Goal: Task Accomplishment & Management: Complete application form

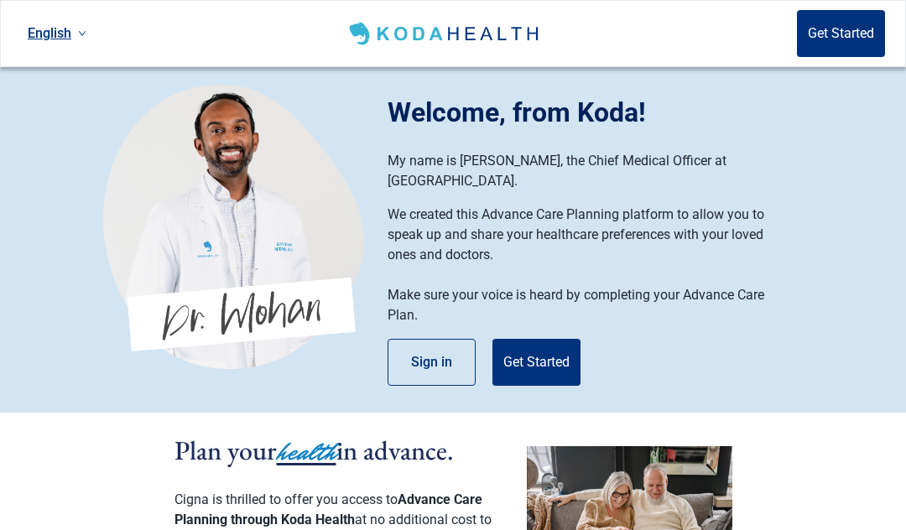
click at [520, 345] on button "Get Started" at bounding box center [537, 362] width 88 height 47
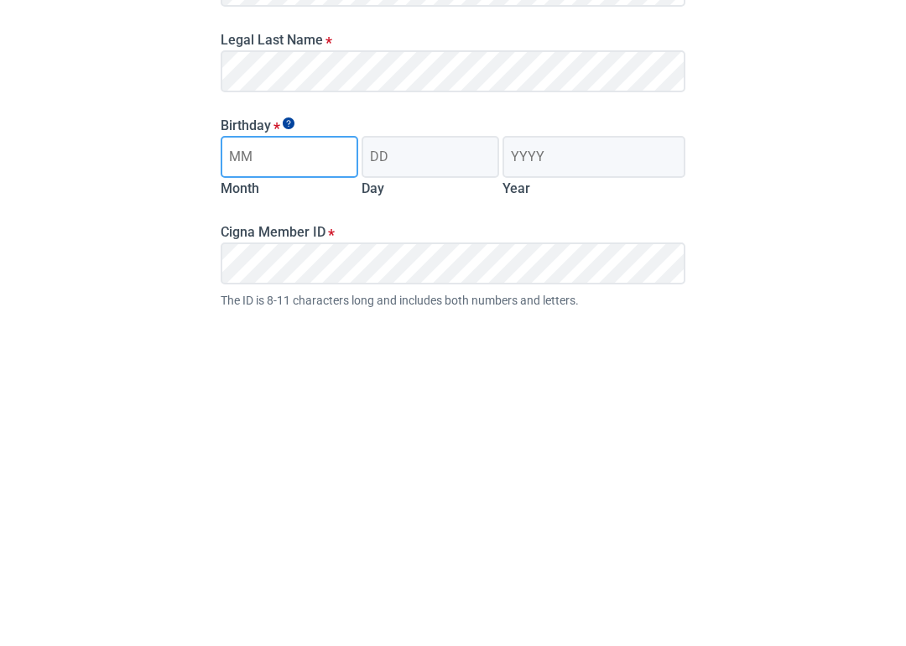
click at [236, 468] on input "Month" at bounding box center [290, 489] width 138 height 42
click at [240, 468] on input "Month" at bounding box center [290, 489] width 138 height 42
type input "04"
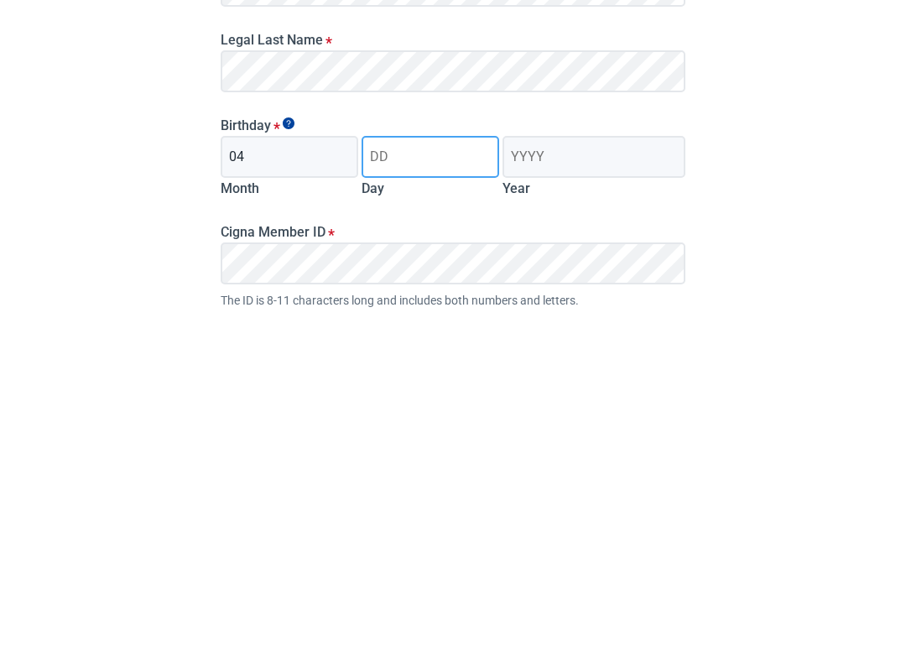
click at [375, 468] on input "Day" at bounding box center [431, 489] width 138 height 42
type input "11"
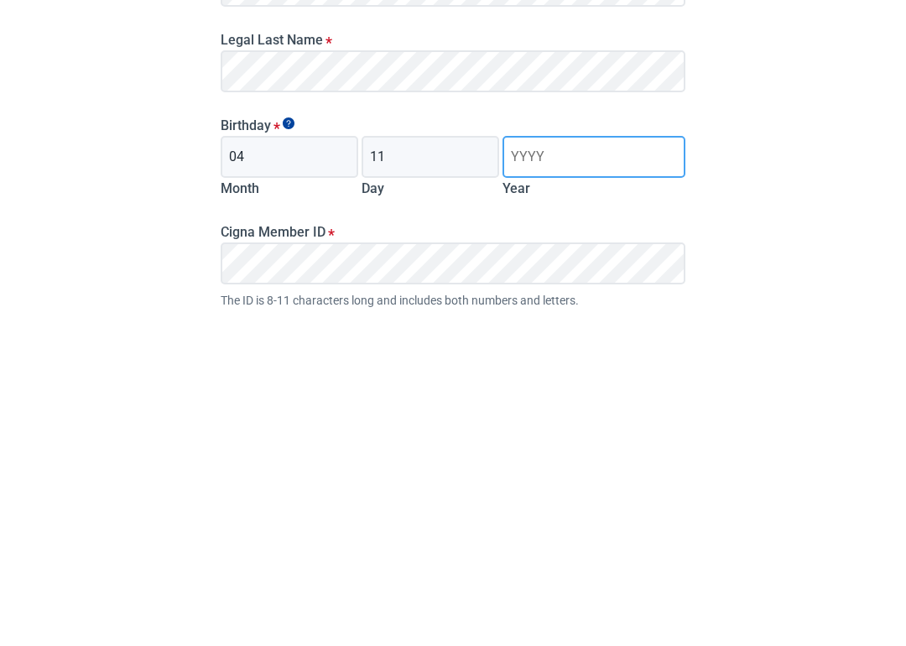
click at [515, 468] on input "Year" at bounding box center [594, 489] width 183 height 42
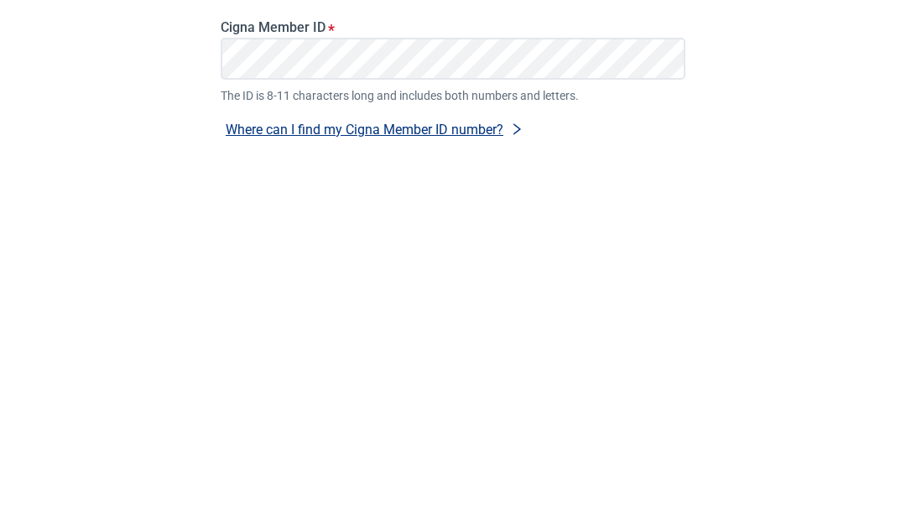
scroll to position [146, 0]
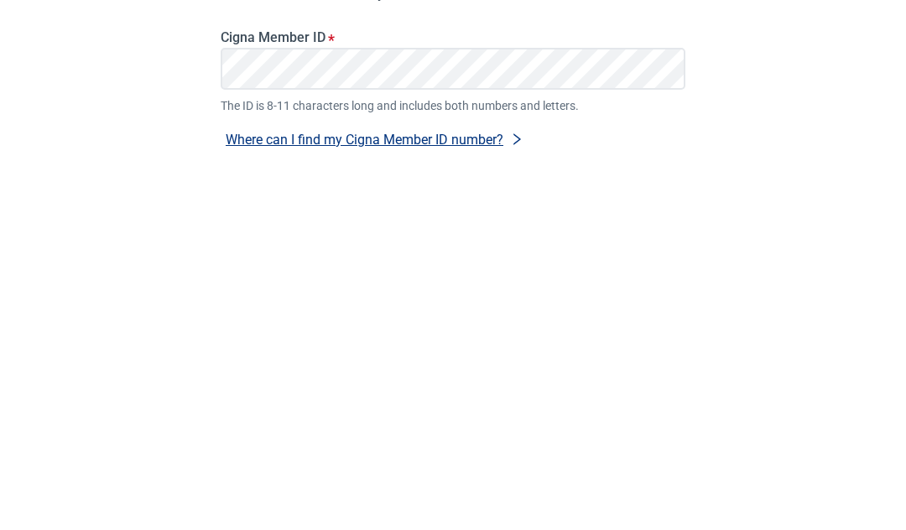
type input "1947"
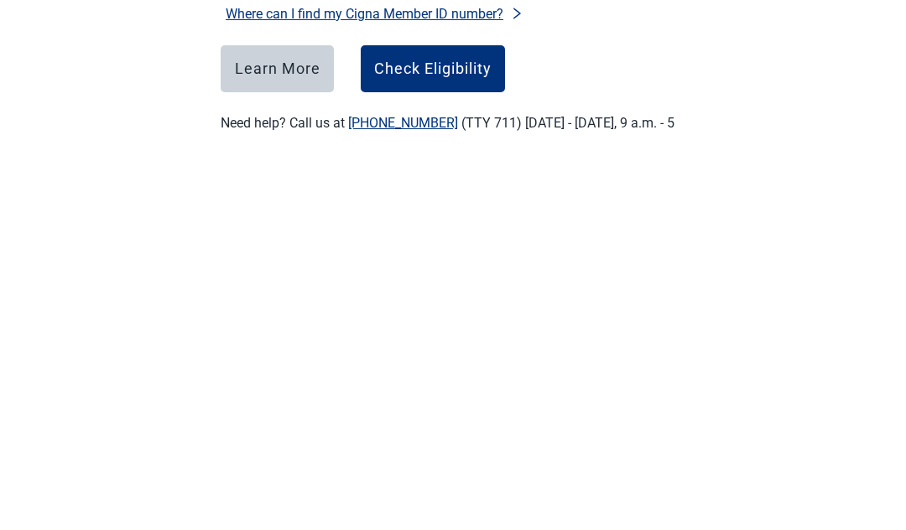
scroll to position [276, 0]
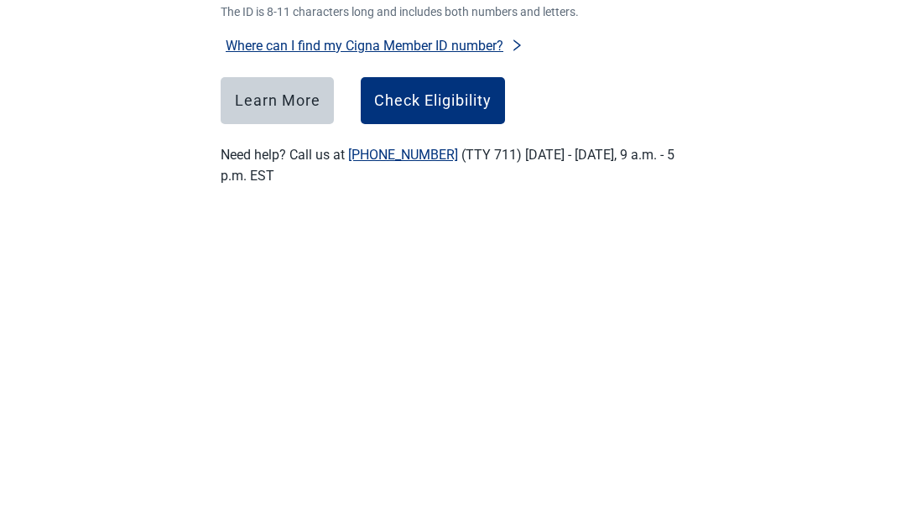
click at [409, 422] on button "Check Eligibility" at bounding box center [433, 445] width 144 height 47
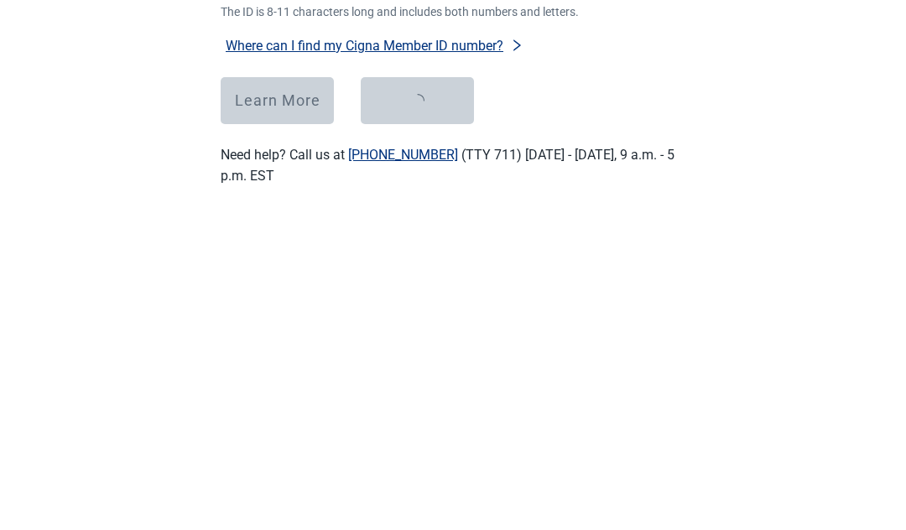
scroll to position [315, 0]
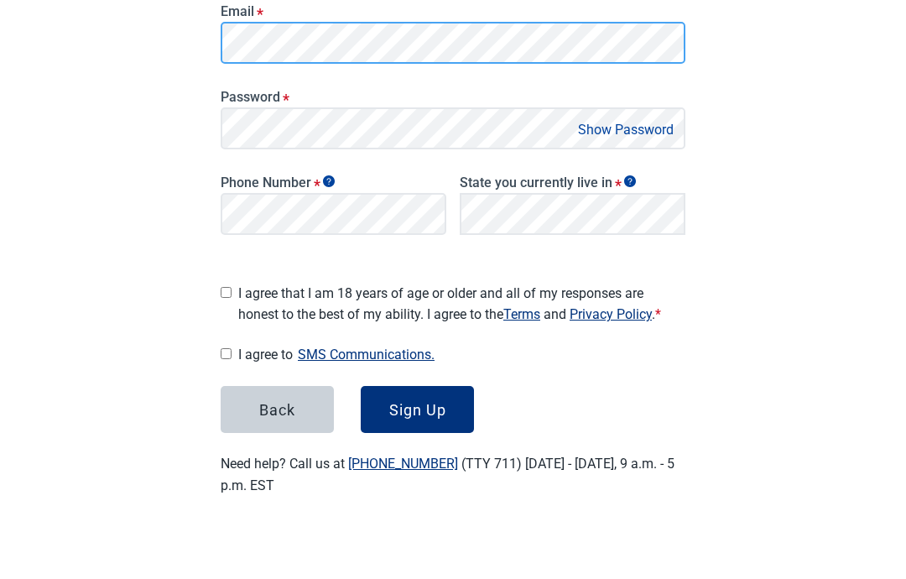
scroll to position [210, 0]
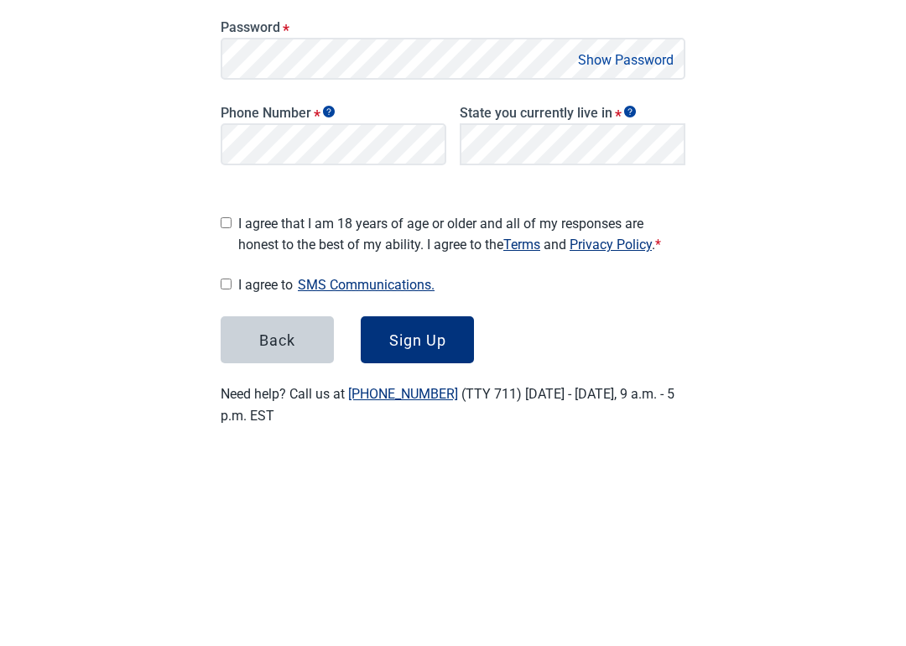
click at [590, 238] on button "Show Password" at bounding box center [626, 249] width 106 height 23
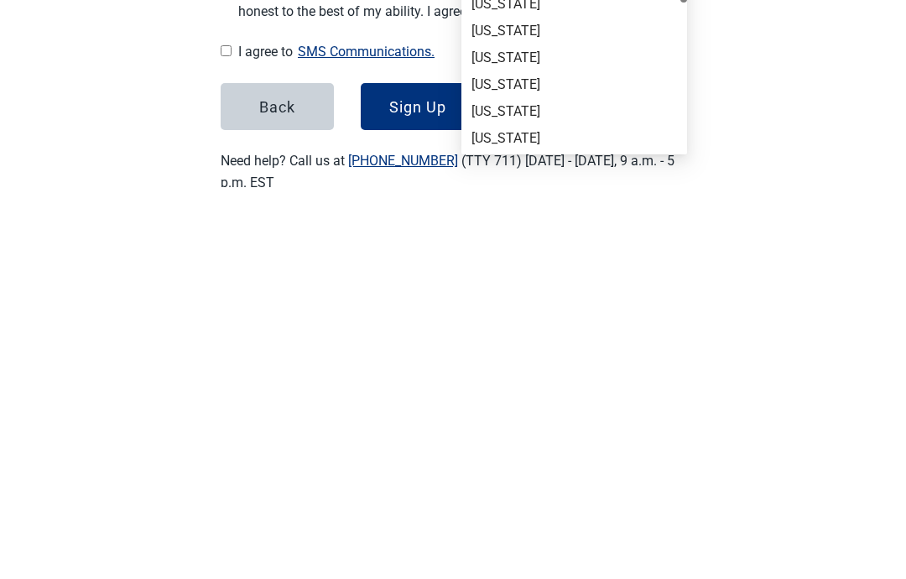
scroll to position [126, 0]
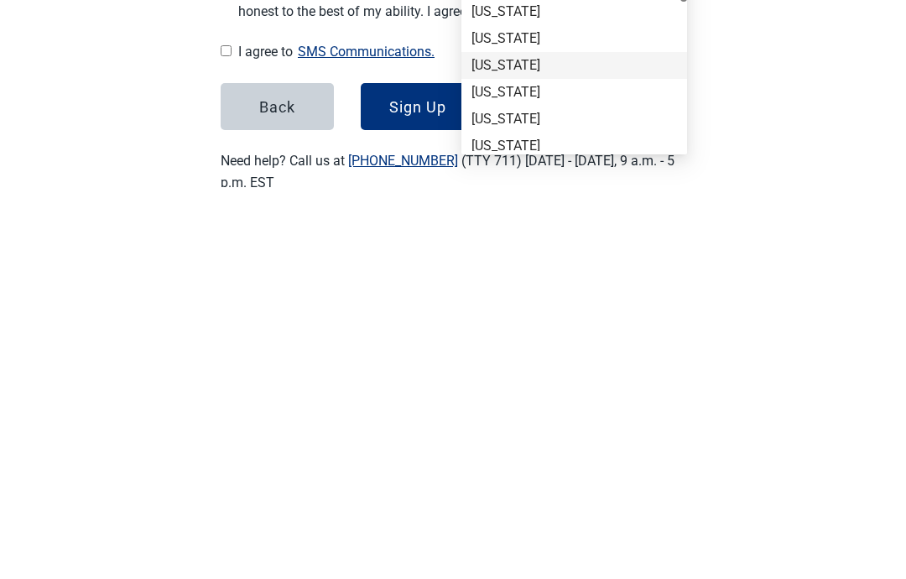
click at [483, 448] on div "[US_STATE]" at bounding box center [575, 457] width 206 height 18
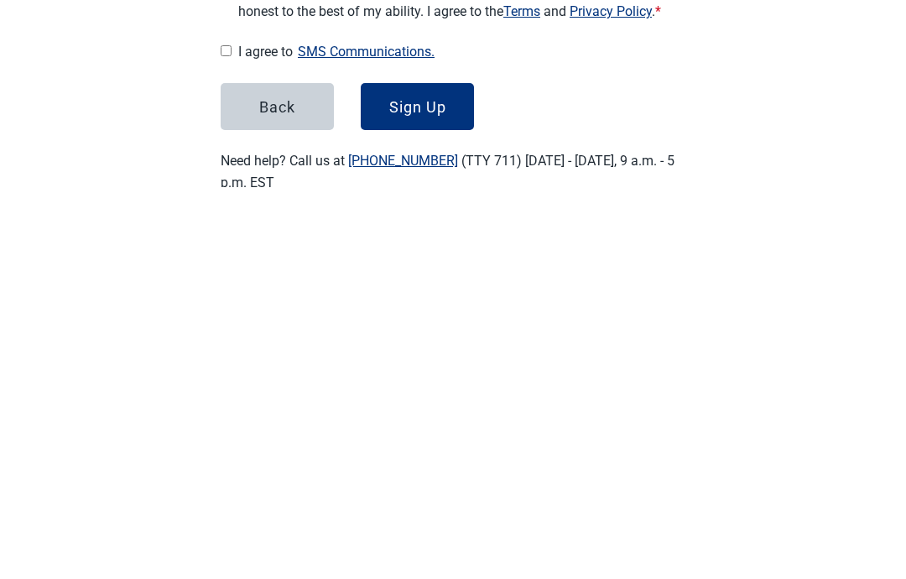
click at [486, 74] on form "Email * Password * Hide Password Phone Number * State you currently live in * L…" at bounding box center [453, 298] width 465 height 449
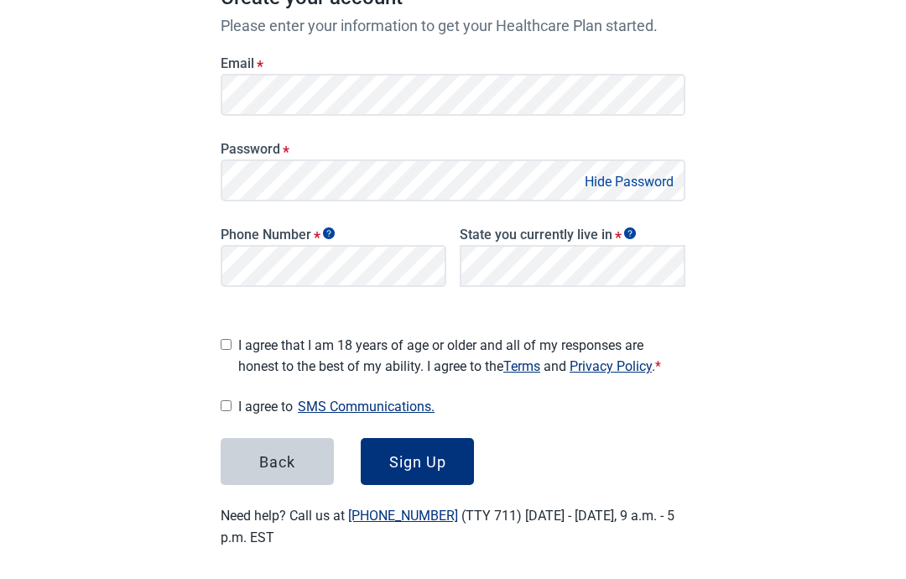
click at [223, 348] on div "Main content" at bounding box center [226, 342] width 11 height 28
click at [232, 354] on div "I agree that I am 18 years of age or older and all of my responses are honest t…" at bounding box center [453, 352] width 465 height 49
click at [228, 343] on input "I agree that I am 18 years of age or older and all of my responses are honest t…" at bounding box center [226, 344] width 11 height 11
checkbox input "true"
click at [222, 400] on input "I agree to SMS Communications." at bounding box center [226, 405] width 11 height 11
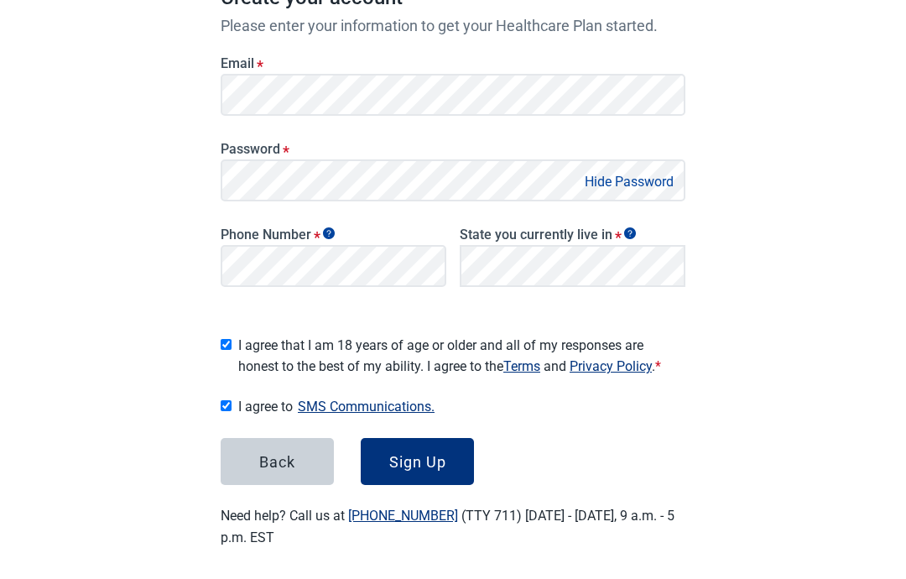
checkbox input "true"
click at [403, 461] on div "Sign Up" at bounding box center [417, 461] width 57 height 17
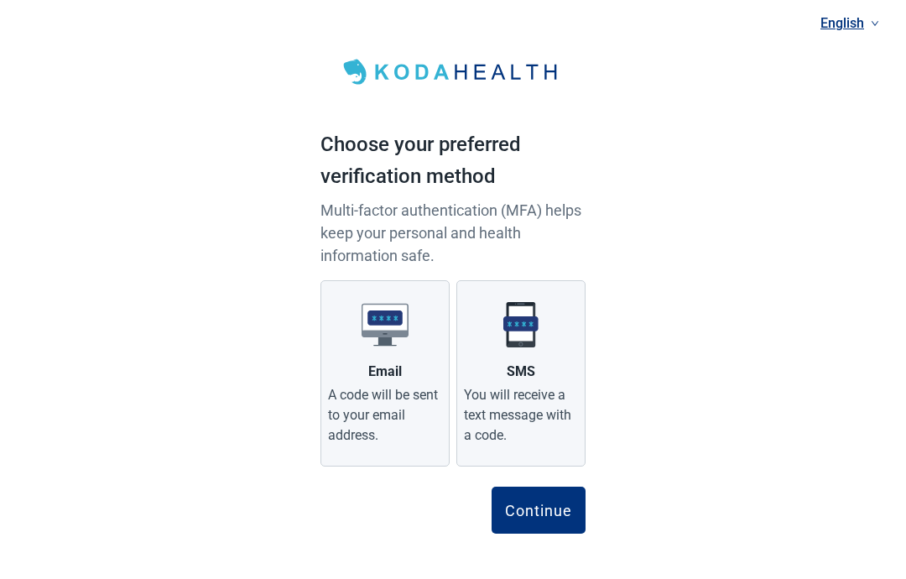
click at [499, 347] on img "Main content" at bounding box center [521, 324] width 47 height 47
click at [0, 0] on input "SMS You will receive a text message with a code." at bounding box center [0, 0] width 0 height 0
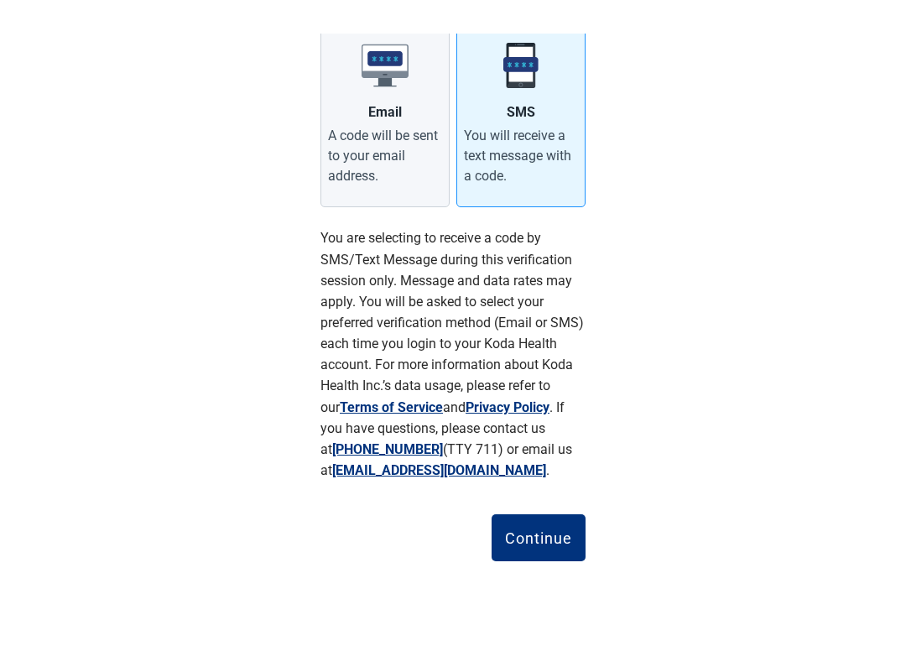
scroll to position [226, 0]
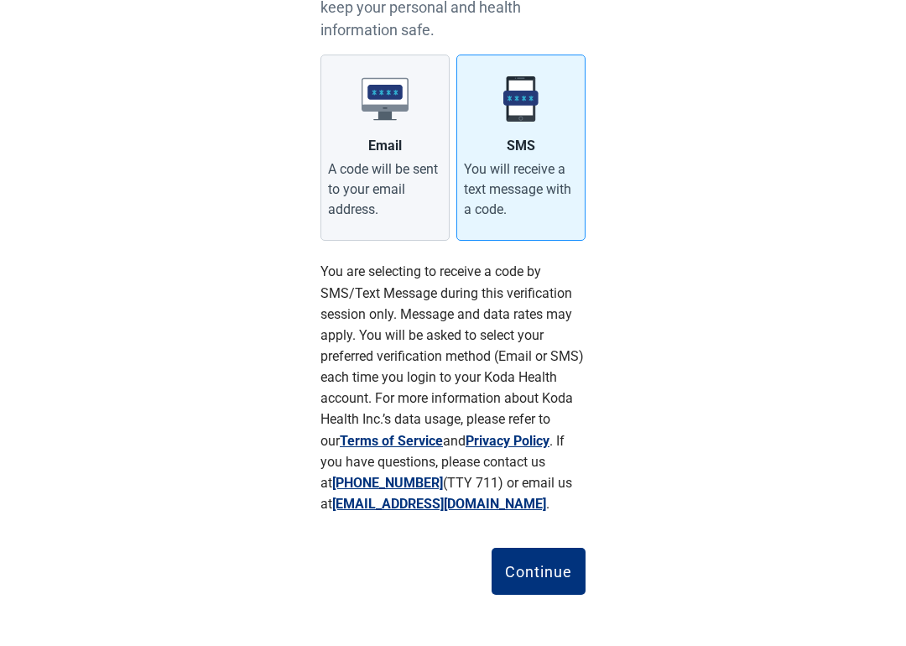
click at [520, 530] on button "Continue" at bounding box center [539, 571] width 94 height 47
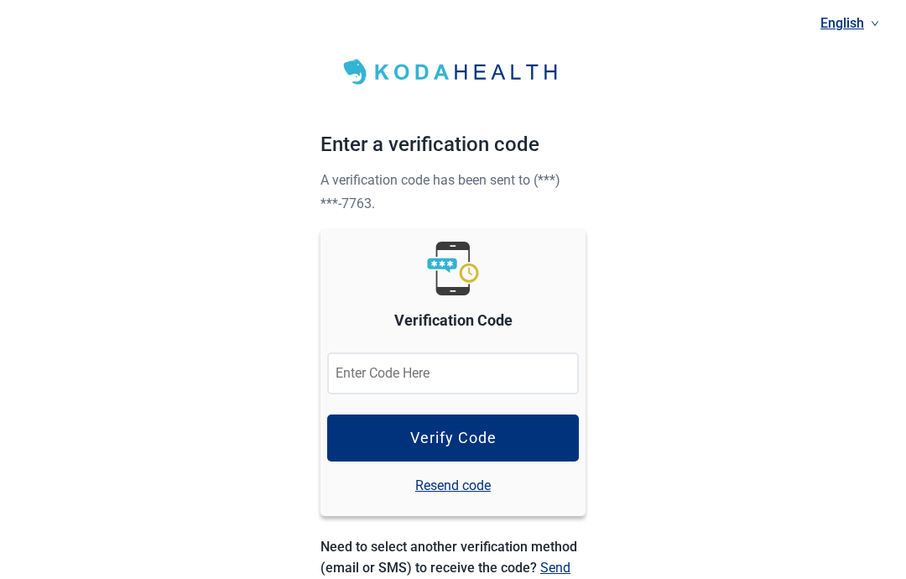
click at [358, 390] on input "Verification Code" at bounding box center [453, 374] width 252 height 42
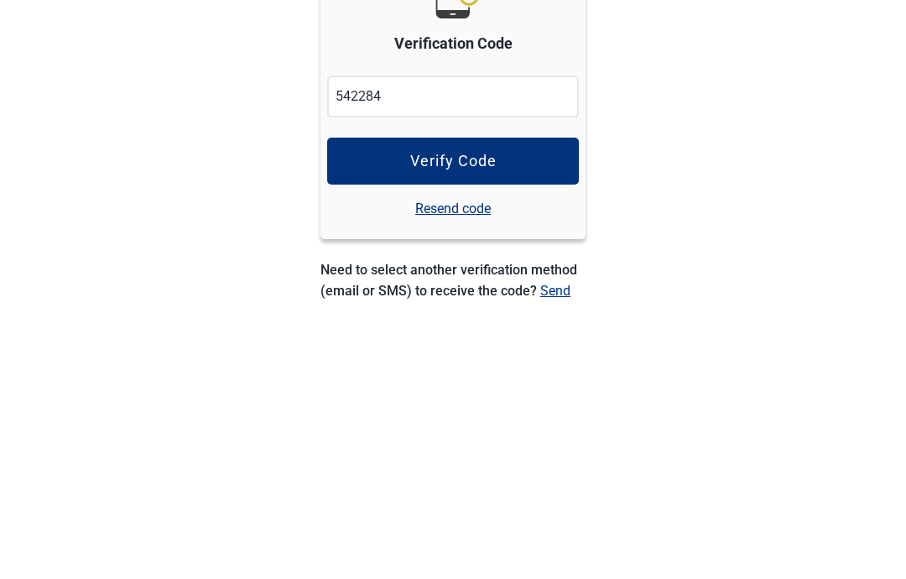
type input "542284"
click at [432, 415] on button "Verify Code" at bounding box center [453, 438] width 252 height 47
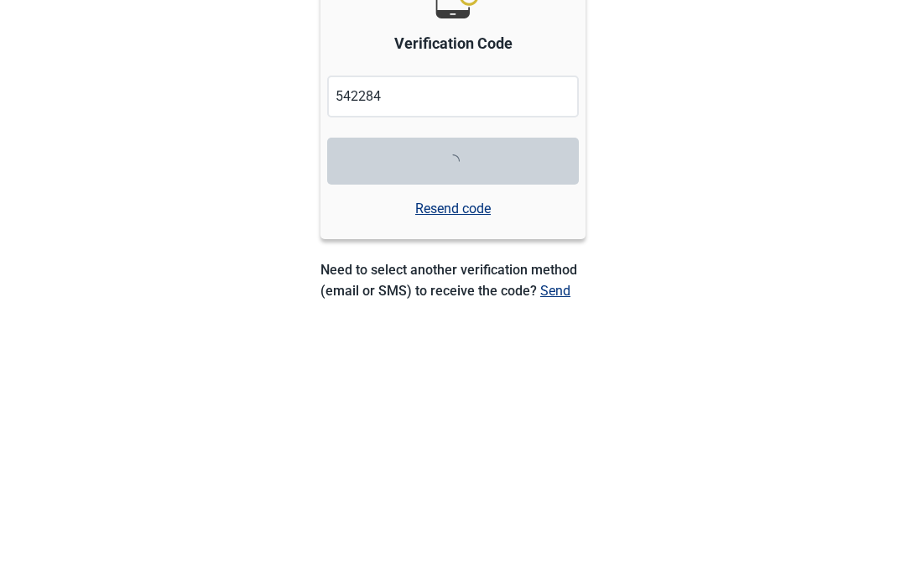
scroll to position [169, 0]
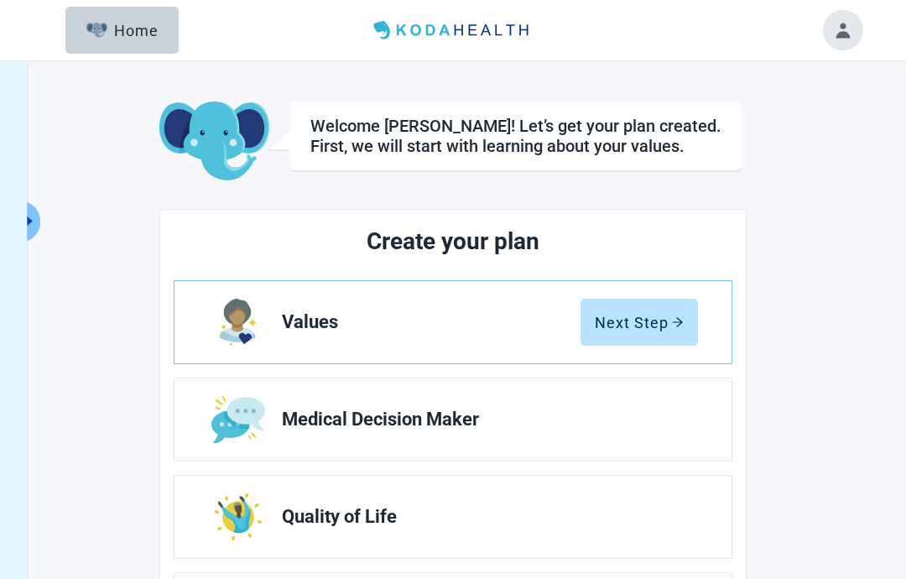
click at [619, 330] on div "Next Step" at bounding box center [639, 322] width 89 height 17
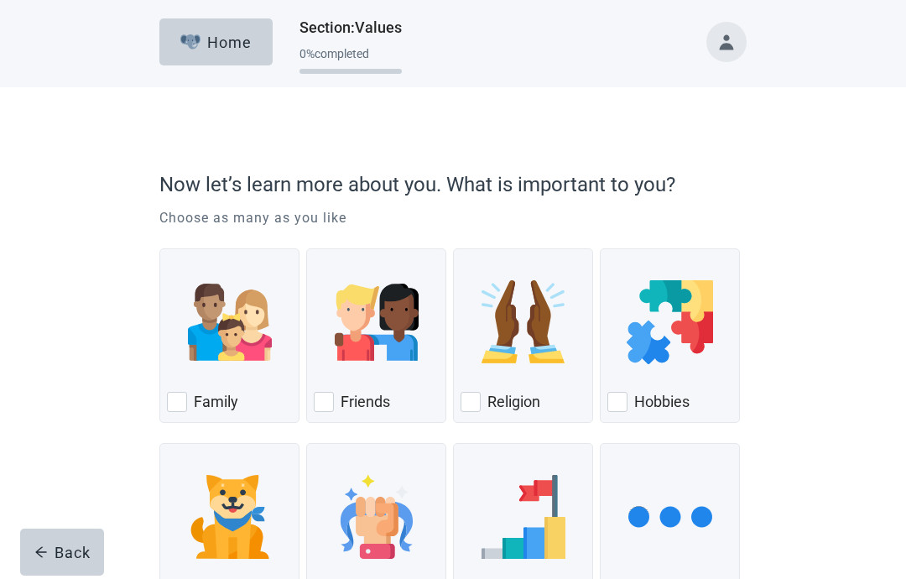
click at [187, 411] on div "Family" at bounding box center [229, 402] width 125 height 27
click at [160, 249] on input "Family" at bounding box center [159, 248] width 1 height 1
checkbox input "true"
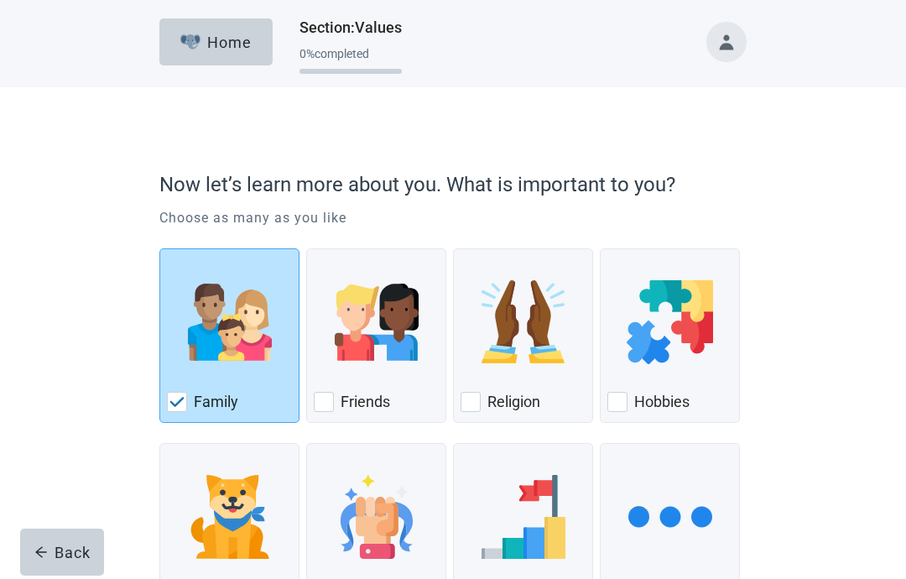
click at [339, 408] on div "Friends" at bounding box center [376, 402] width 125 height 27
click at [307, 249] on input "Friends" at bounding box center [306, 248] width 1 height 1
checkbox input "true"
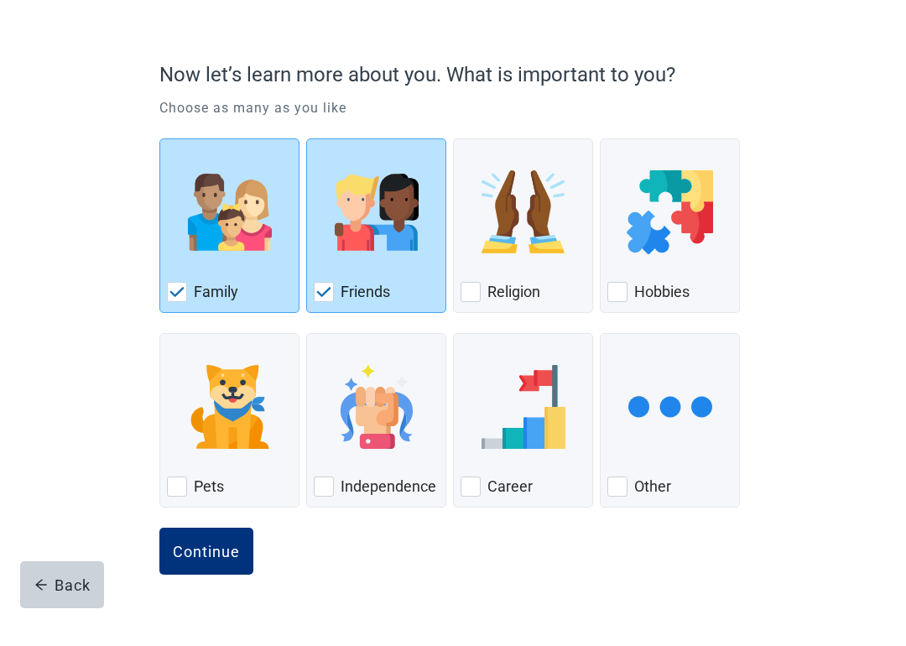
scroll to position [76, 0]
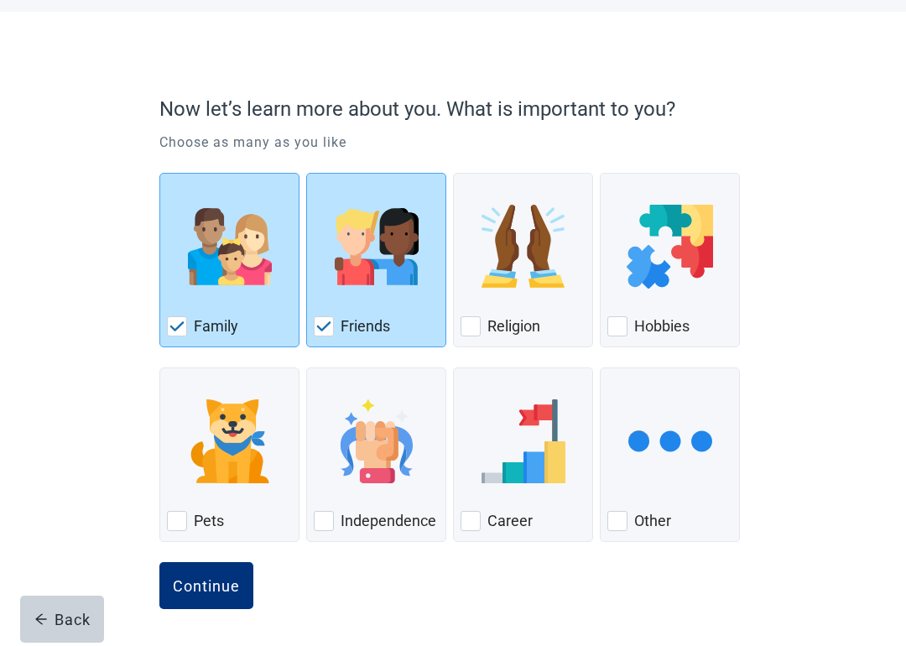
click at [331, 526] on div "Independence, checkbox, not checked" at bounding box center [324, 521] width 20 height 20
click at [307, 368] on input "Independence" at bounding box center [306, 368] width 1 height 1
checkbox input "true"
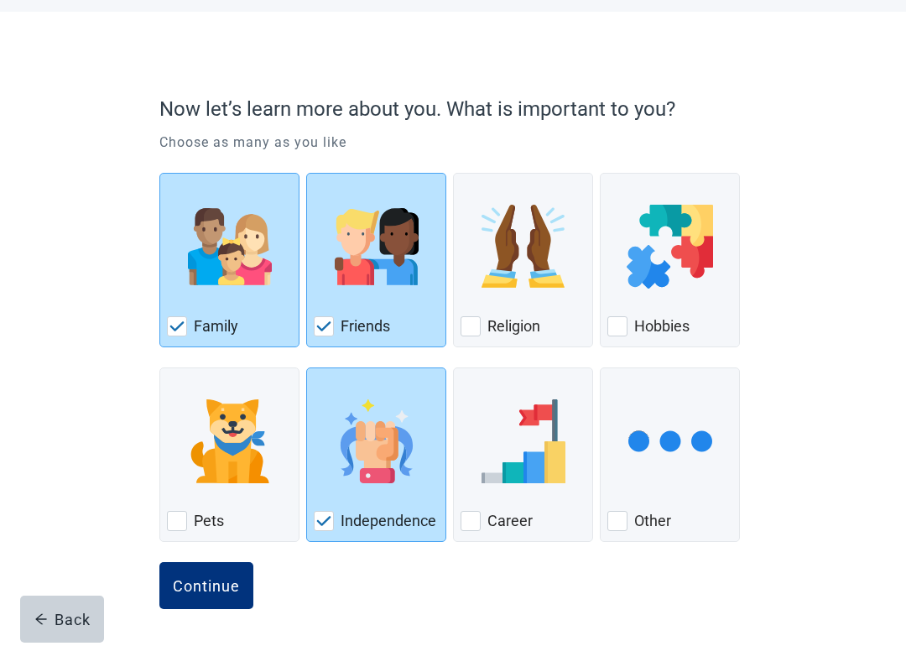
click at [201, 530] on div "Continue" at bounding box center [206, 585] width 67 height 17
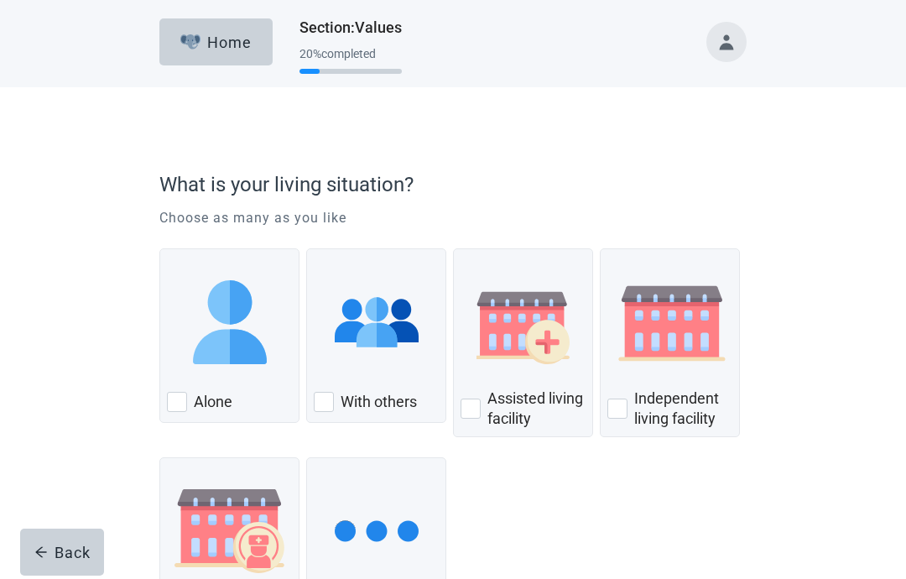
click at [190, 409] on div "Alone" at bounding box center [229, 402] width 125 height 27
click at [160, 249] on input "Alone" at bounding box center [159, 248] width 1 height 1
checkbox input "true"
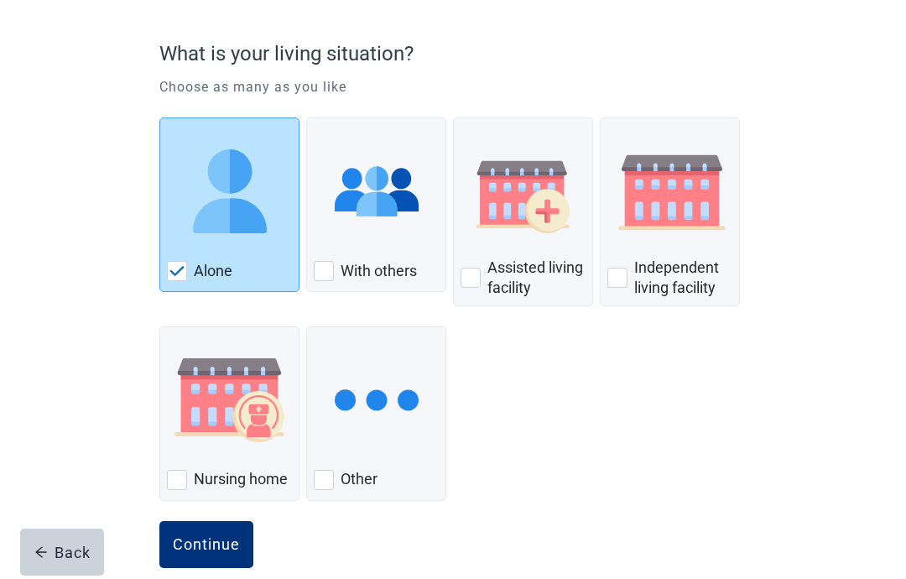
scroll to position [156, 0]
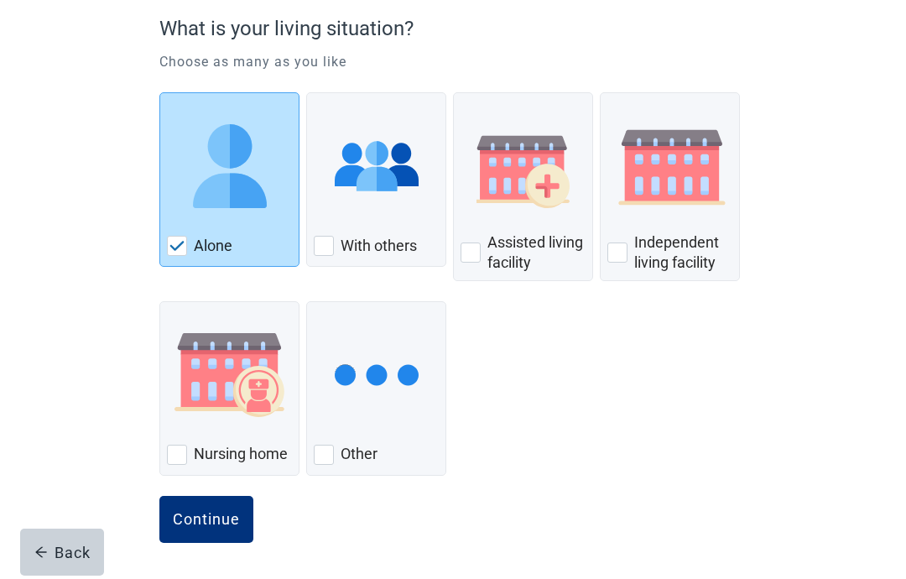
click at [207, 527] on div "Continue" at bounding box center [206, 519] width 67 height 17
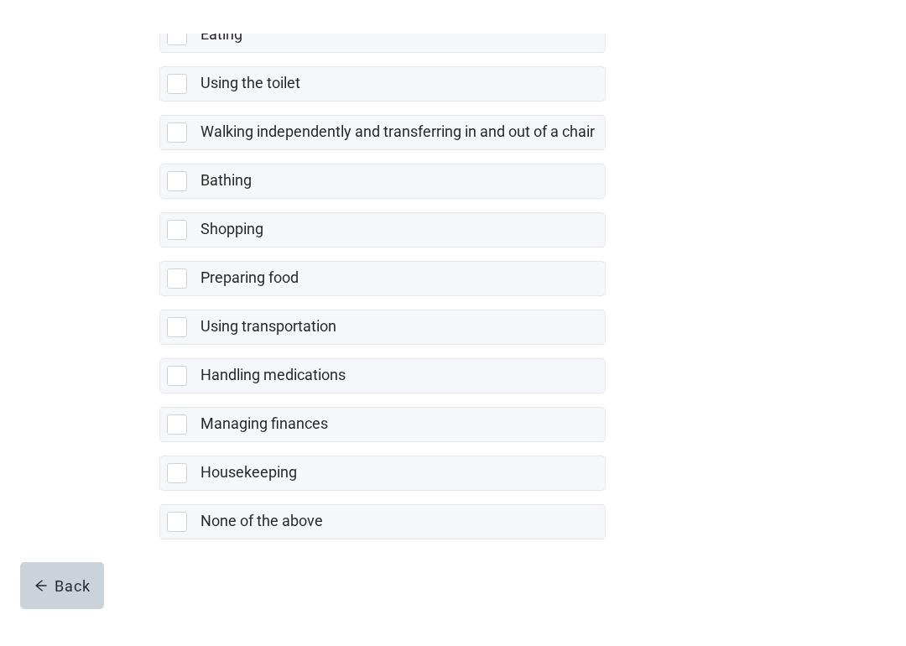
scroll to position [259, 0]
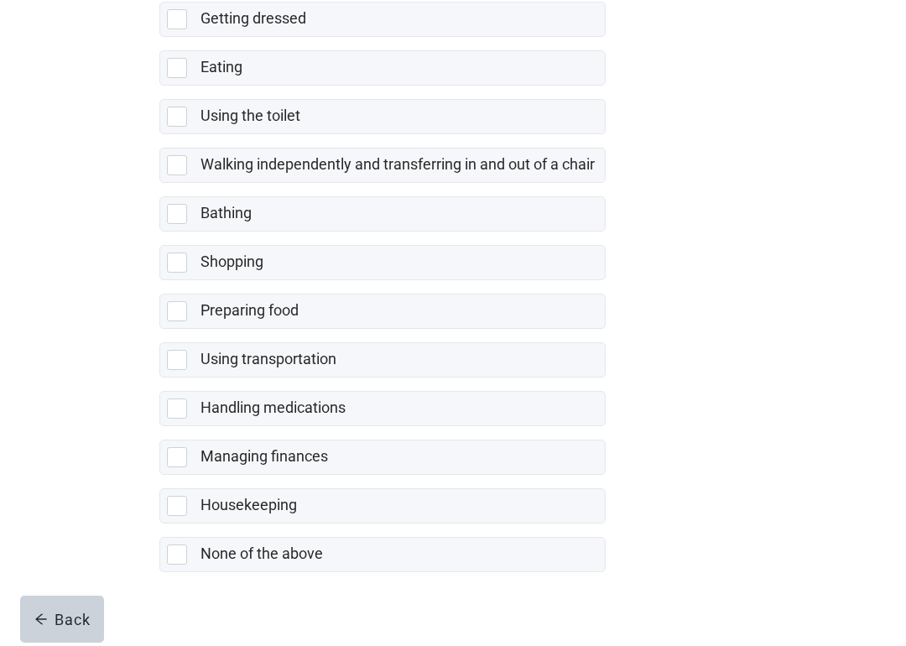
click at [177, 530] on div "None of the above, checkbox, not selected" at bounding box center [177, 555] width 20 height 20
click at [160, 525] on input "None of the above" at bounding box center [159, 524] width 1 height 1
checkbox input "true"
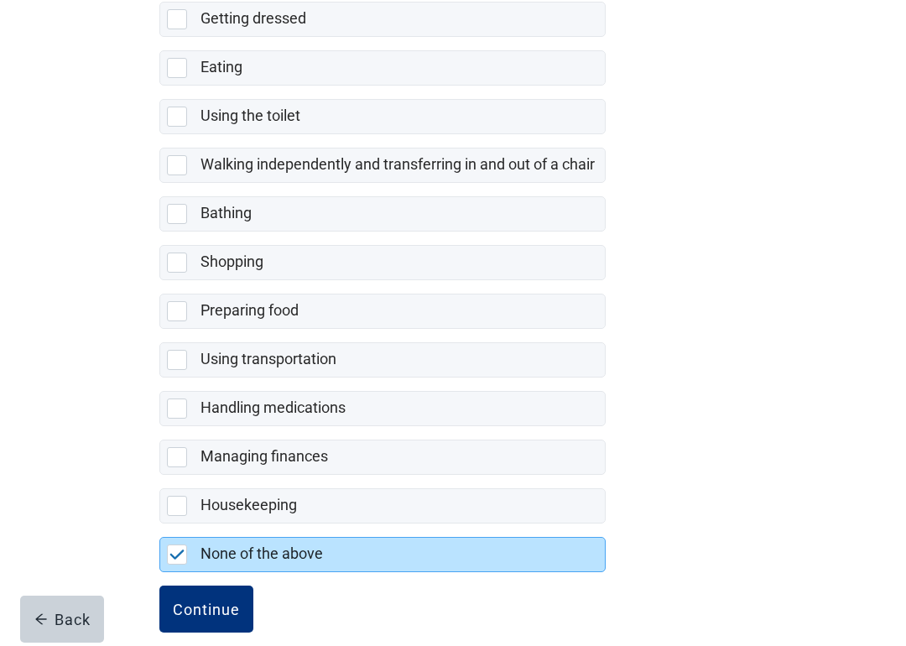
click at [178, 504] on div "Housekeeping, checkbox, not selected" at bounding box center [177, 506] width 20 height 20
click at [160, 476] on input "Housekeeping" at bounding box center [159, 475] width 1 height 1
checkbox input "true"
checkbox input "false"
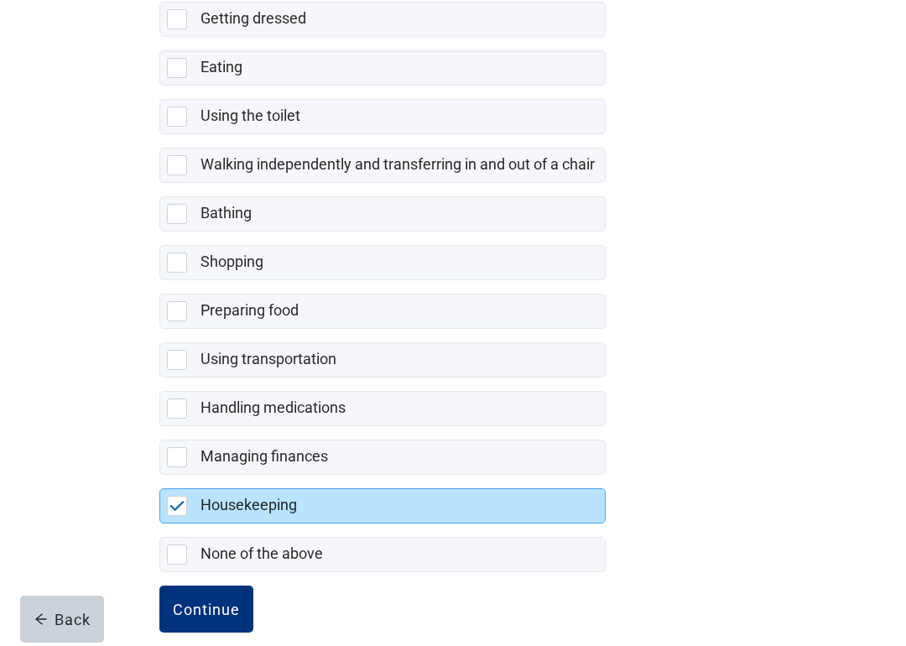
click at [202, 530] on div "Continue" at bounding box center [206, 609] width 67 height 17
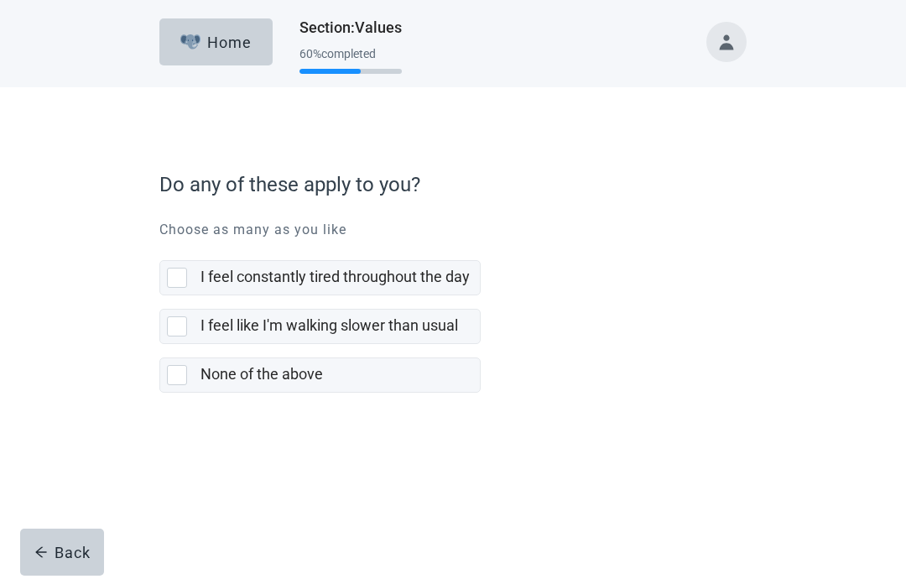
click at [180, 377] on div "None of the above, checkbox, not selected" at bounding box center [177, 375] width 20 height 20
click at [160, 345] on input "None of the above" at bounding box center [159, 344] width 1 height 1
checkbox input "true"
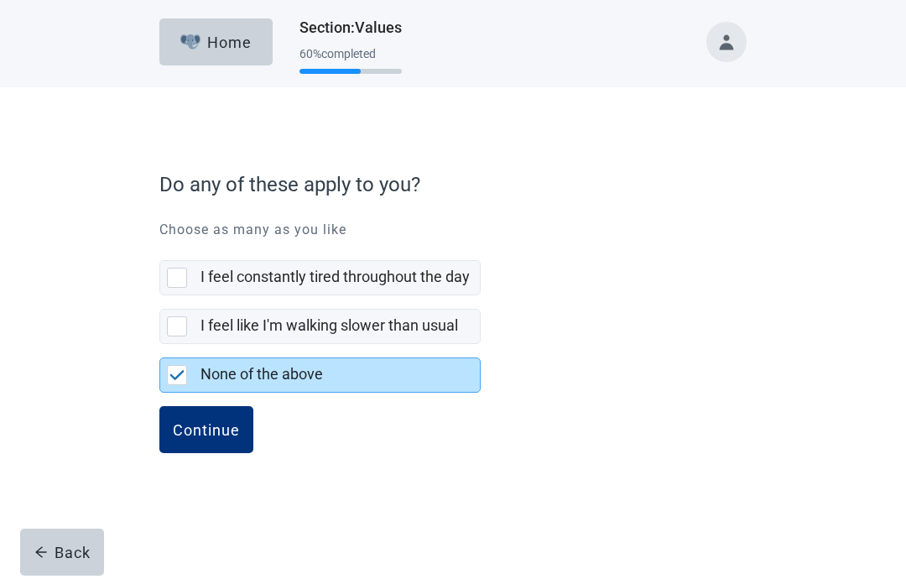
click at [198, 433] on div "Continue" at bounding box center [206, 429] width 67 height 17
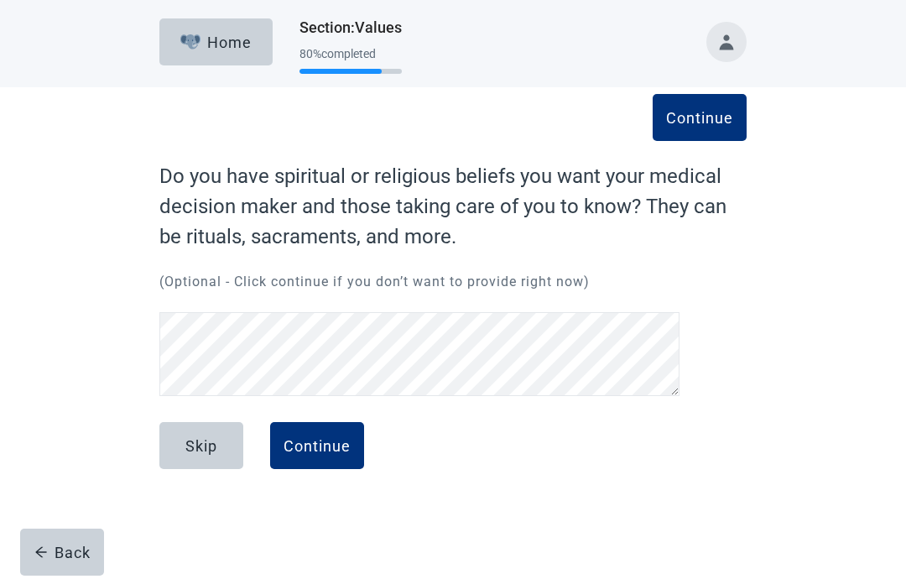
click at [319, 462] on button "Continue" at bounding box center [317, 445] width 94 height 47
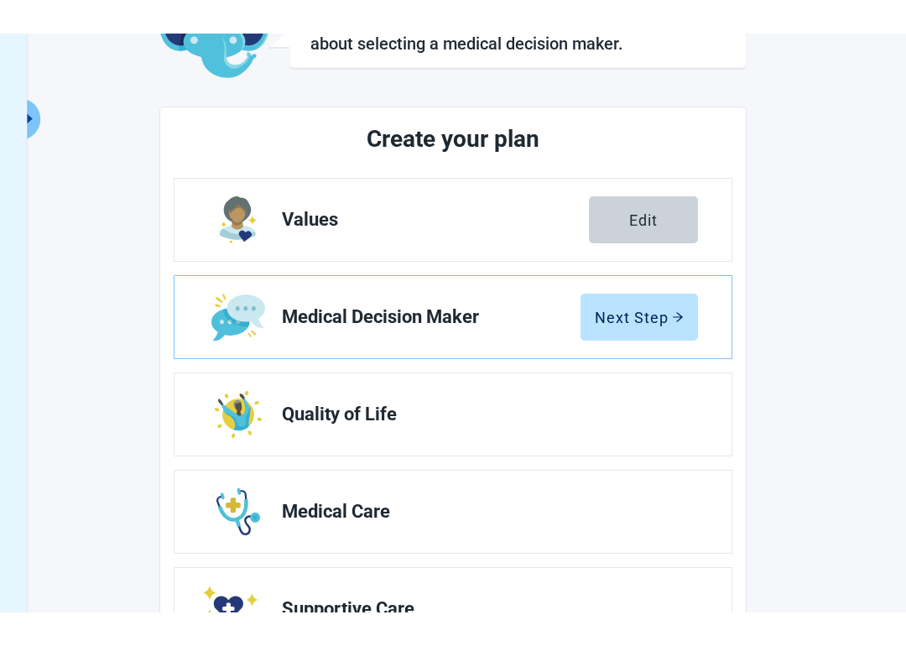
scroll to position [69, 0]
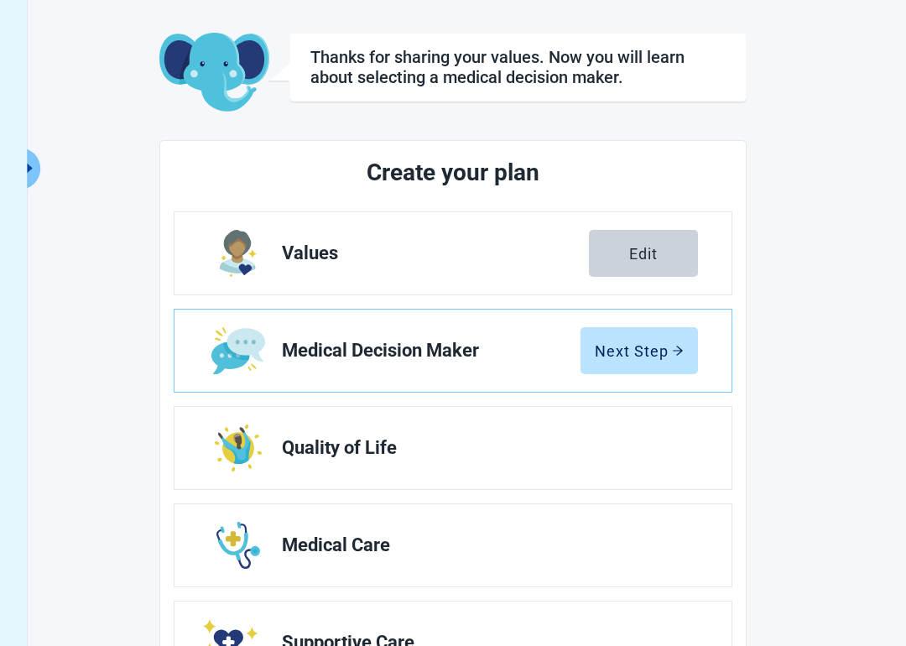
click at [629, 250] on div "Edit" at bounding box center [643, 253] width 29 height 17
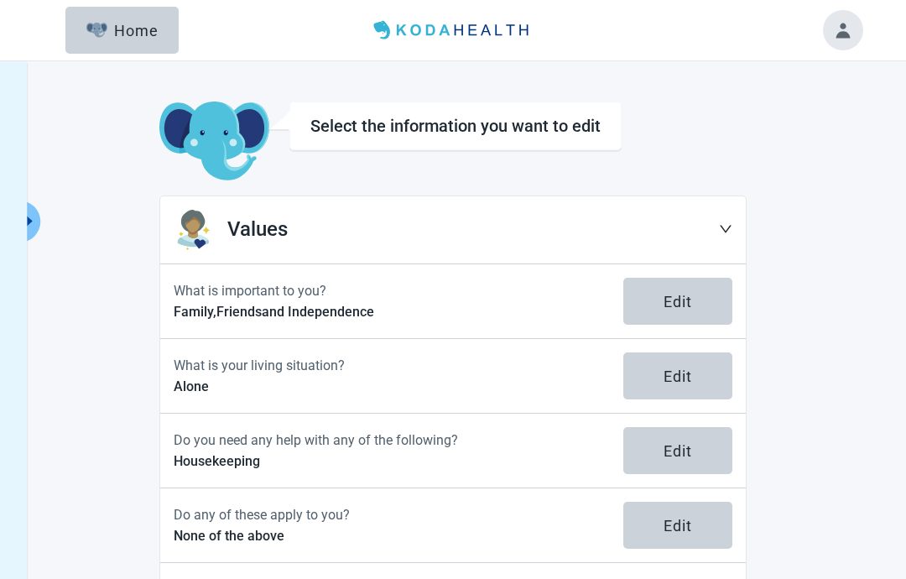
click at [723, 230] on icon "down" at bounding box center [726, 230] width 12 height 8
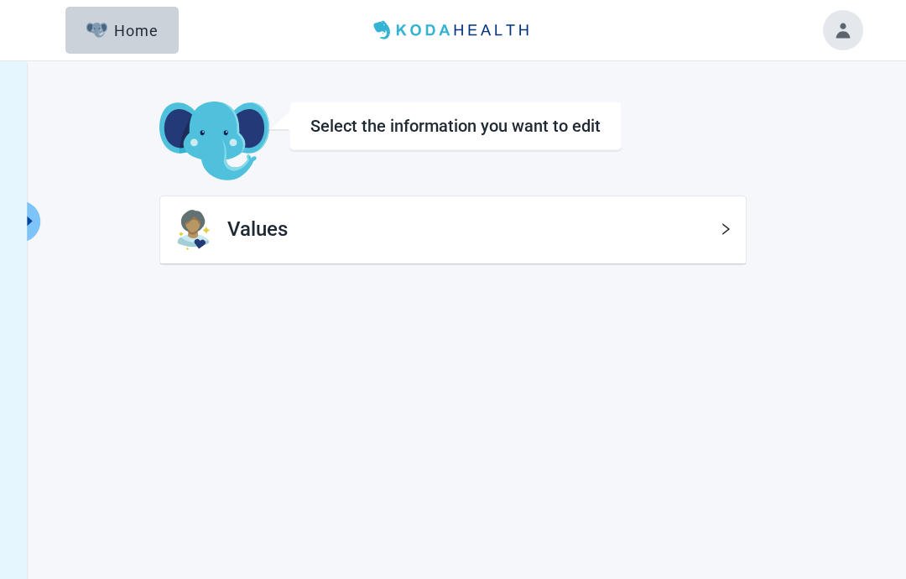
click at [718, 234] on h1 "Values" at bounding box center [473, 230] width 492 height 32
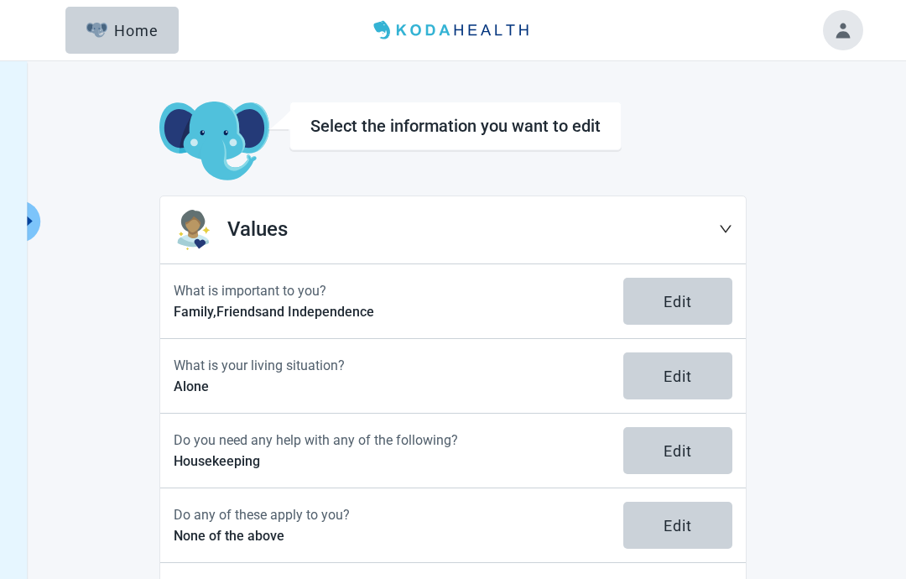
click at [107, 34] on img "button" at bounding box center [96, 30] width 21 height 15
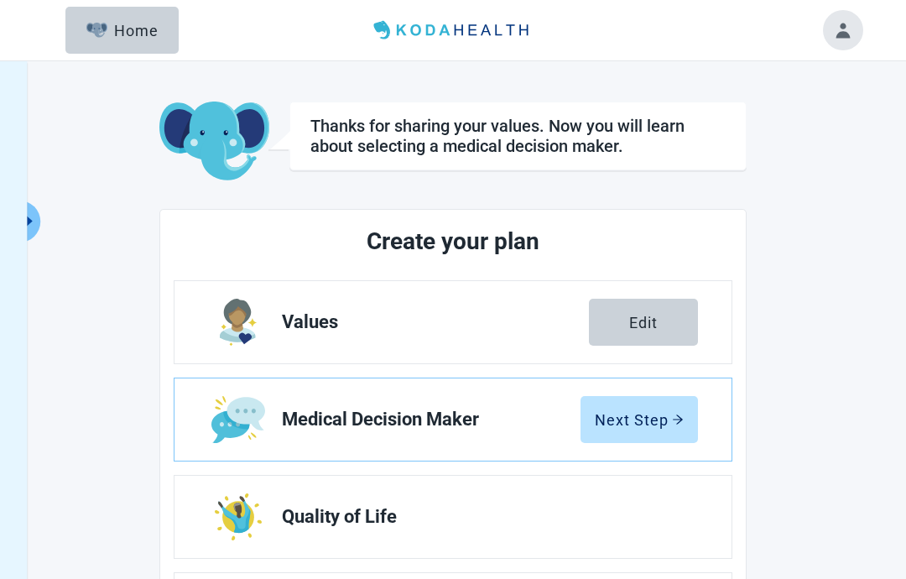
click at [616, 425] on div "Next Step" at bounding box center [639, 419] width 89 height 17
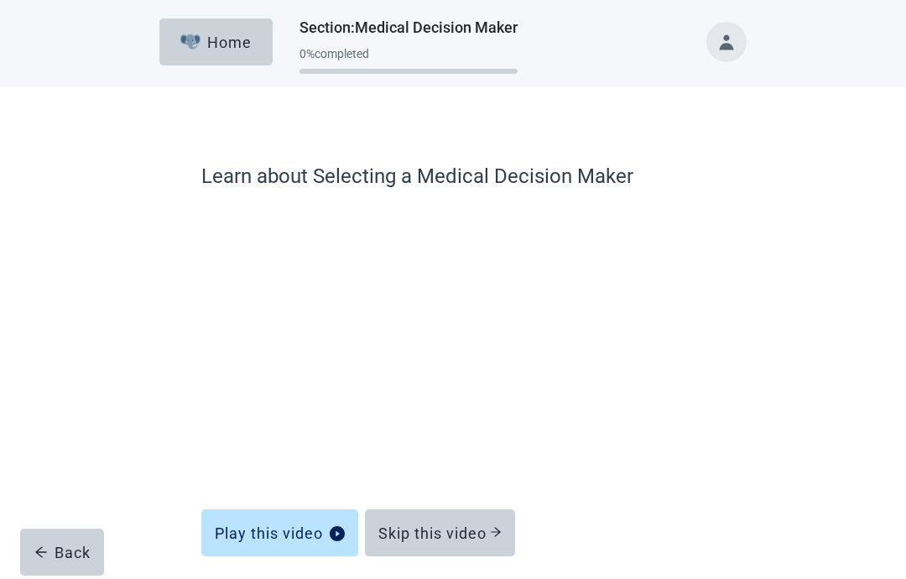
click at [422, 530] on button "Skip this video" at bounding box center [440, 532] width 150 height 47
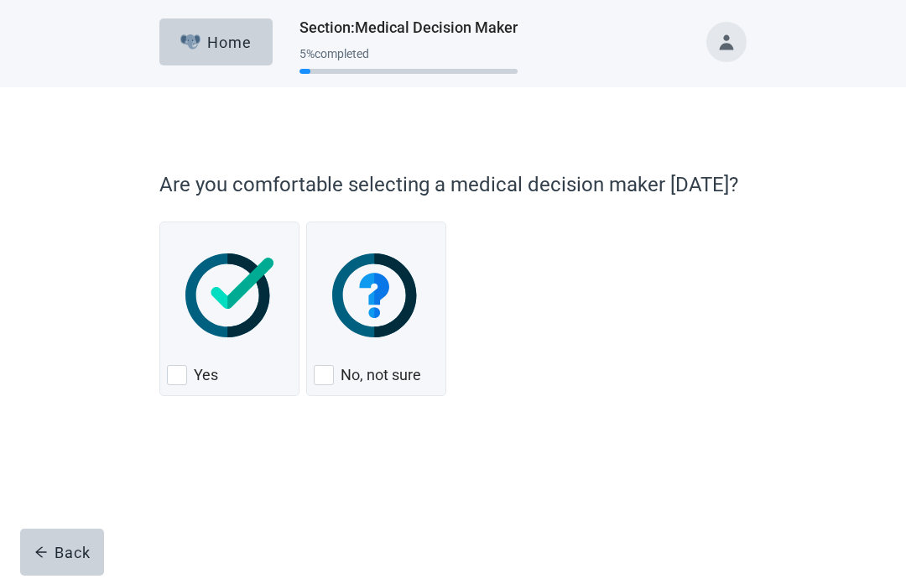
click at [180, 377] on div "Yes, checkbox, not checked" at bounding box center [177, 375] width 20 height 20
click at [160, 222] on input "Yes" at bounding box center [159, 222] width 1 height 1
checkbox input "true"
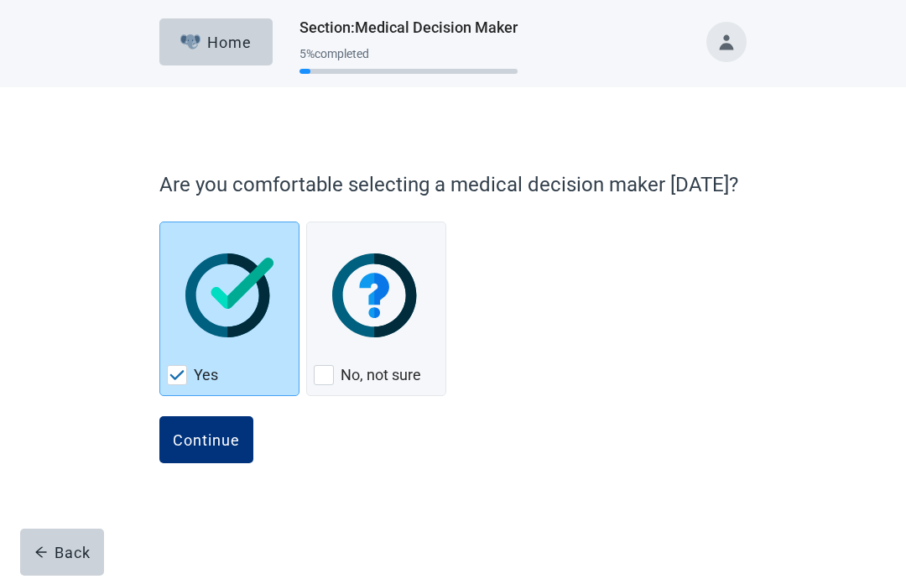
click at [203, 441] on div "Continue" at bounding box center [206, 439] width 67 height 17
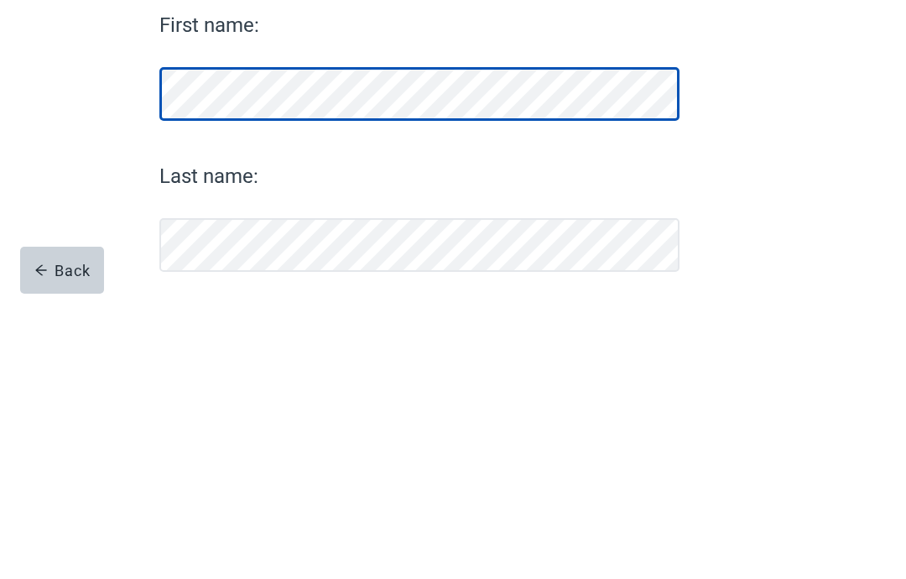
scroll to position [79, 0]
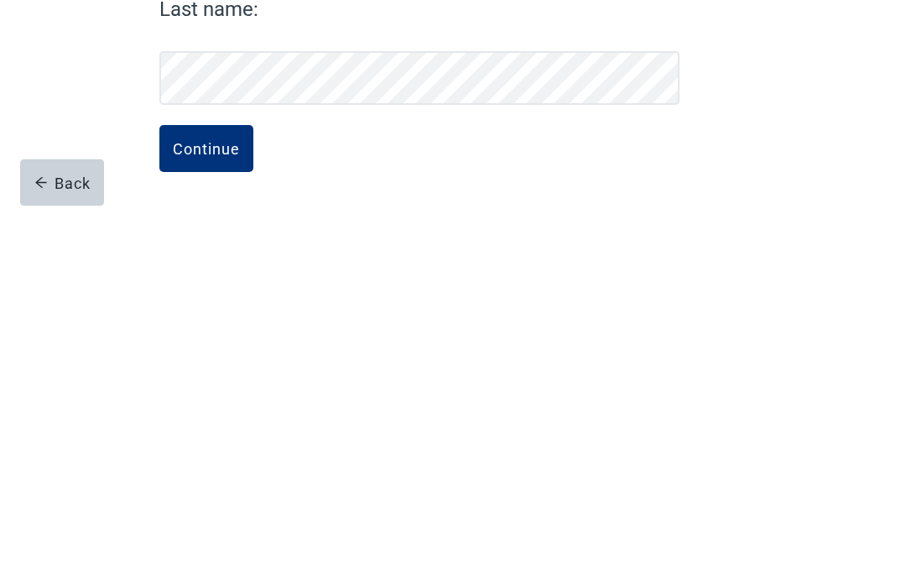
click at [196, 495] on button "Continue" at bounding box center [206, 518] width 94 height 47
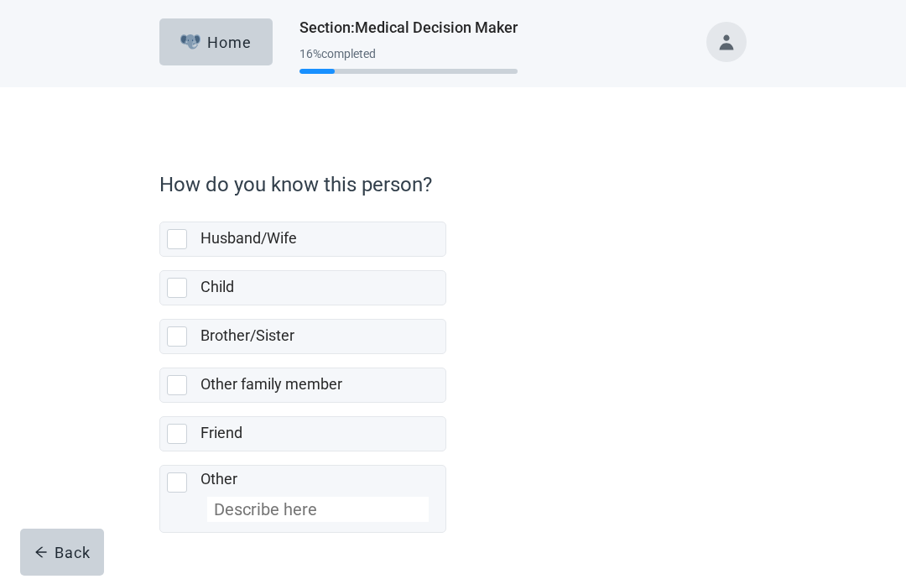
click at [180, 298] on div "Child" at bounding box center [302, 288] width 285 height 34
click at [160, 258] on input "Child" at bounding box center [159, 257] width 1 height 1
checkbox input "true"
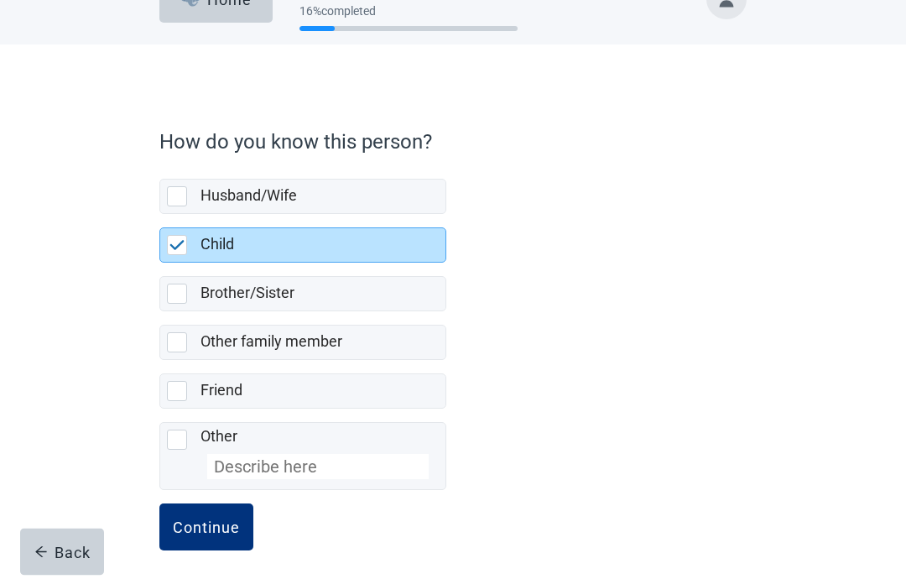
scroll to position [58, 0]
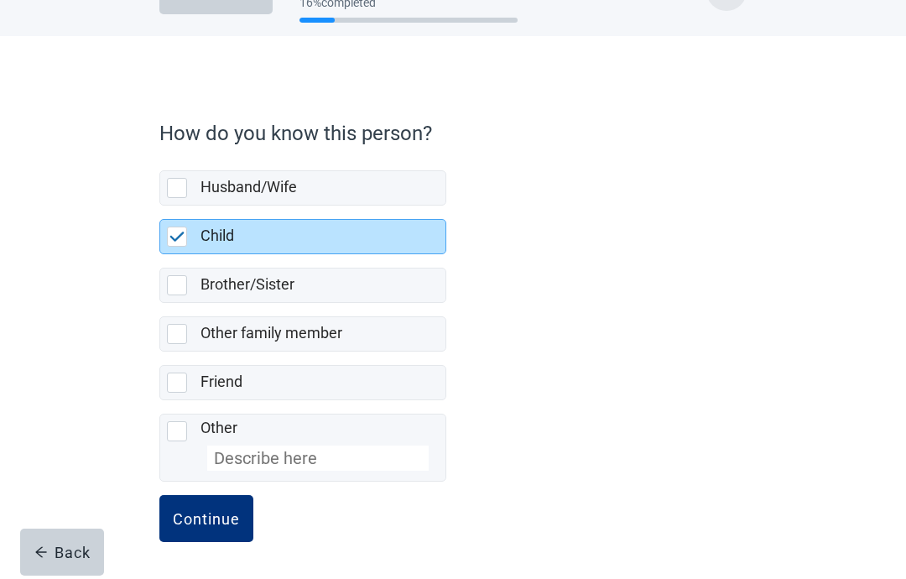
click at [202, 529] on button "Continue" at bounding box center [206, 518] width 94 height 47
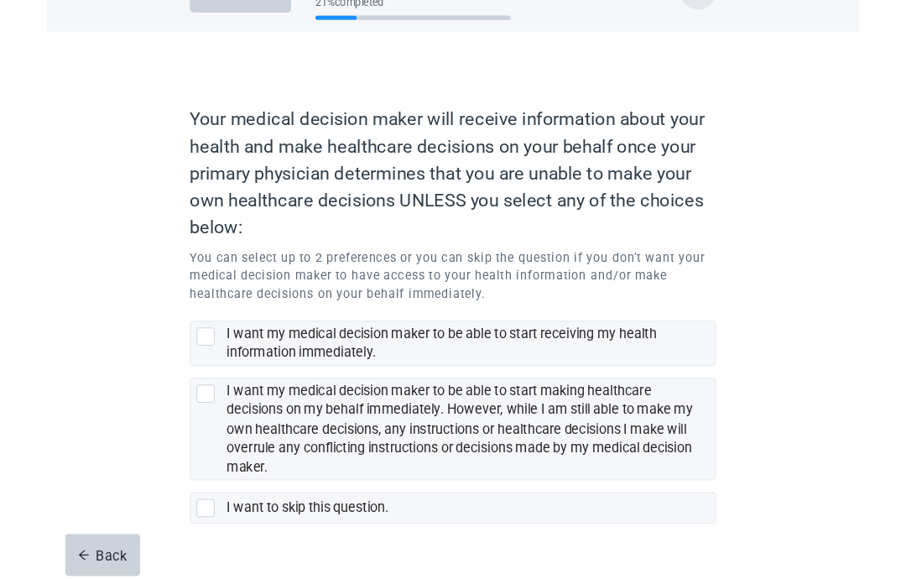
scroll to position [118, 0]
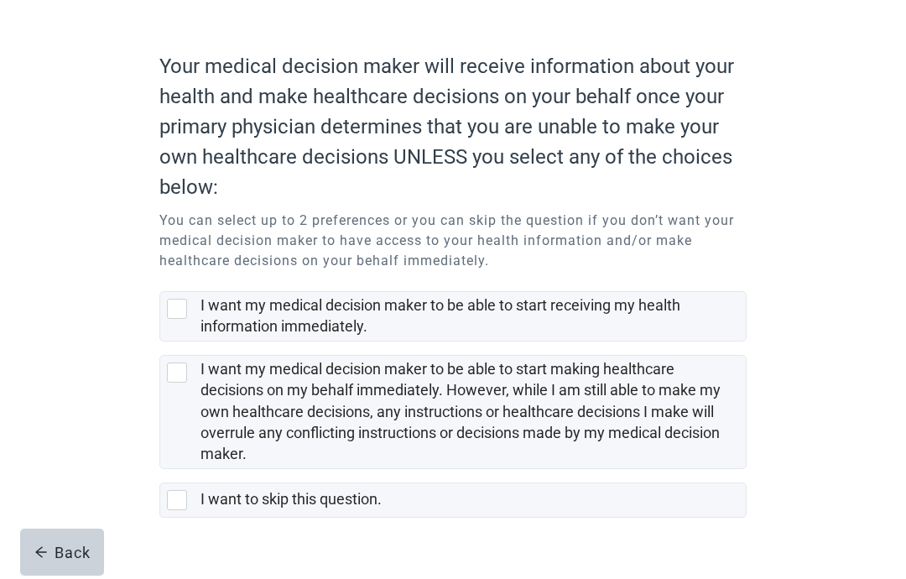
click at [45, 342] on div "Your medical decision maker will receive information about your health and make…" at bounding box center [453, 292] width 816 height 646
click at [2, 447] on main "Your medical decision maker will receive information about your health and make…" at bounding box center [453, 292] width 906 height 646
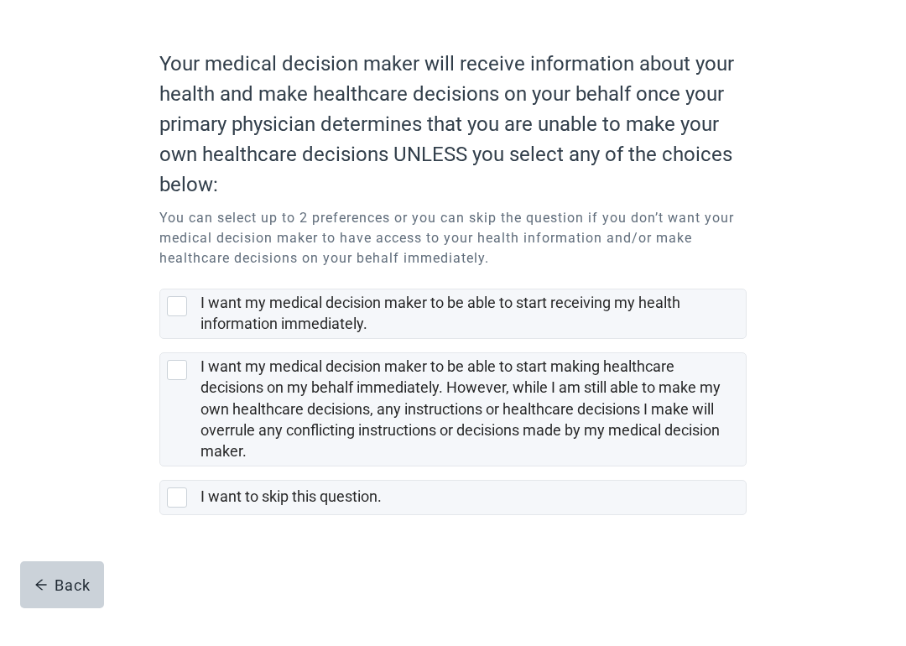
scroll to position [86, 0]
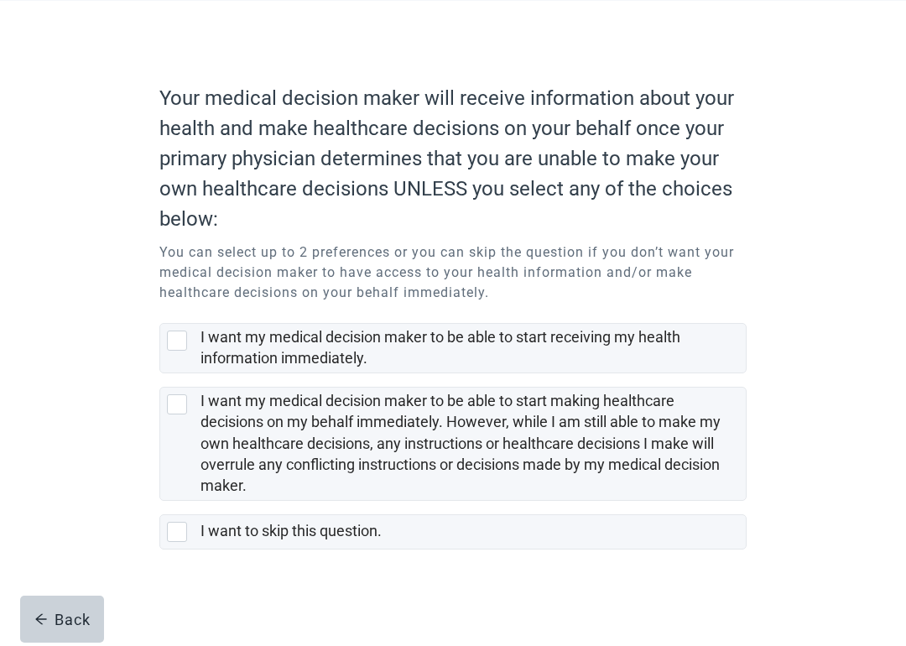
click at [180, 530] on div "I want to skip this question., checkbox, not selected" at bounding box center [177, 532] width 20 height 20
click at [160, 502] on input "I want to skip this question." at bounding box center [159, 501] width 1 height 1
checkbox input "true"
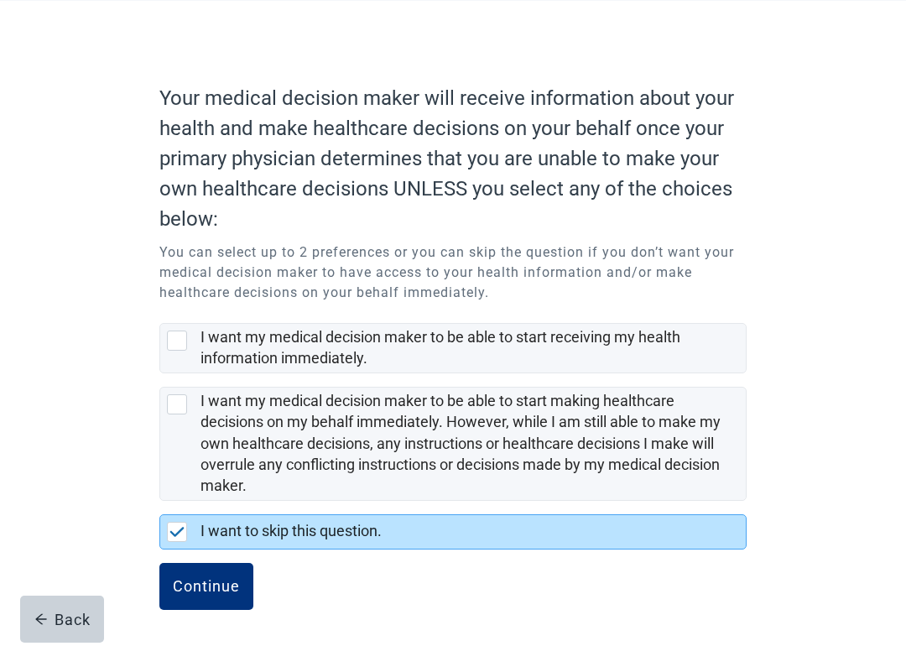
click at [194, 530] on div "Continue" at bounding box center [206, 586] width 67 height 17
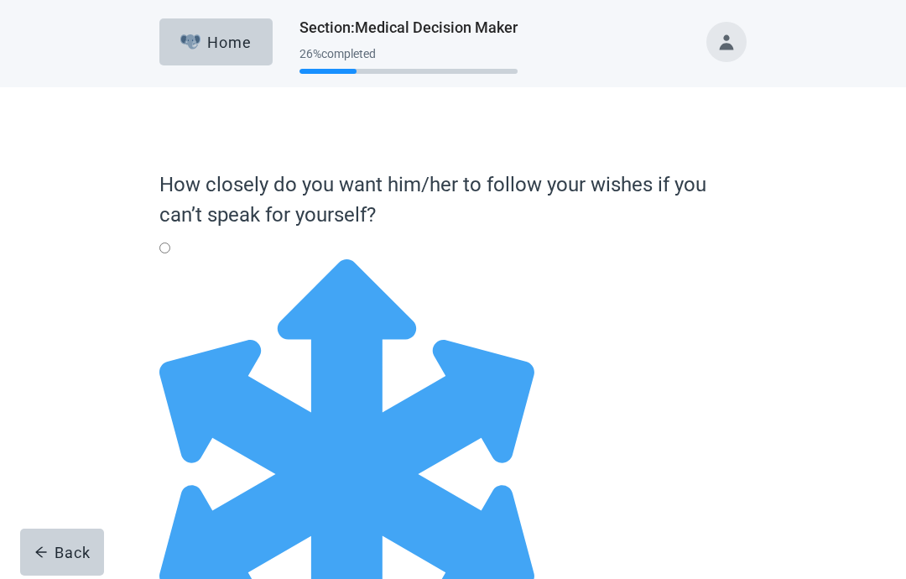
radio input "true"
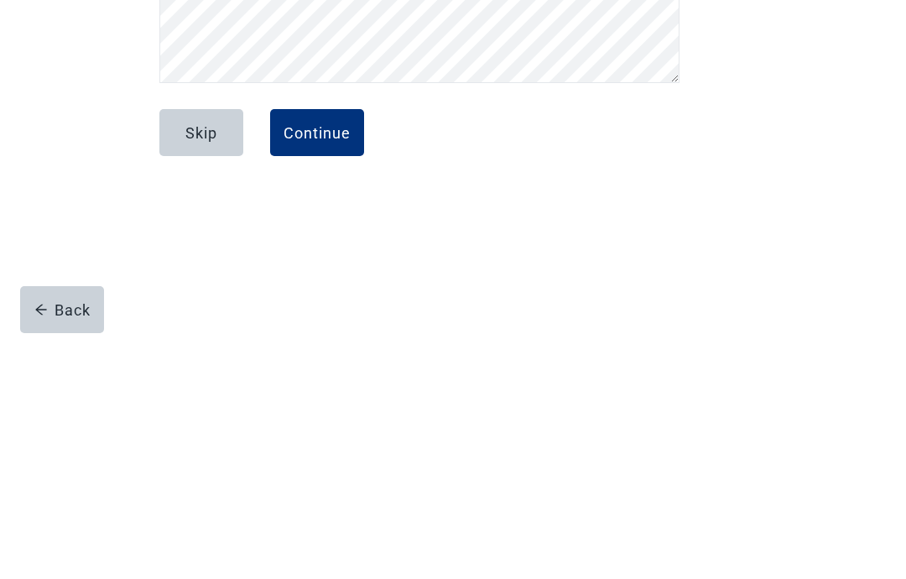
click at [304, 367] on div "Continue" at bounding box center [317, 375] width 67 height 17
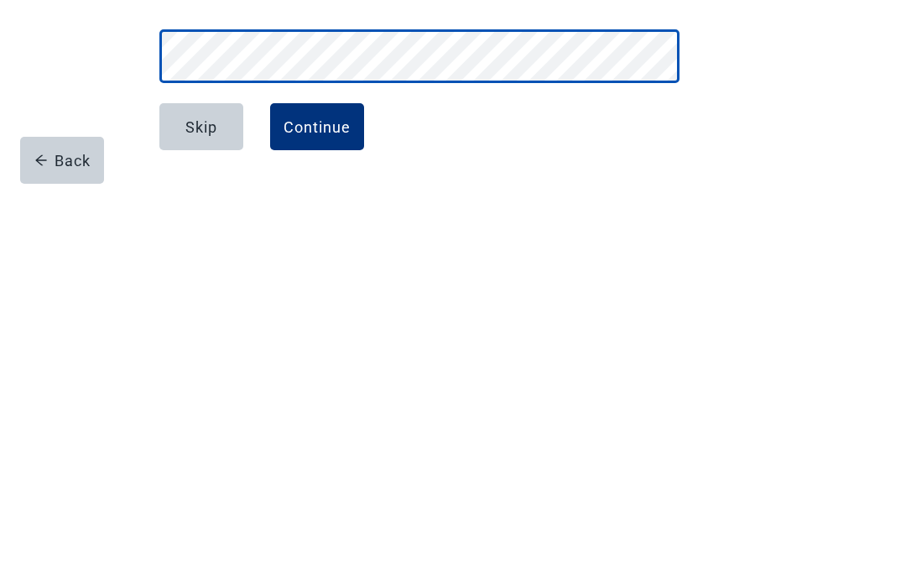
scroll to position [123, 0]
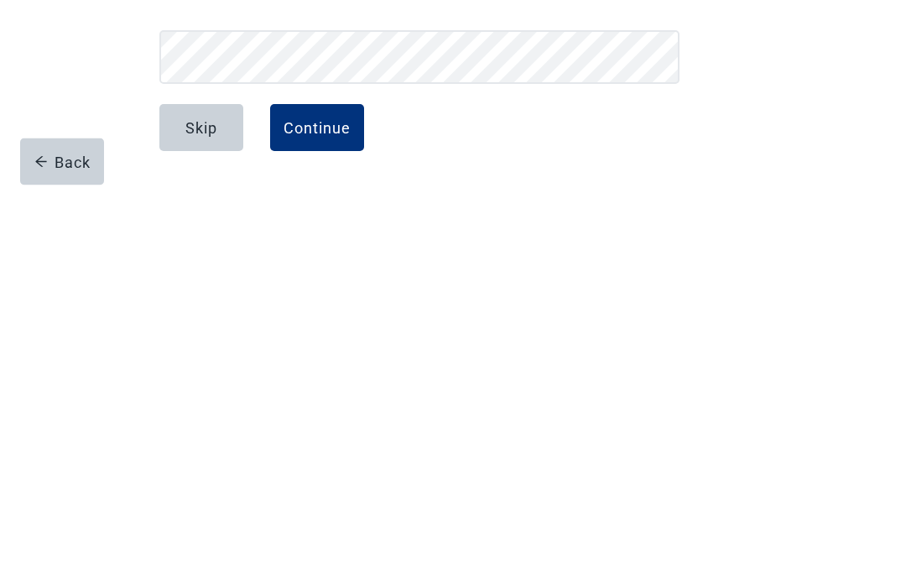
click at [316, 495] on button "Continue" at bounding box center [317, 518] width 94 height 47
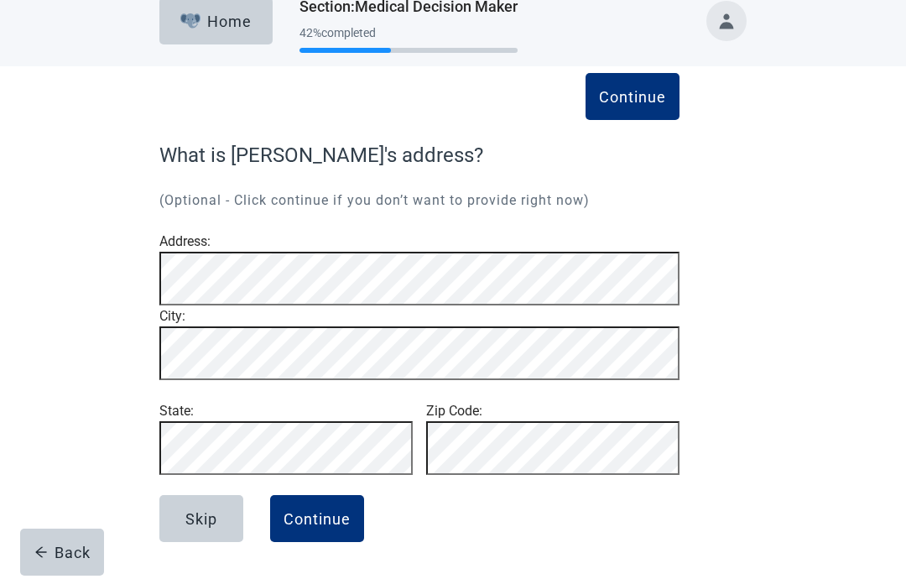
scroll to position [74, 0]
click at [324, 525] on div "Continue" at bounding box center [317, 518] width 67 height 17
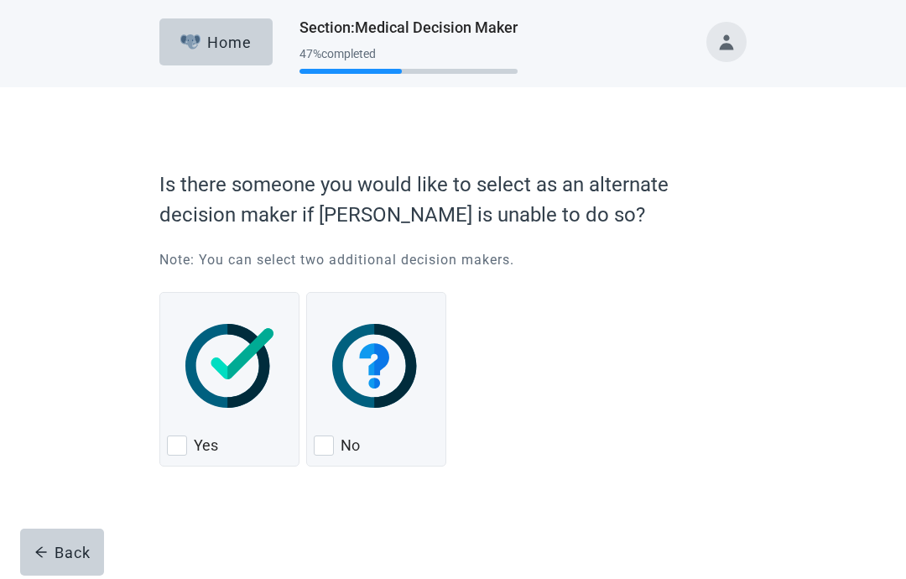
click at [378, 371] on img "No, checkbox, not checked" at bounding box center [376, 366] width 88 height 84
click at [307, 293] on input "No" at bounding box center [306, 292] width 1 height 1
checkbox input "true"
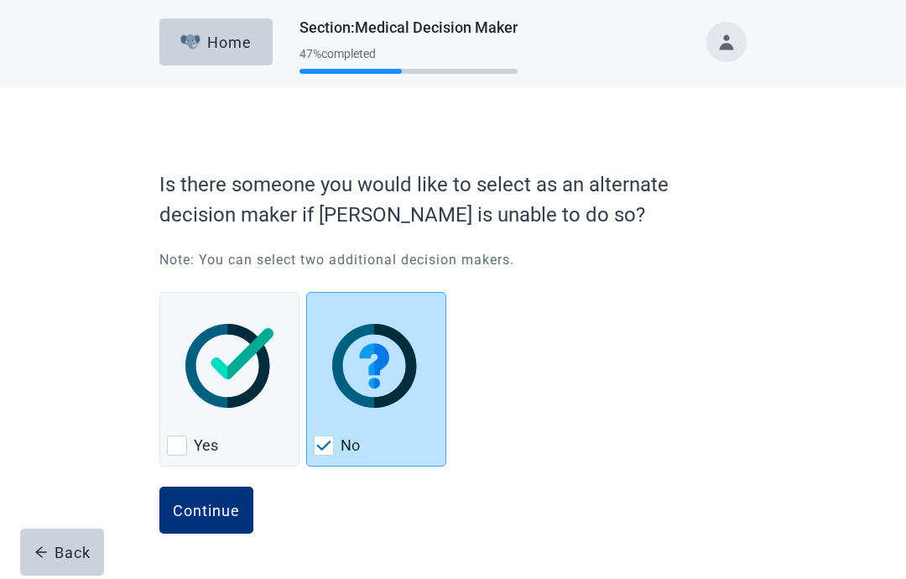
click at [201, 509] on div "Continue" at bounding box center [206, 510] width 67 height 17
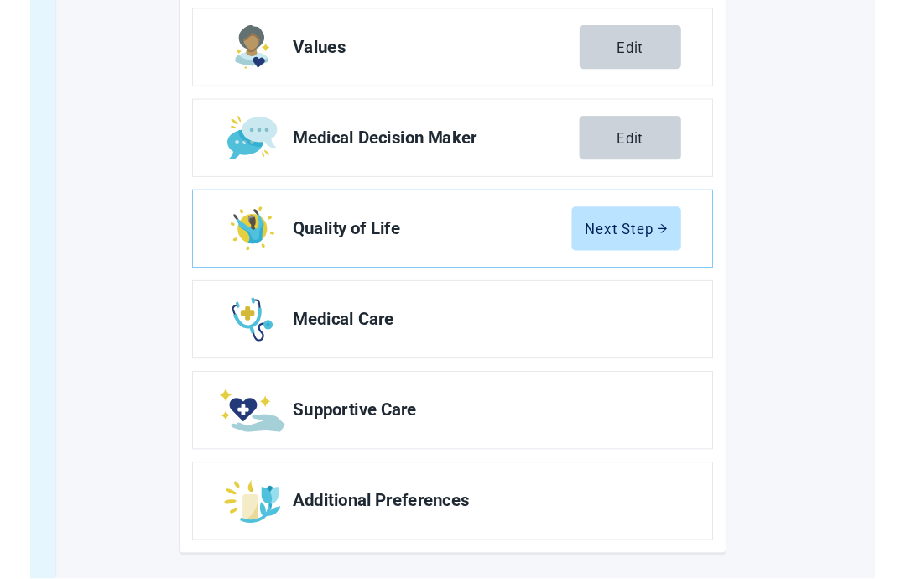
scroll to position [313, 0]
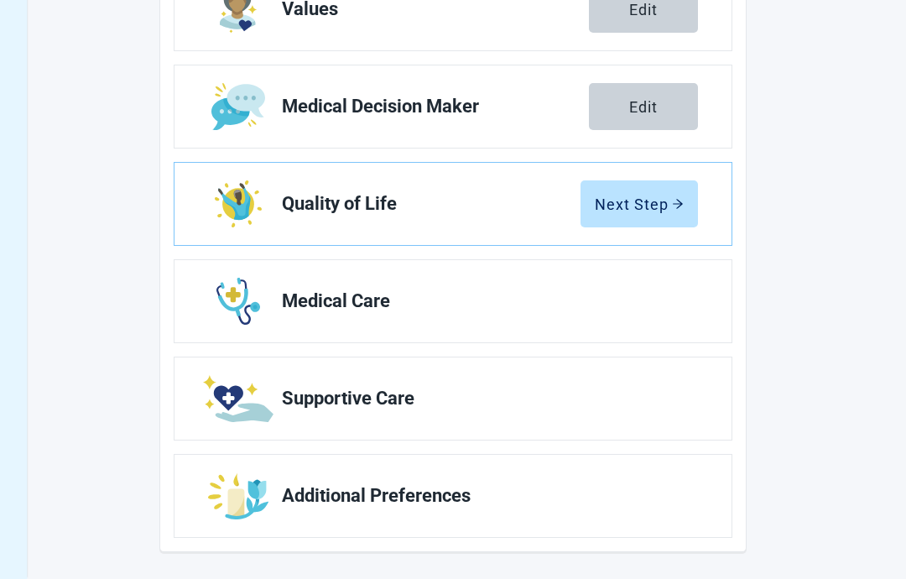
click at [267, 499] on img "Edit Additional Preferences section" at bounding box center [238, 496] width 61 height 47
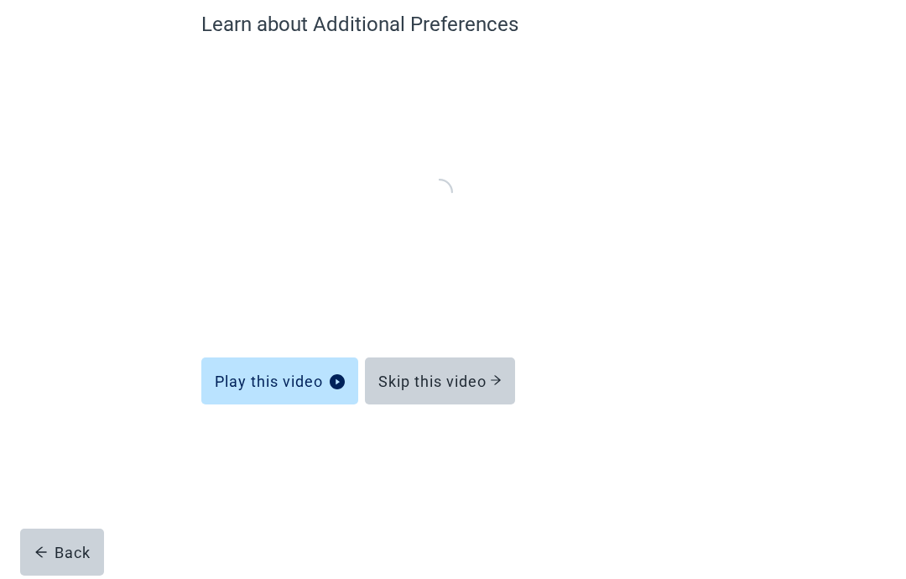
scroll to position [68, 0]
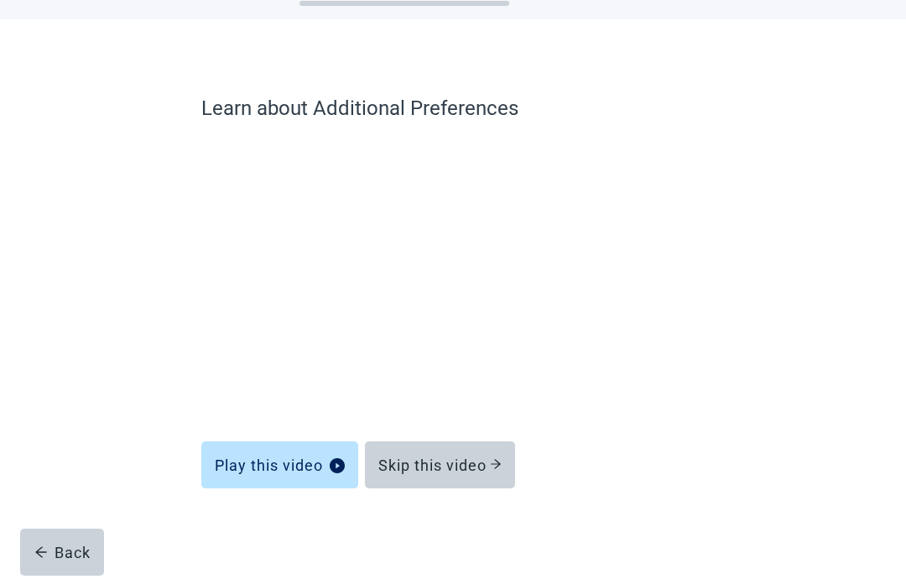
click at [284, 473] on div "Play this video" at bounding box center [280, 465] width 130 height 17
click at [338, 469] on icon "play-circle" at bounding box center [337, 465] width 15 height 15
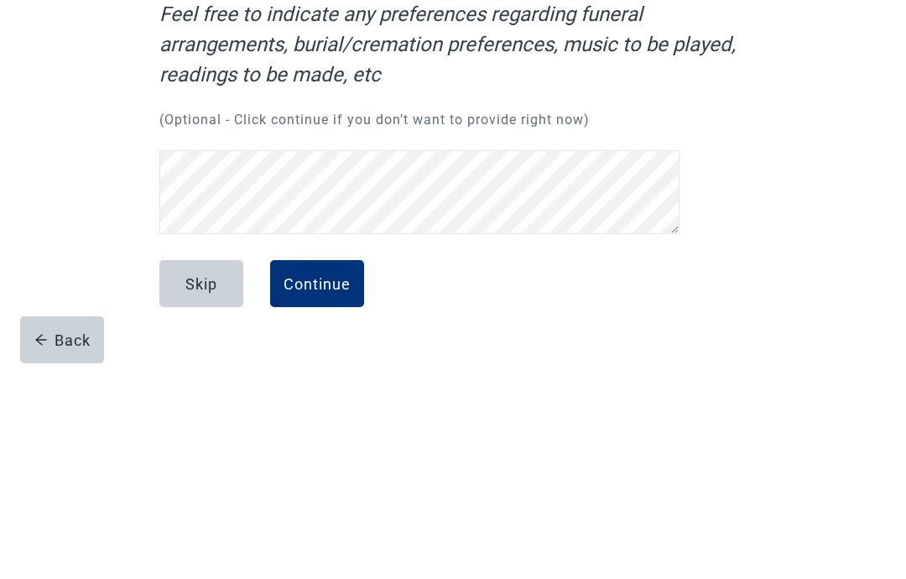
scroll to position [33, 0]
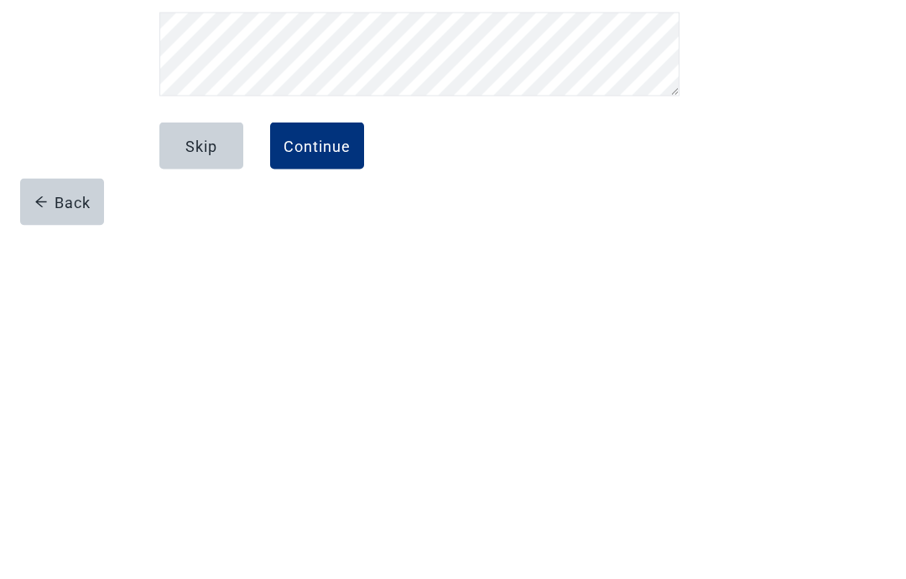
click at [316, 488] on div "Continue" at bounding box center [317, 496] width 67 height 17
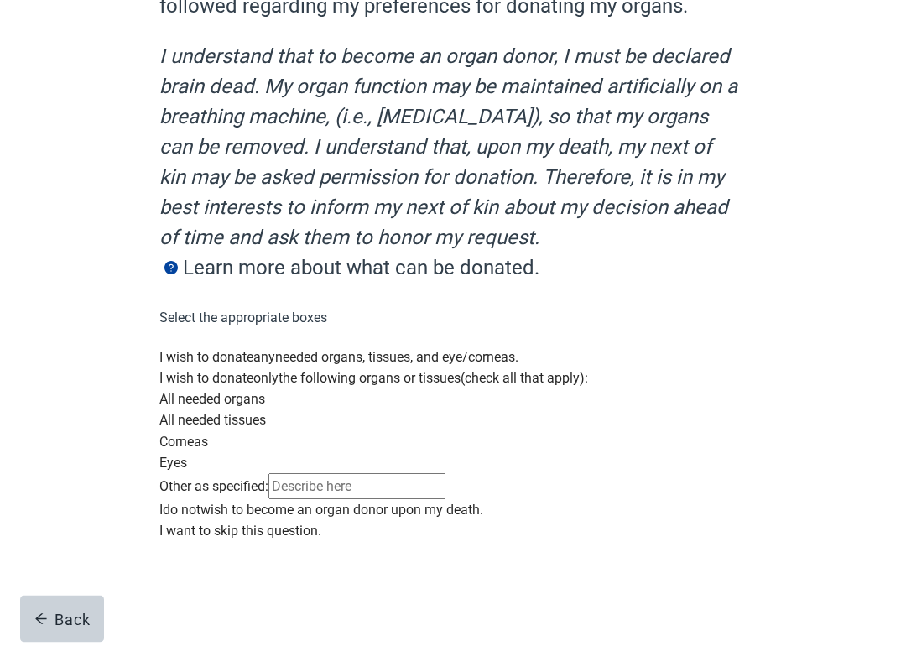
scroll to position [229, 0]
click at [175, 368] on div "Main content" at bounding box center [453, 368] width 588 height 0
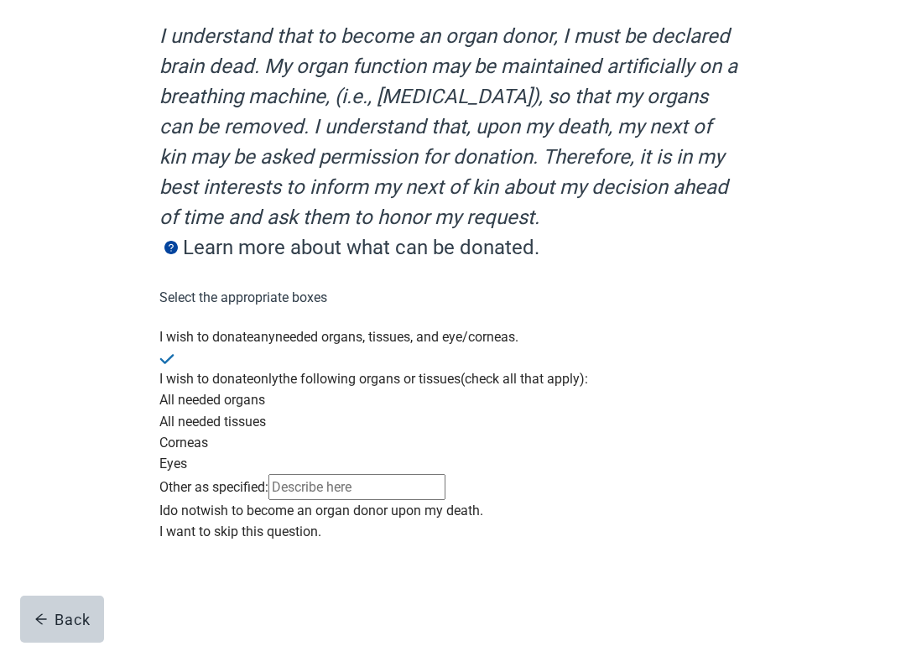
click at [264, 392] on label "All needed organs" at bounding box center [212, 400] width 106 height 16
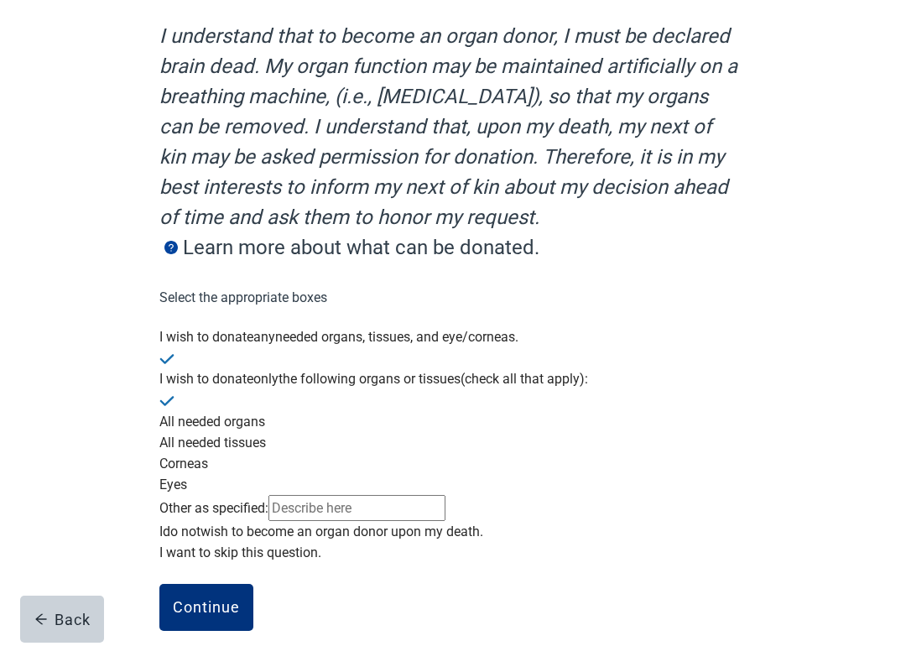
click at [247, 436] on label "All needed tissues" at bounding box center [212, 443] width 107 height 16
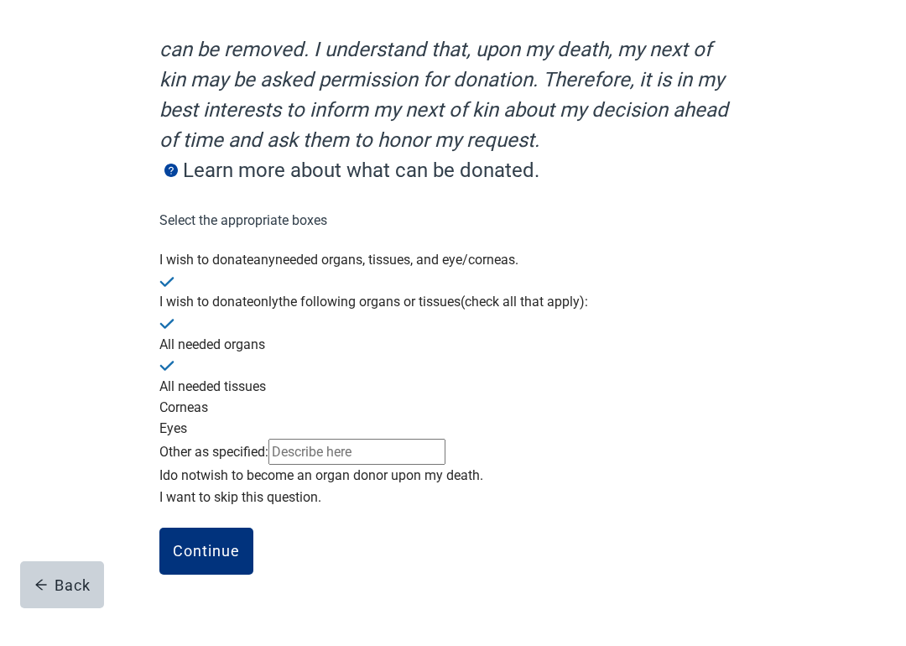
scroll to position [395, 0]
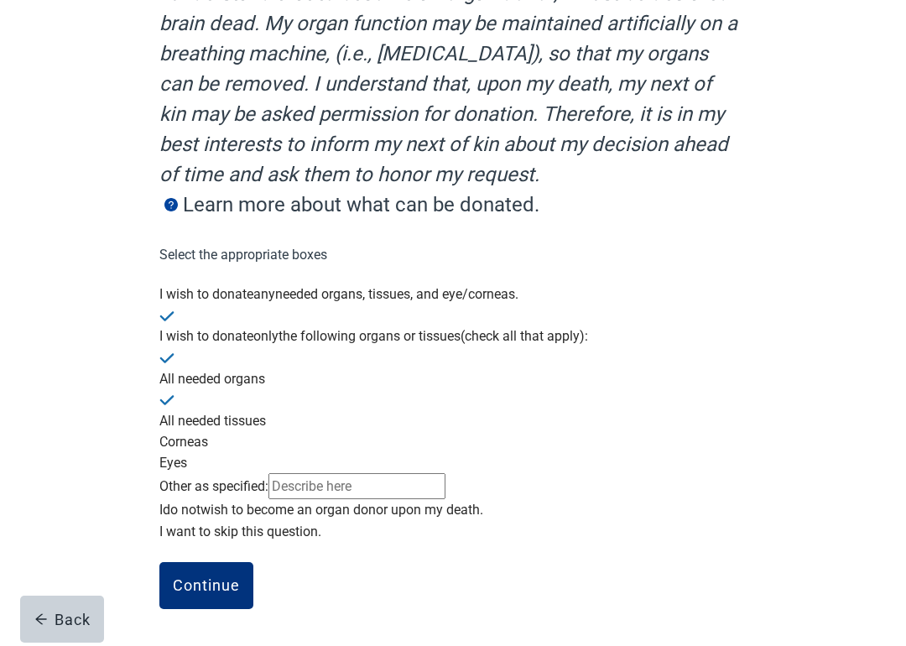
click at [197, 530] on div "Continue" at bounding box center [206, 585] width 67 height 17
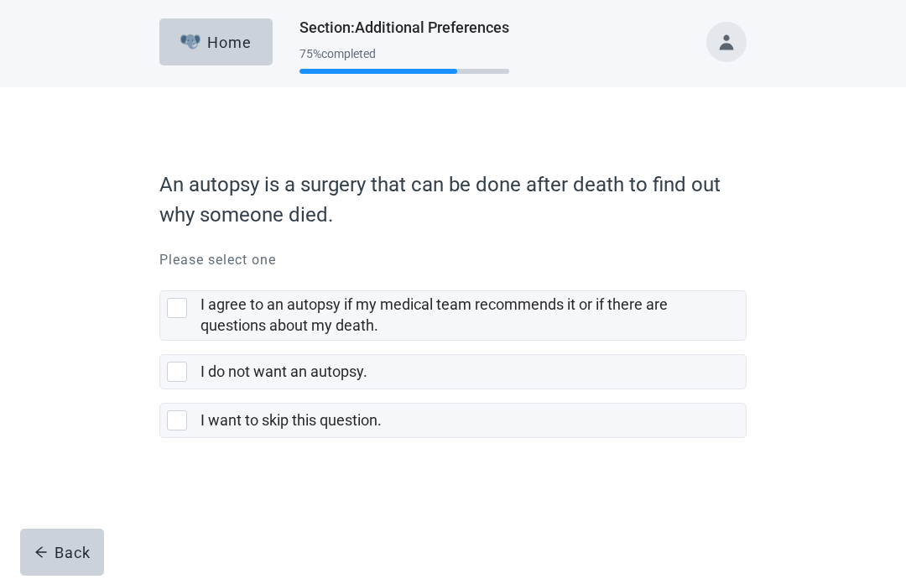
click at [179, 306] on div "I agree to an autopsy if my medical team recommends it or if there are question…" at bounding box center [177, 308] width 20 height 20
click at [160, 278] on input "I agree to an autopsy if my medical team recommends it or if there are question…" at bounding box center [159, 277] width 1 height 1
checkbox input "true"
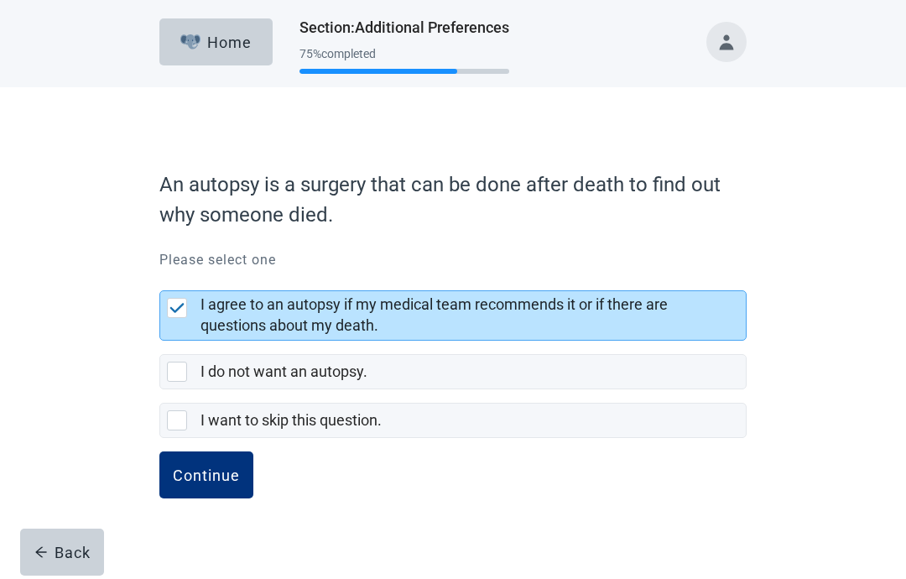
click at [196, 477] on div "Continue" at bounding box center [206, 475] width 67 height 17
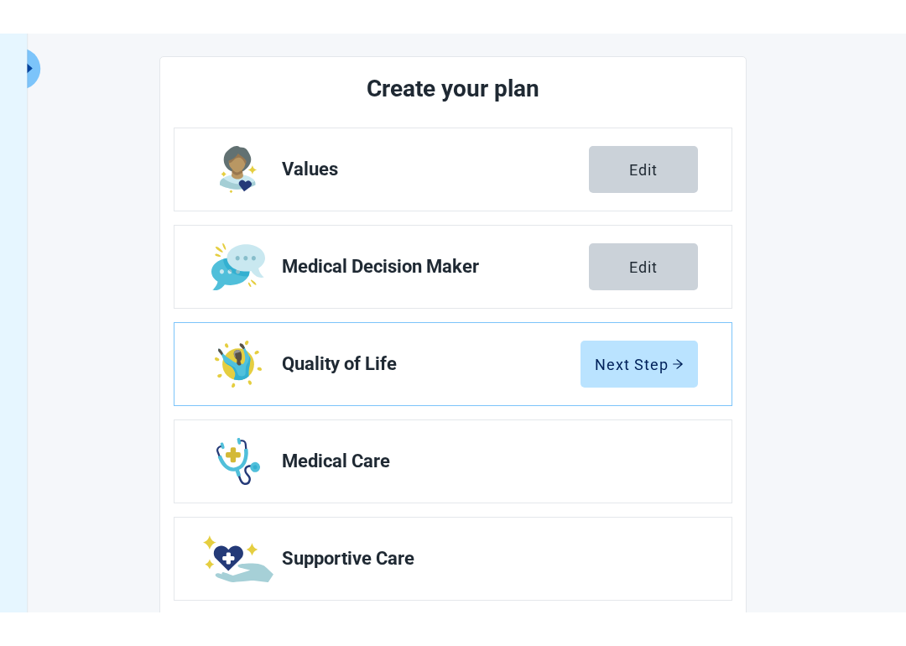
scroll to position [123, 0]
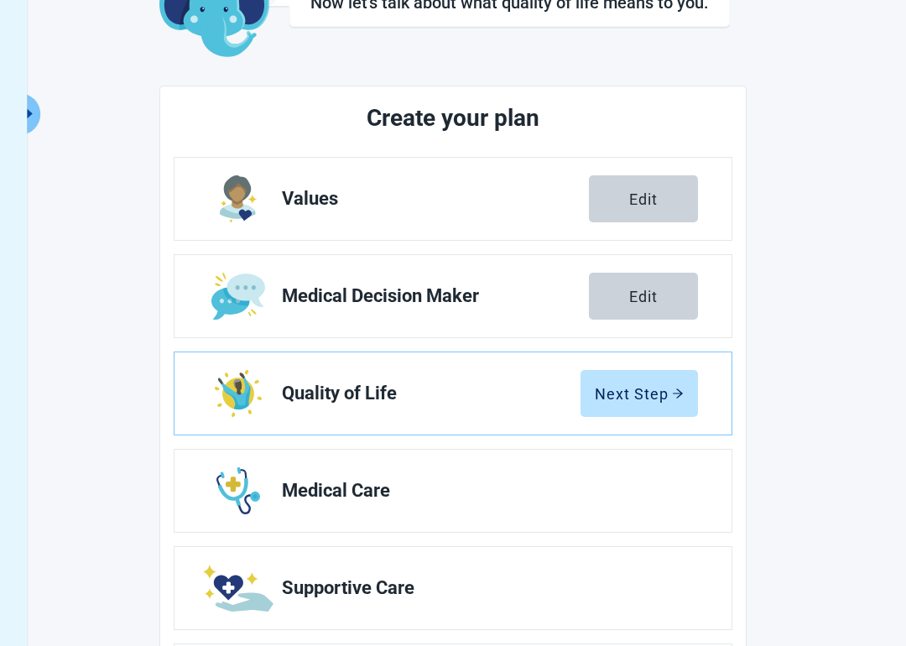
click at [634, 391] on div "Next Step" at bounding box center [639, 393] width 89 height 17
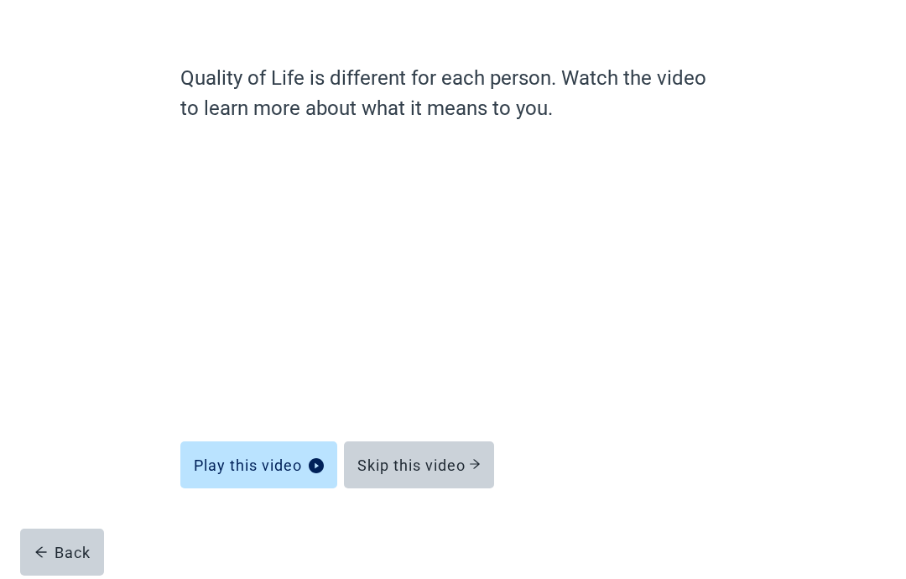
scroll to position [98, 0]
click at [310, 468] on icon "play-circle" at bounding box center [316, 465] width 15 height 15
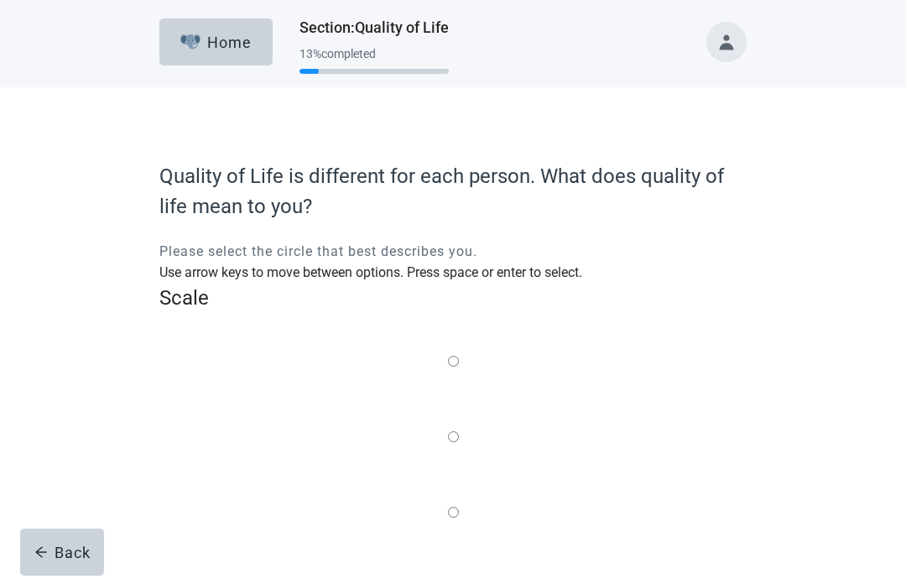
click at [448, 503] on label "Main content" at bounding box center [453, 513] width 11 height 21
click at [448, 507] on input "Quality of life scale: 50 out of 100. Balance of the two" at bounding box center [453, 512] width 11 height 11
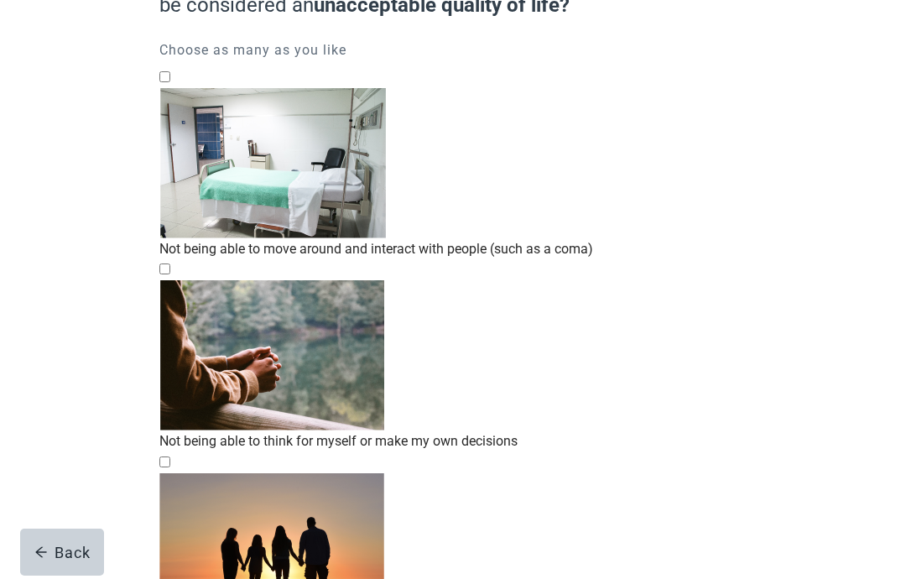
scroll to position [208, 0]
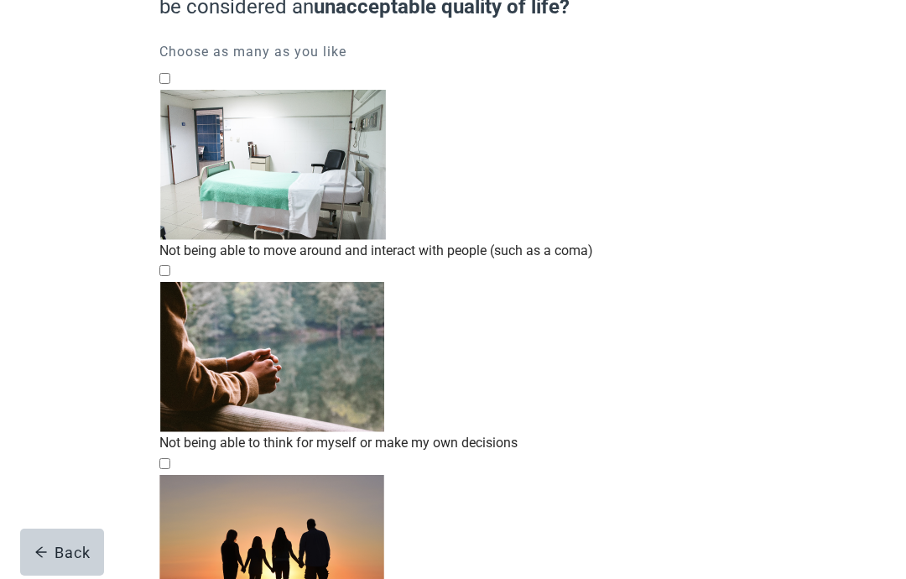
click at [186, 90] on div "Not being able to move around and interact with people (such as a coma), checkb…" at bounding box center [453, 90] width 588 height 0
click at [170, 84] on input "Not being able to move around and interact with people (such as a coma)" at bounding box center [164, 78] width 11 height 11
checkbox input "true"
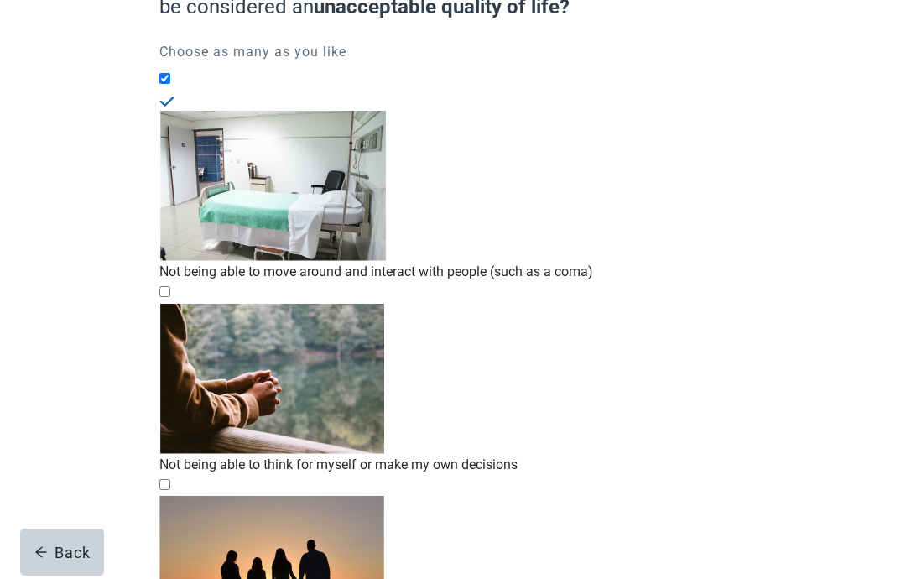
click at [174, 496] on div "Not being able to have meaningful relationships or recognize family/friends, ch…" at bounding box center [453, 496] width 588 height 0
click at [170, 479] on input "Not being able to have meaningful relationships or recognize family/friends" at bounding box center [164, 484] width 11 height 11
checkbox input "true"
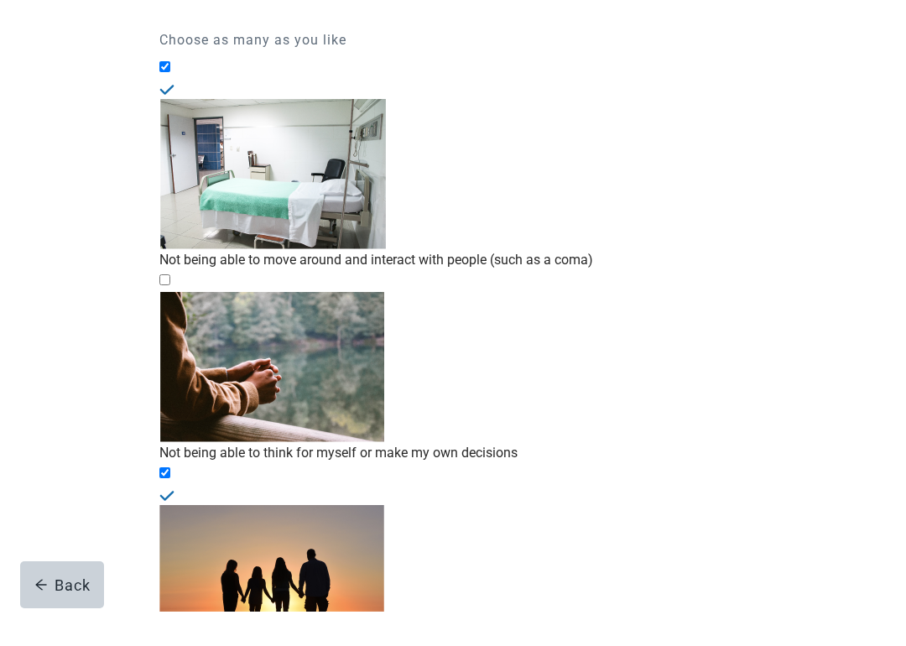
scroll to position [185, 0]
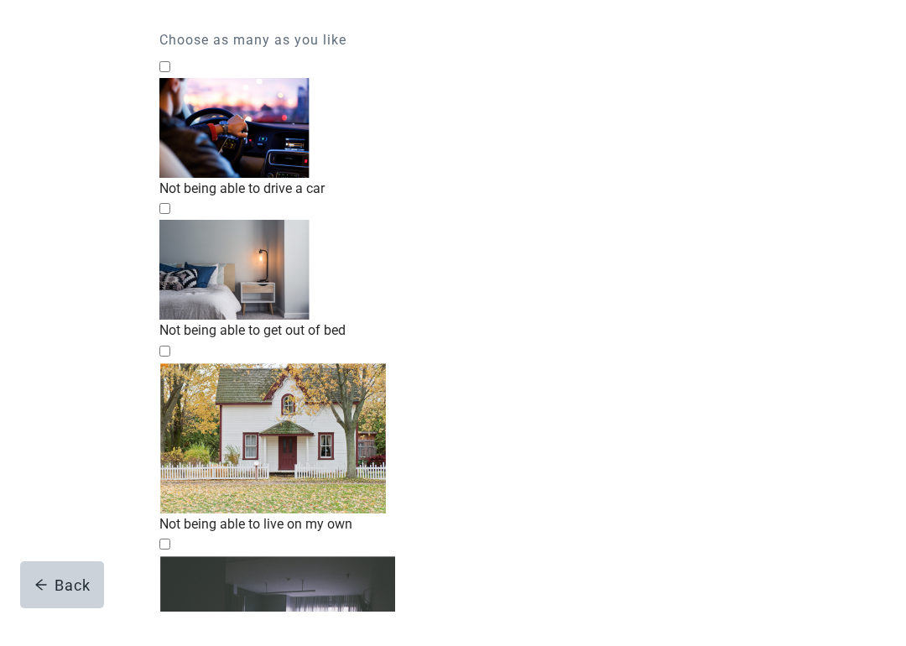
scroll to position [185, 0]
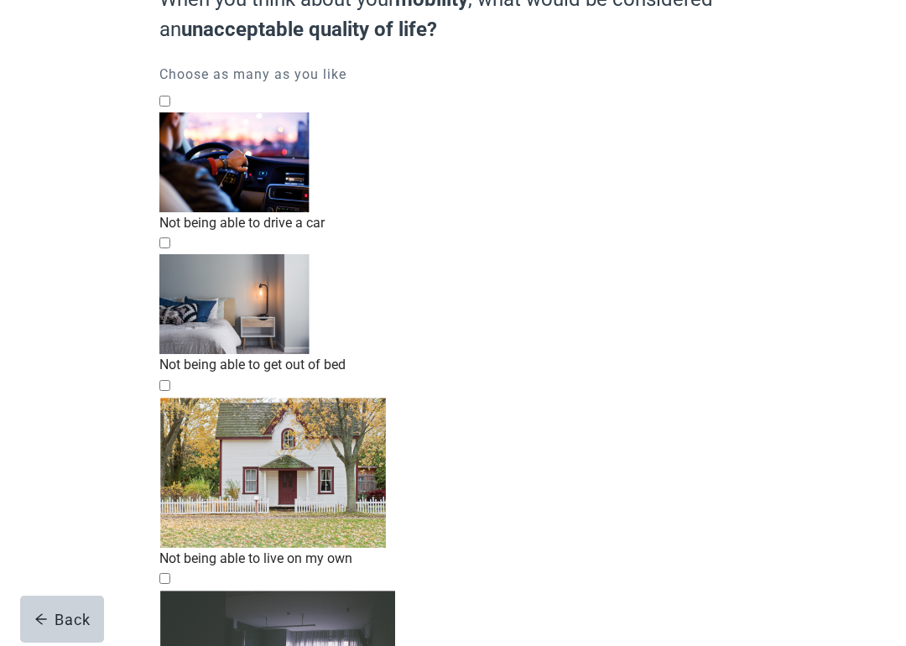
checkbox input "true"
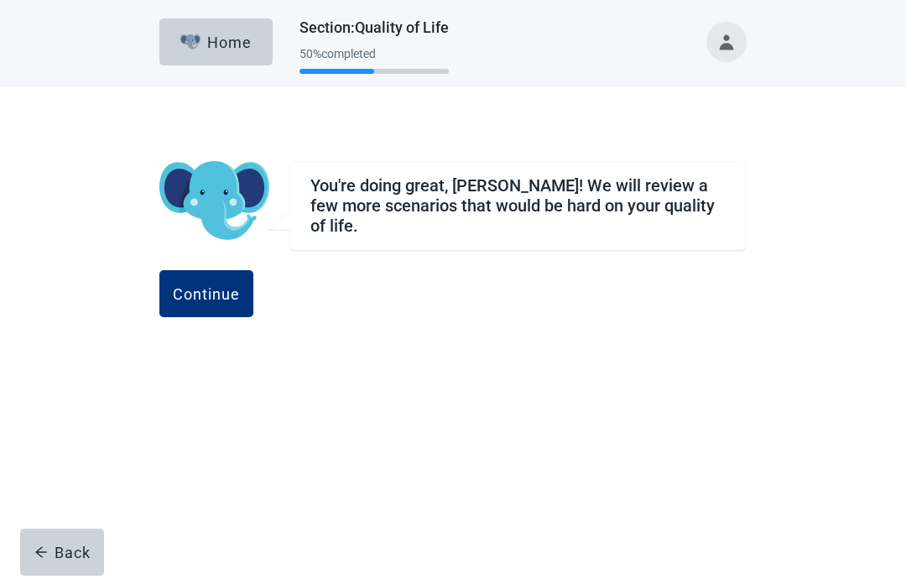
click at [240, 285] on div "Continue" at bounding box center [206, 293] width 67 height 17
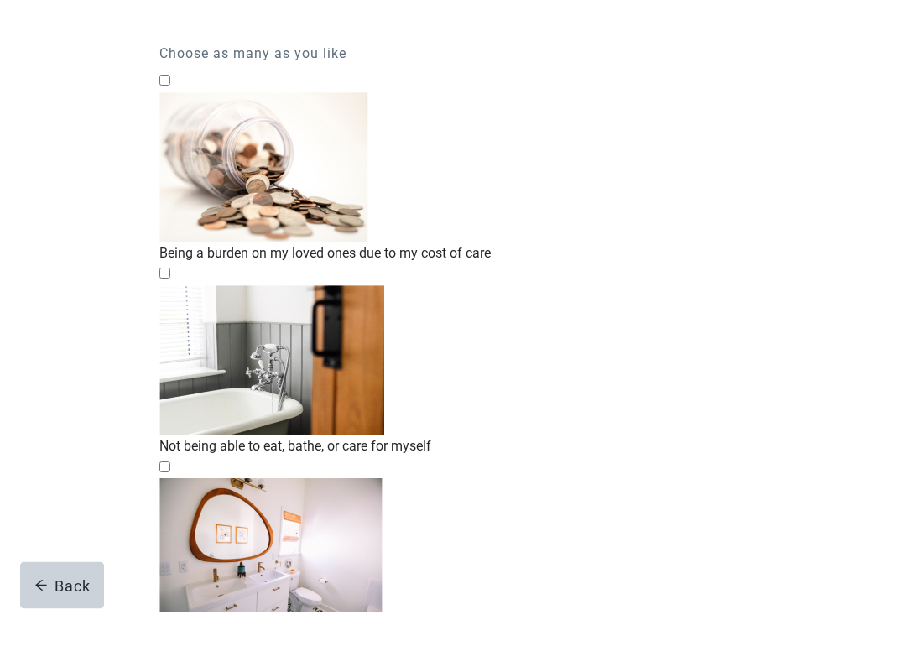
scroll to position [174, 0]
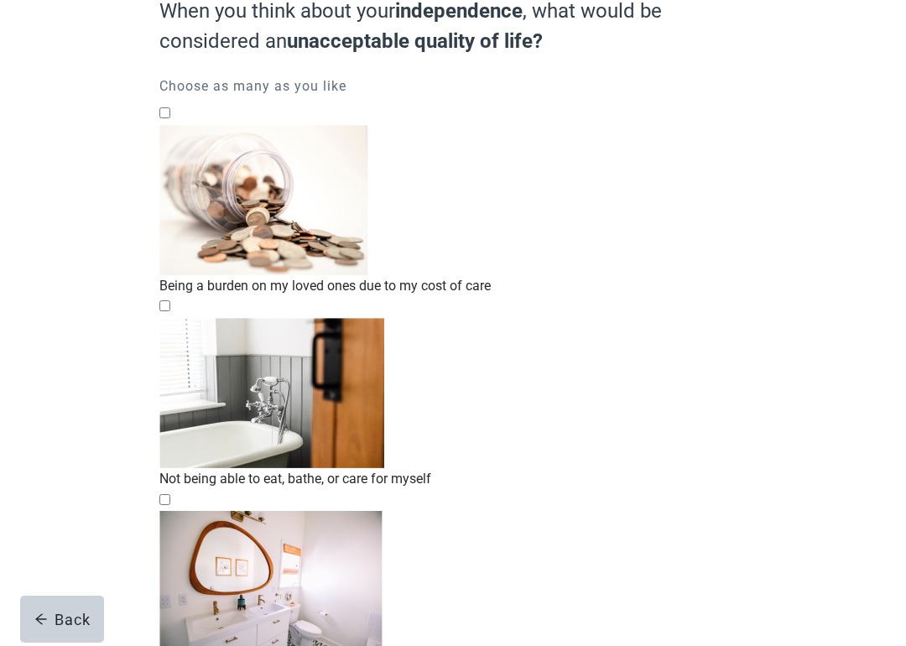
checkbox input "true"
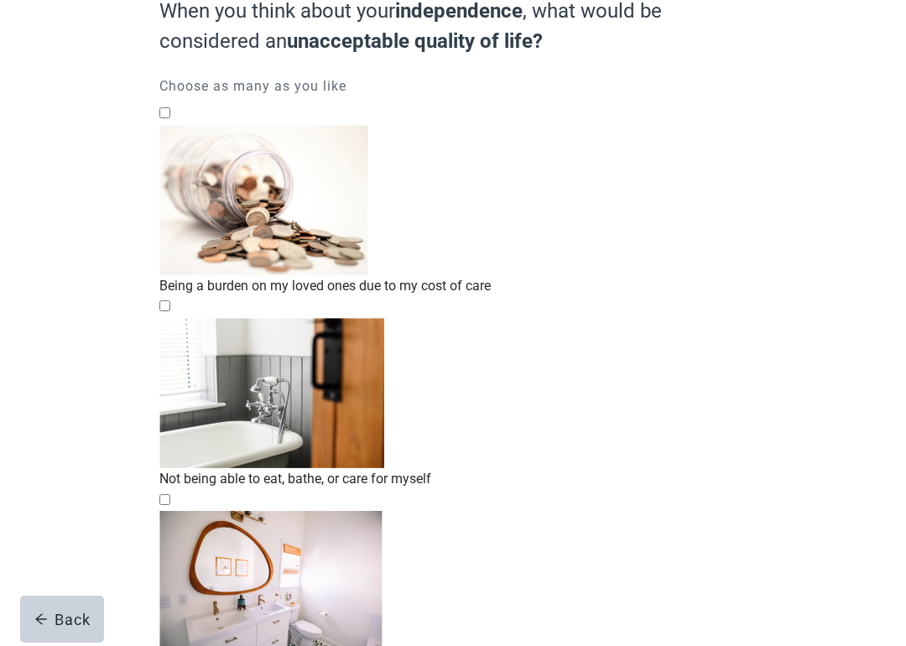
checkbox input "true"
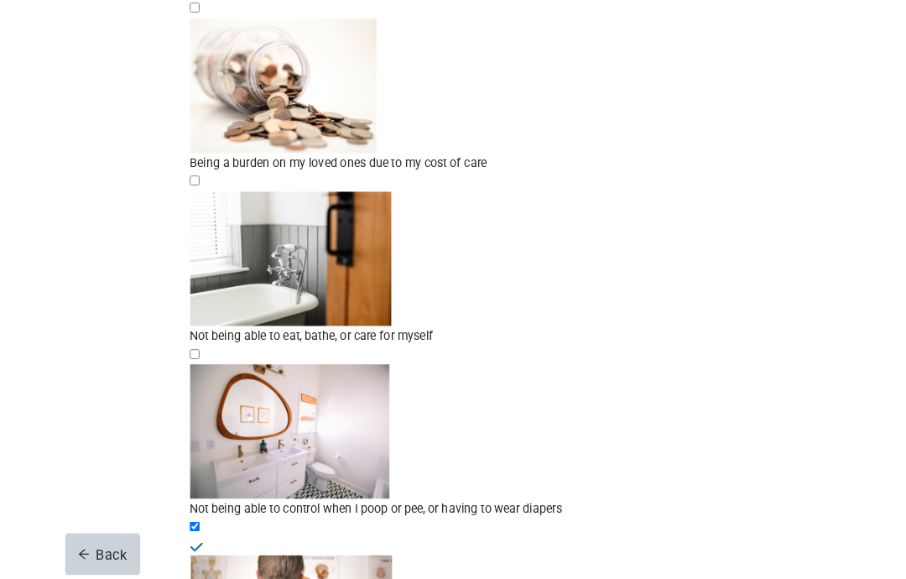
scroll to position [344, 0]
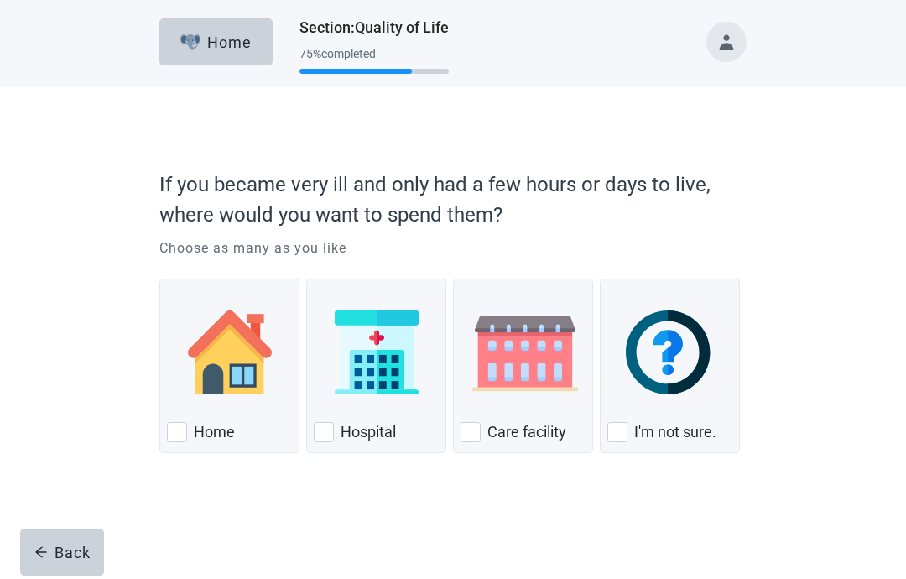
click at [617, 436] on div "I'm not sure., checkbox, not checked" at bounding box center [618, 432] width 20 height 20
click at [601, 279] on input "I'm not sure." at bounding box center [600, 279] width 1 height 1
checkbox input "true"
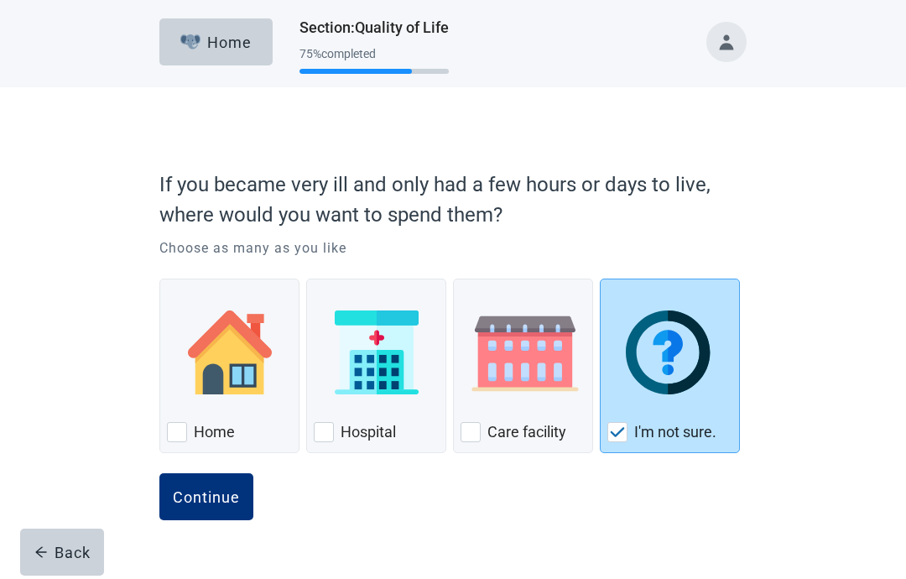
click at [196, 497] on div "Continue" at bounding box center [206, 496] width 67 height 17
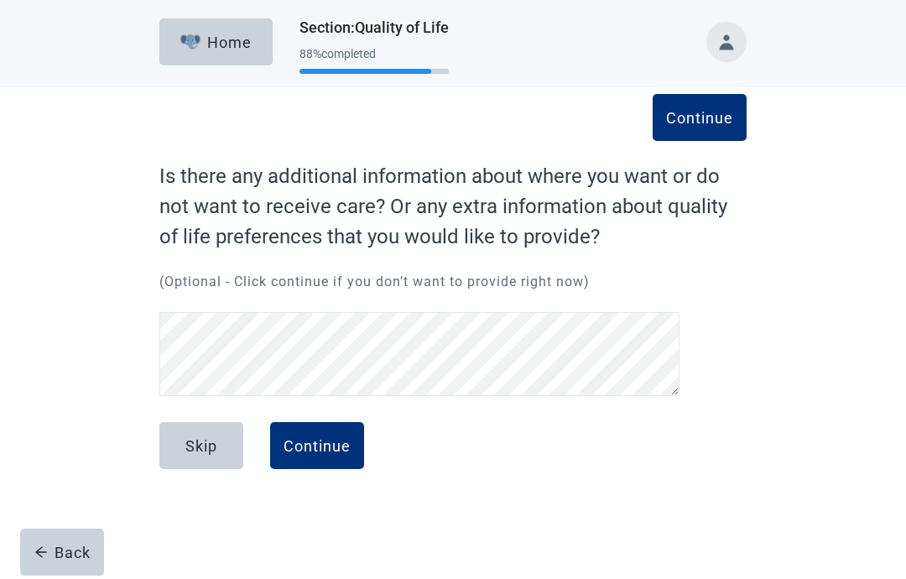
click at [314, 455] on button "Continue" at bounding box center [317, 445] width 94 height 47
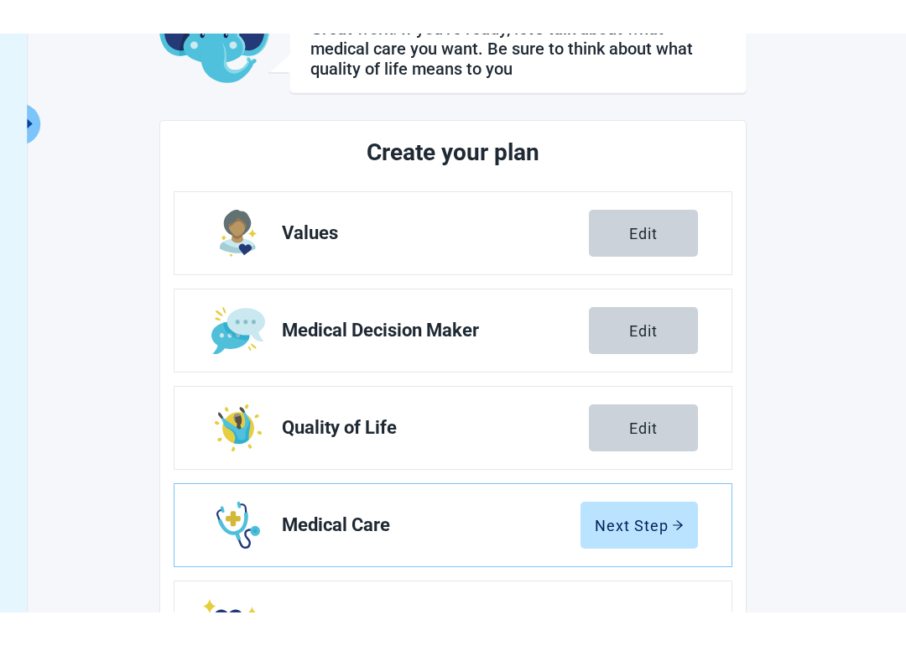
scroll to position [65, 0]
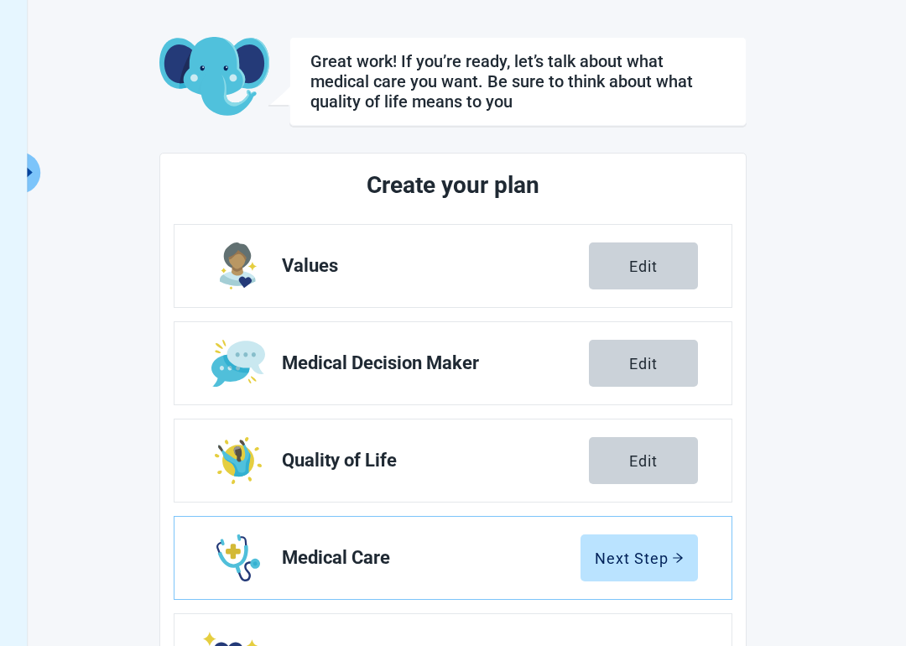
click at [607, 530] on div "Next Step" at bounding box center [639, 558] width 89 height 17
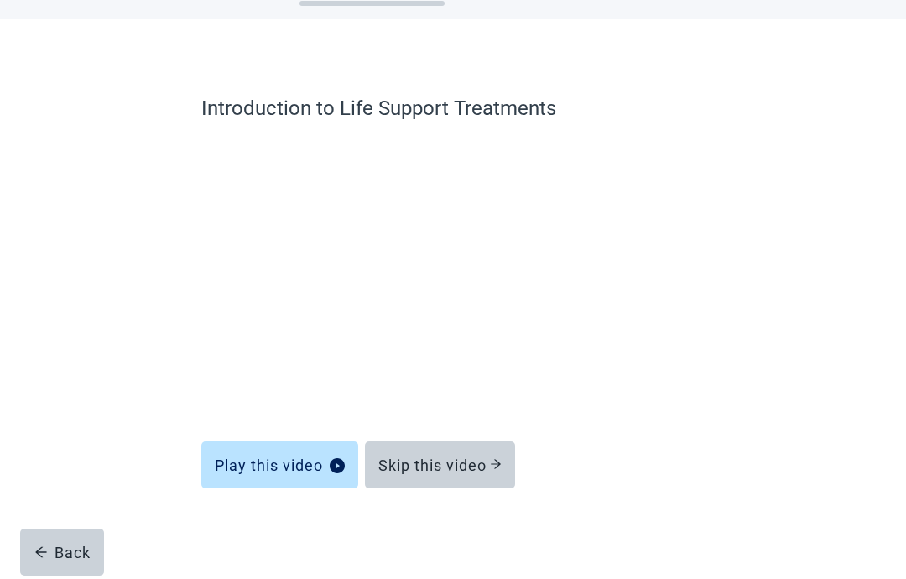
scroll to position [68, 0]
click at [419, 467] on div "Skip this video" at bounding box center [440, 465] width 123 height 17
click at [411, 469] on div "Skip this video" at bounding box center [440, 465] width 123 height 17
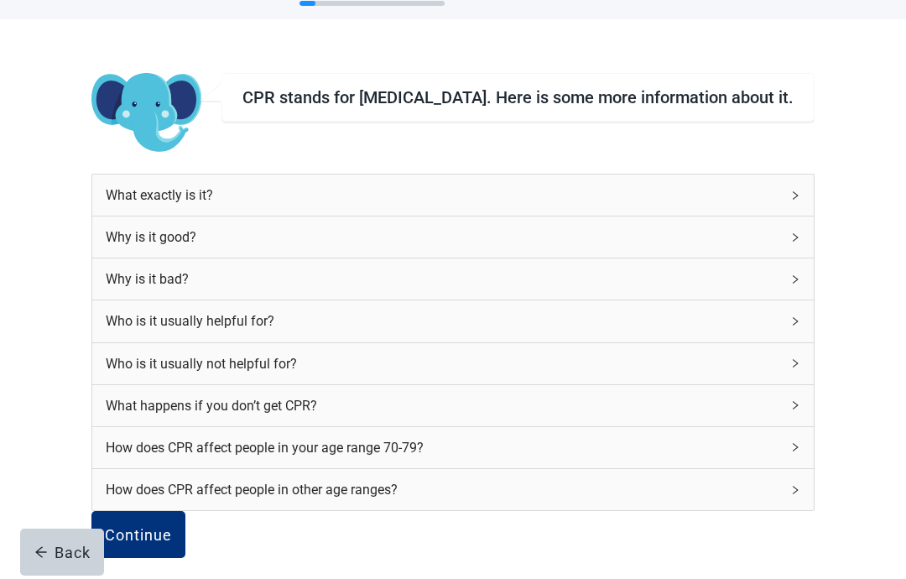
click at [227, 457] on div "How does CPR affect people in your age range 70-79?" at bounding box center [443, 447] width 675 height 21
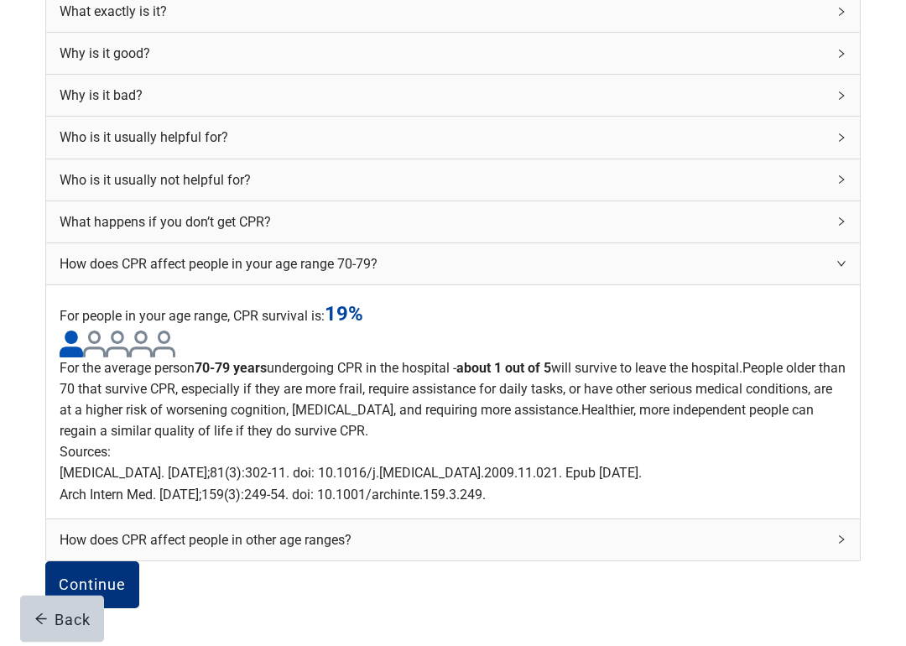
scroll to position [520, 0]
click at [837, 530] on icon "right" at bounding box center [842, 540] width 10 height 10
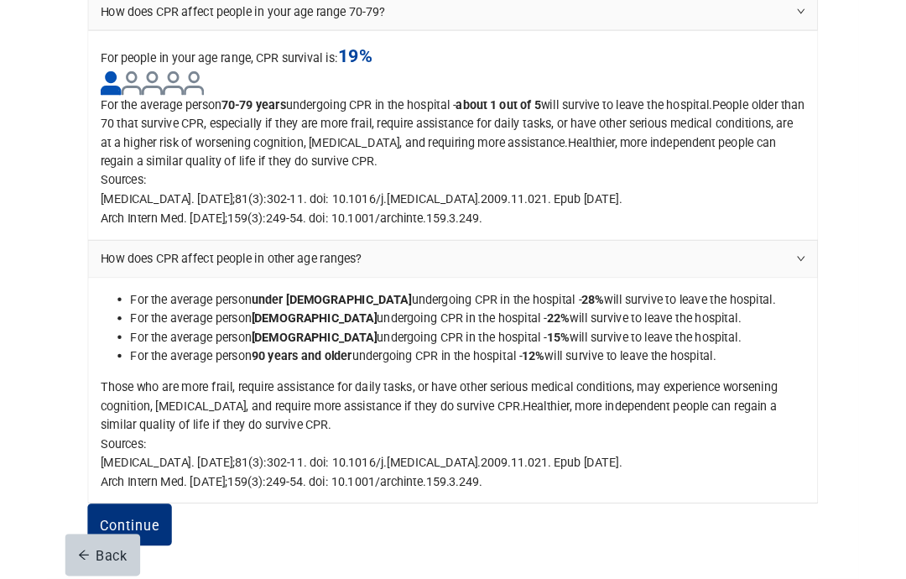
scroll to position [691, 0]
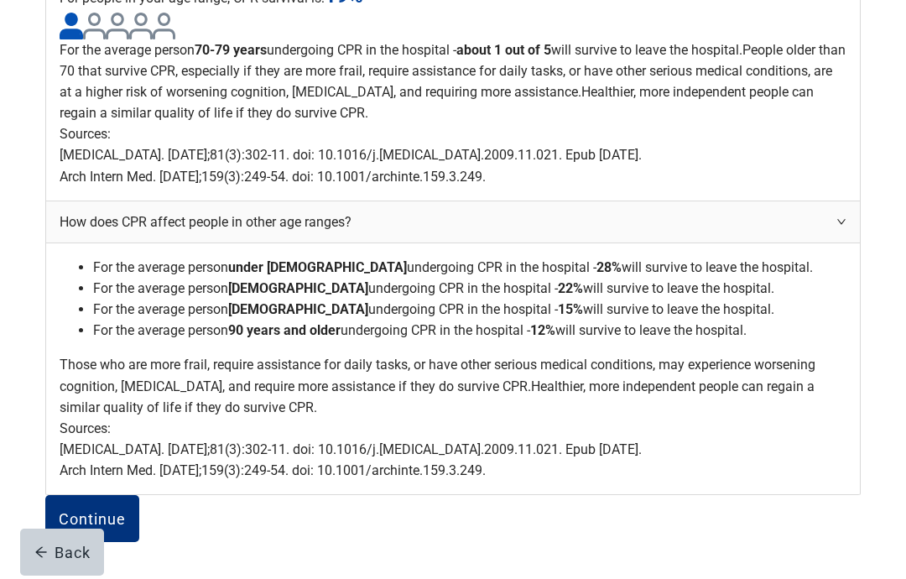
click at [55, 334] on div "CPR stands for [MEDICAL_DATA]. Here is some more information about it. What exa…" at bounding box center [453, 48] width 816 height 1062
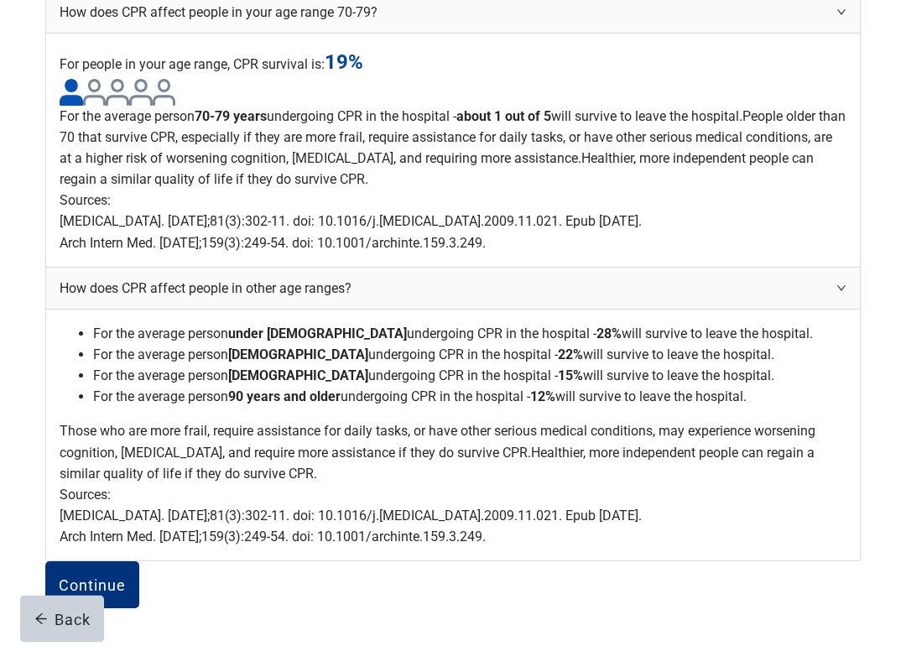
scroll to position [956, 0]
click at [126, 530] on div "Continue" at bounding box center [92, 585] width 67 height 17
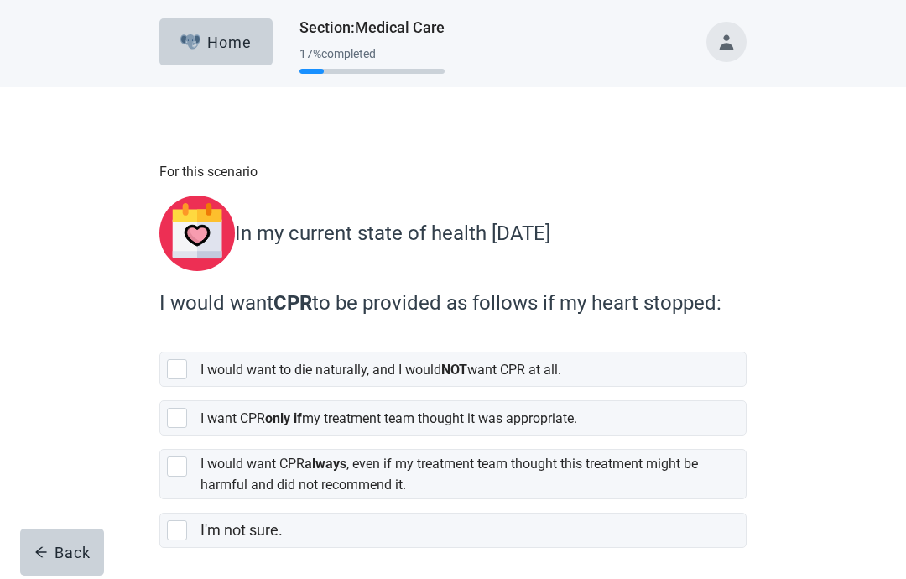
click at [177, 530] on div "I'm not sure., checkbox, not selected" at bounding box center [177, 530] width 20 height 20
click at [160, 500] on input "I'm not sure." at bounding box center [159, 499] width 1 height 1
checkbox input "true"
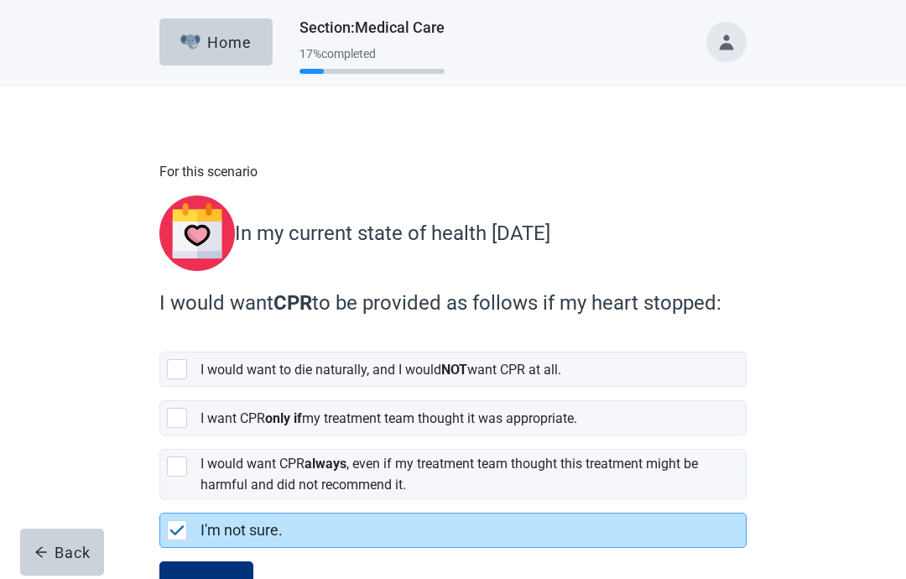
scroll to position [58, 0]
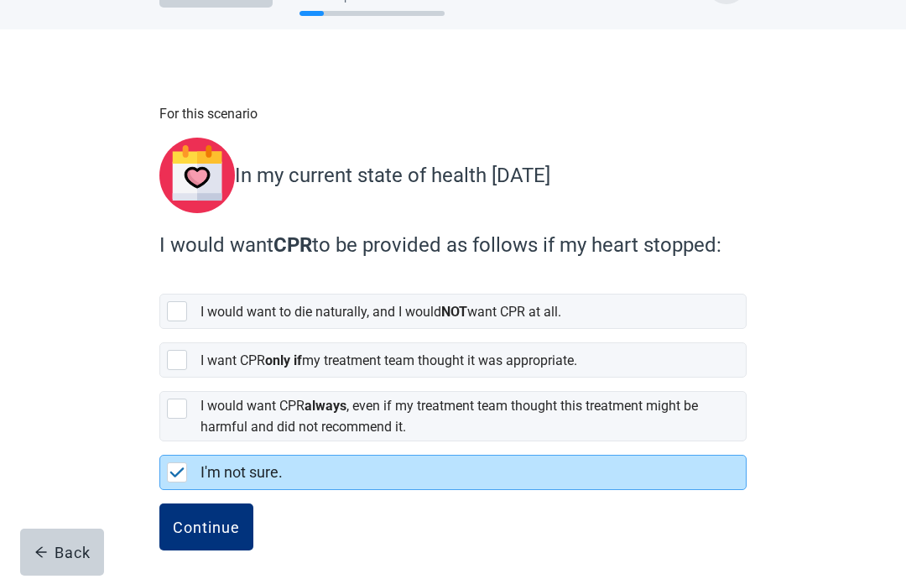
click at [205, 520] on div "Continue" at bounding box center [206, 527] width 67 height 17
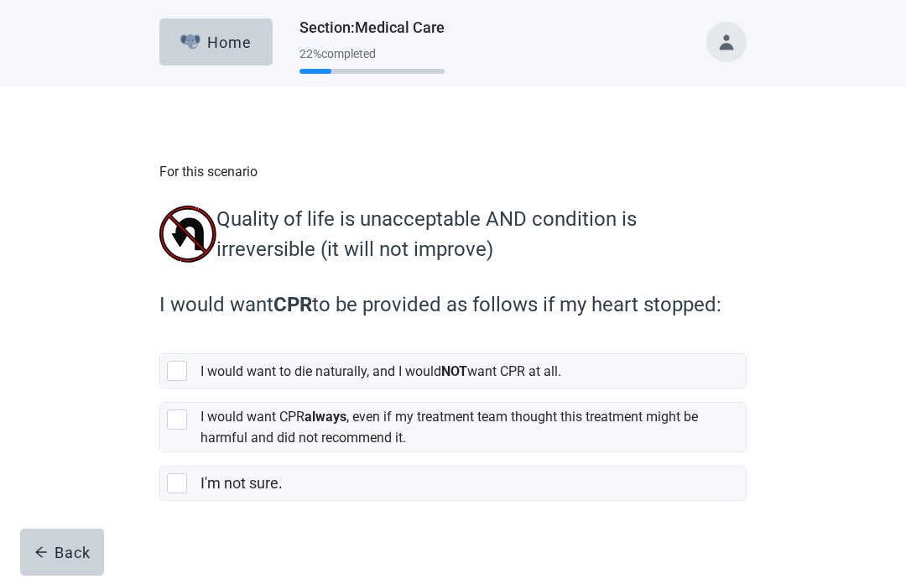
click at [183, 377] on div "[object Object], checkbox, not selected" at bounding box center [177, 371] width 20 height 20
click at [160, 341] on input "I would want to die naturally, and I would NOT want CPR at all." at bounding box center [159, 340] width 1 height 1
checkbox input "true"
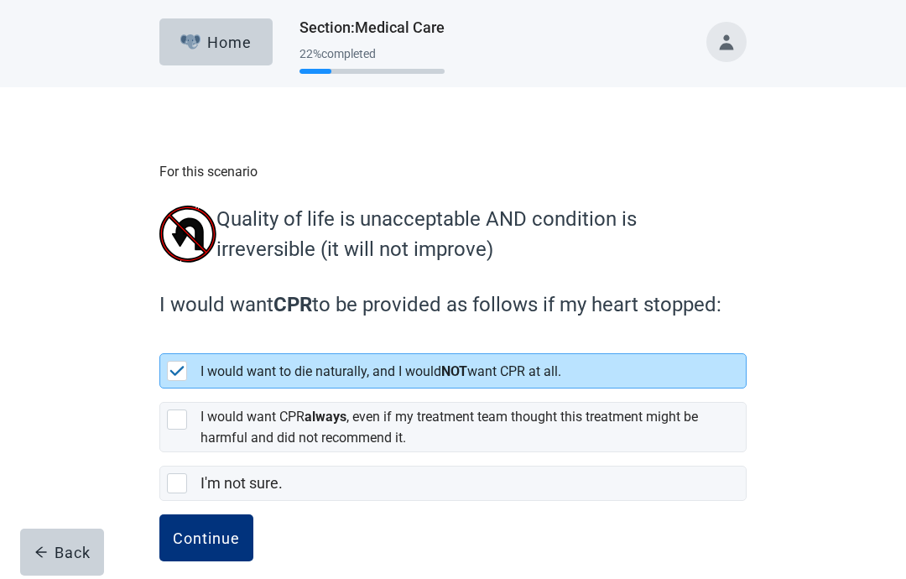
click at [201, 530] on div "Continue" at bounding box center [206, 538] width 67 height 17
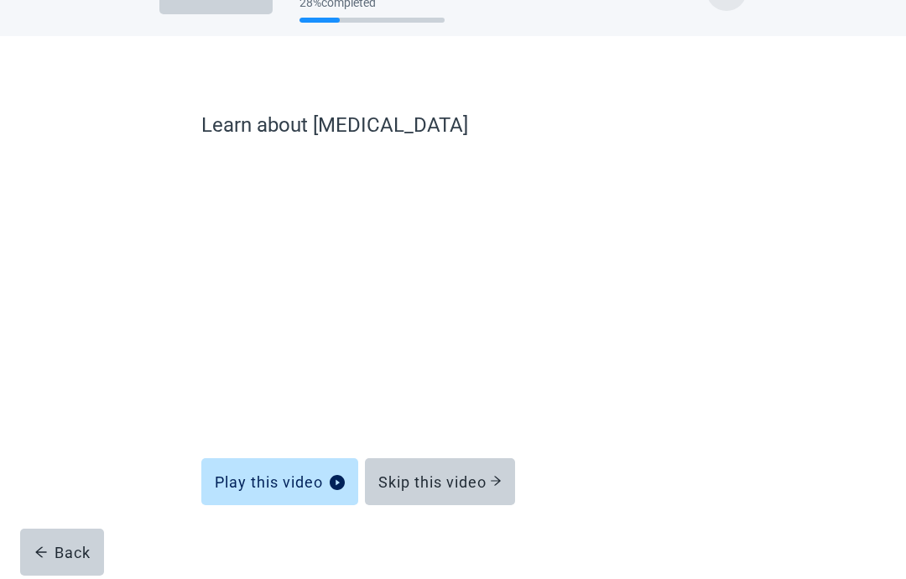
scroll to position [54, 0]
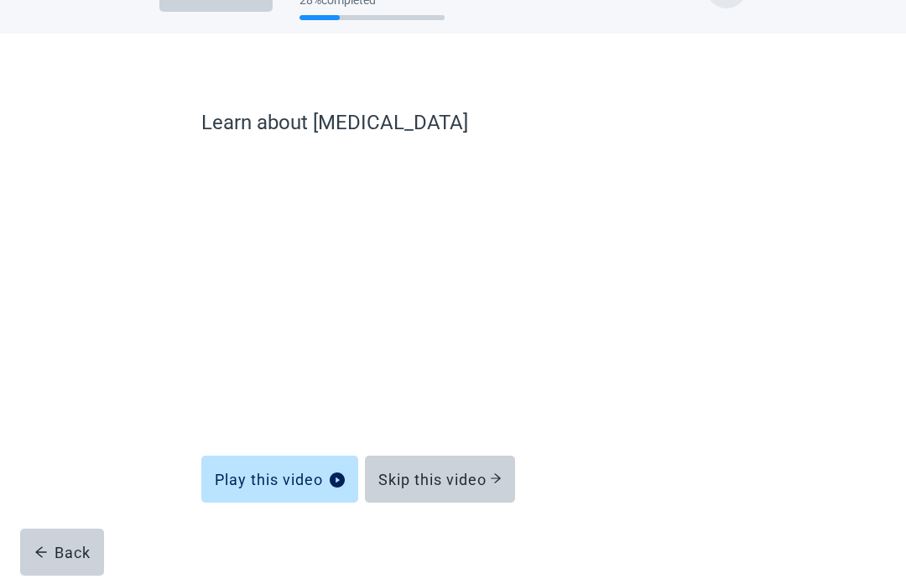
click at [410, 481] on div "Skip this video" at bounding box center [440, 479] width 123 height 17
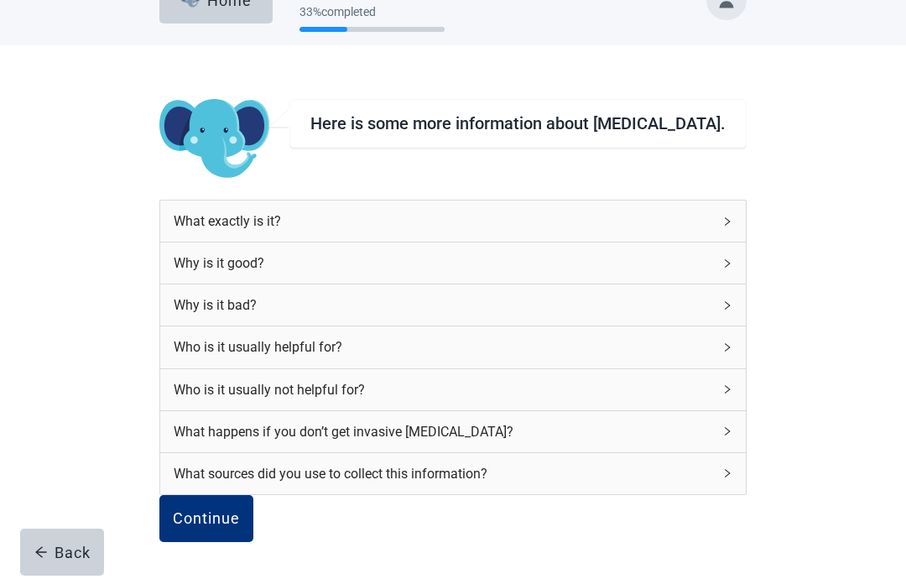
click at [723, 426] on icon "right" at bounding box center [728, 431] width 10 height 10
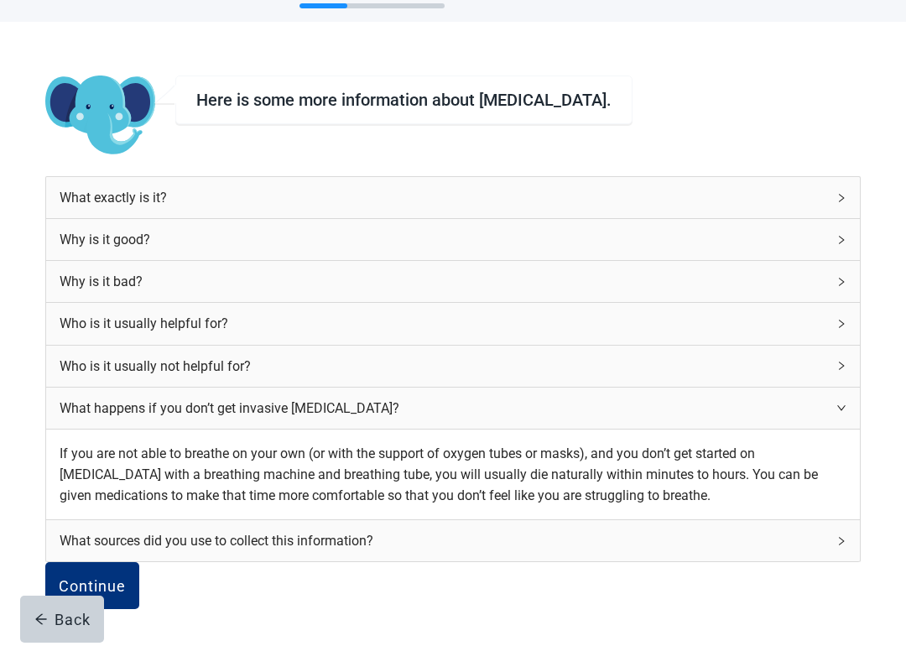
scroll to position [186, 0]
click at [235, 530] on div "What sources did you use to collect this information?" at bounding box center [443, 540] width 767 height 21
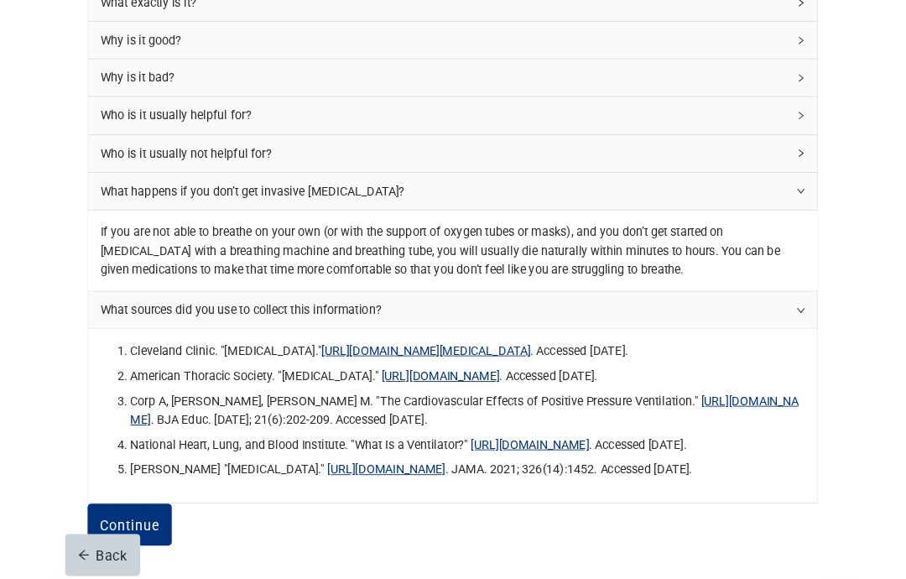
scroll to position [625, 0]
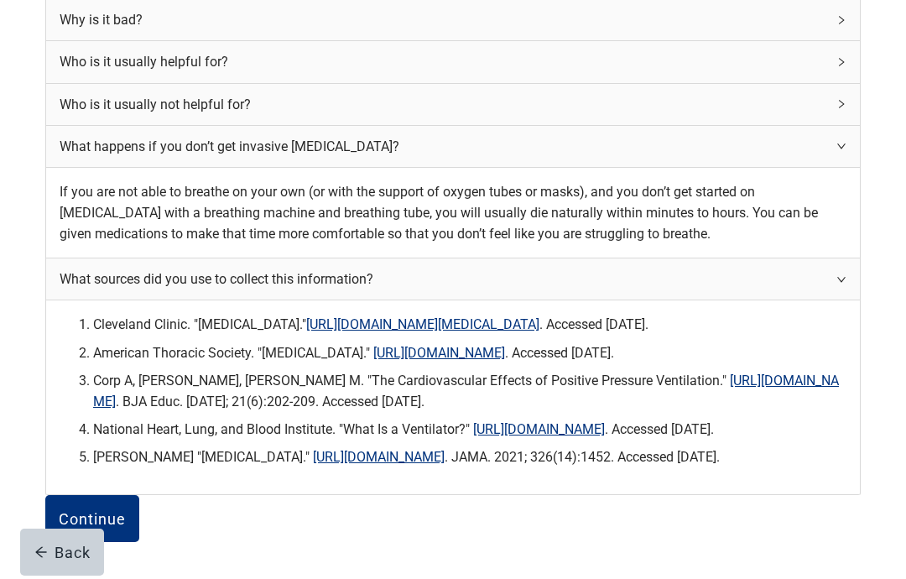
click at [139, 495] on button "Continue" at bounding box center [92, 518] width 94 height 47
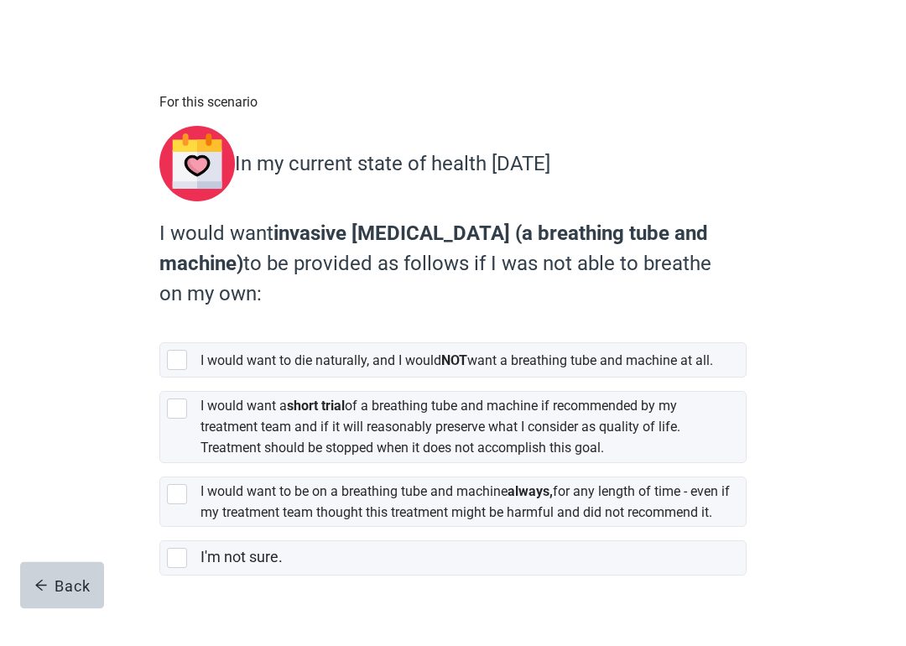
scroll to position [36, 0]
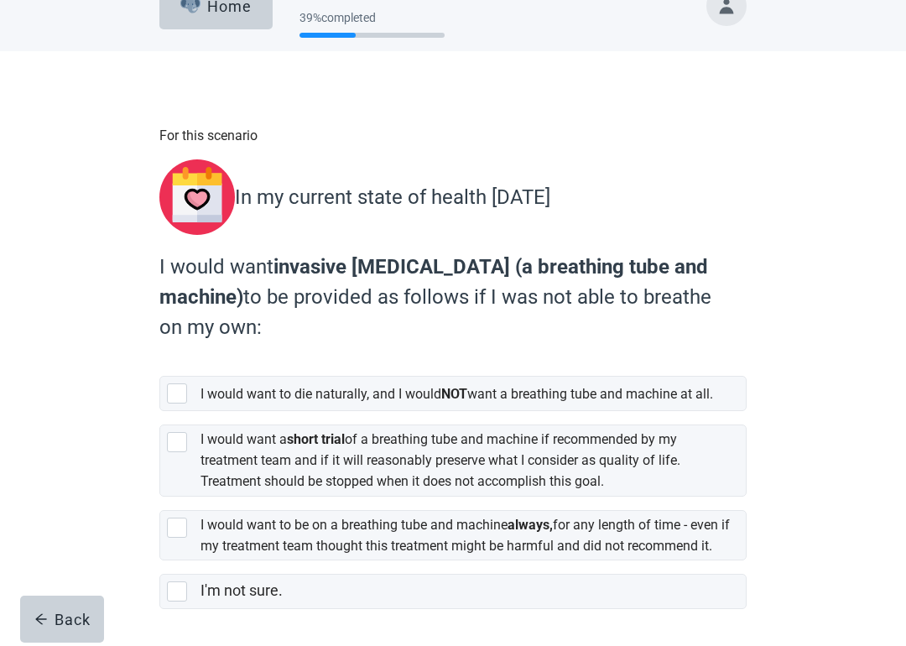
click at [185, 452] on div "[object Object], checkbox, not selected" at bounding box center [177, 442] width 20 height 20
click at [160, 412] on input "I would want a short trial of a breathing tube and machine if recommended by my…" at bounding box center [159, 411] width 1 height 1
checkbox input "true"
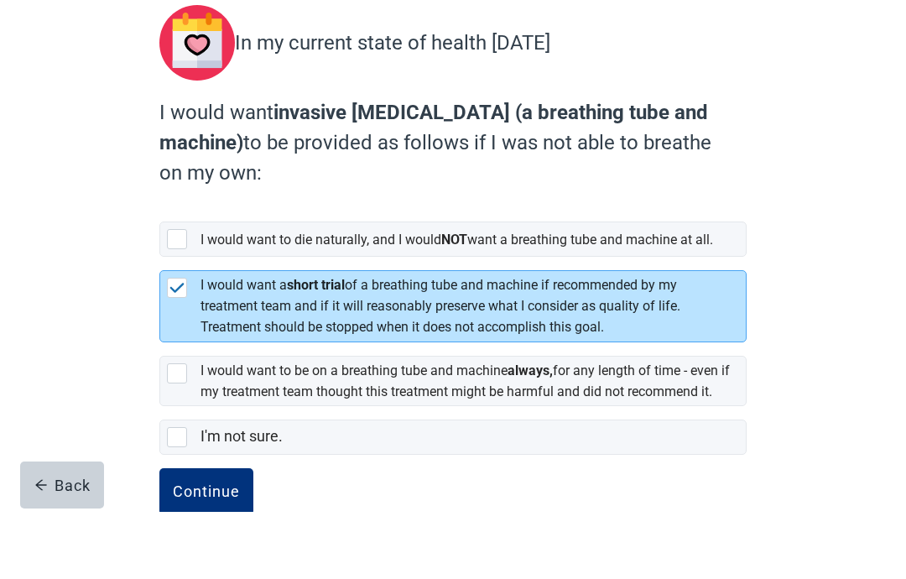
scroll to position [191, 0]
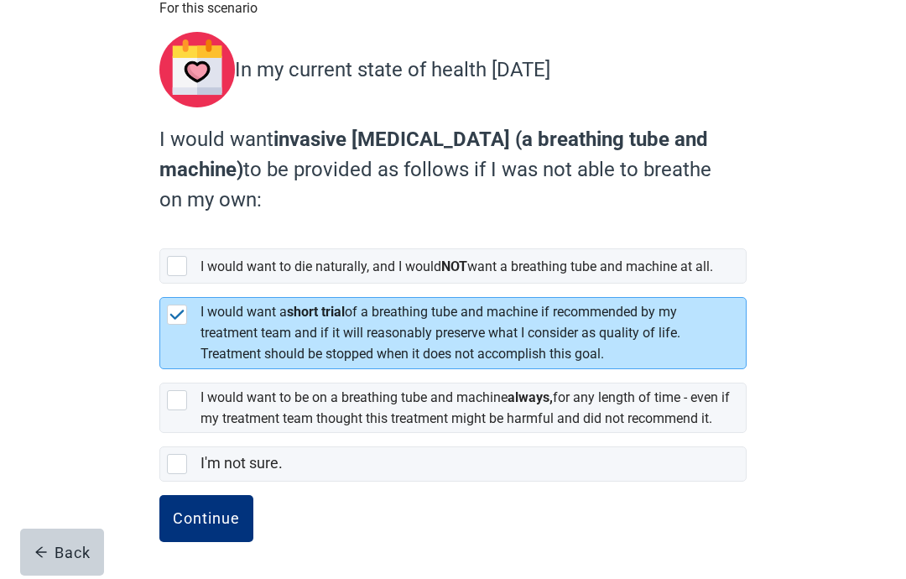
click at [210, 518] on div "Continue" at bounding box center [206, 518] width 67 height 17
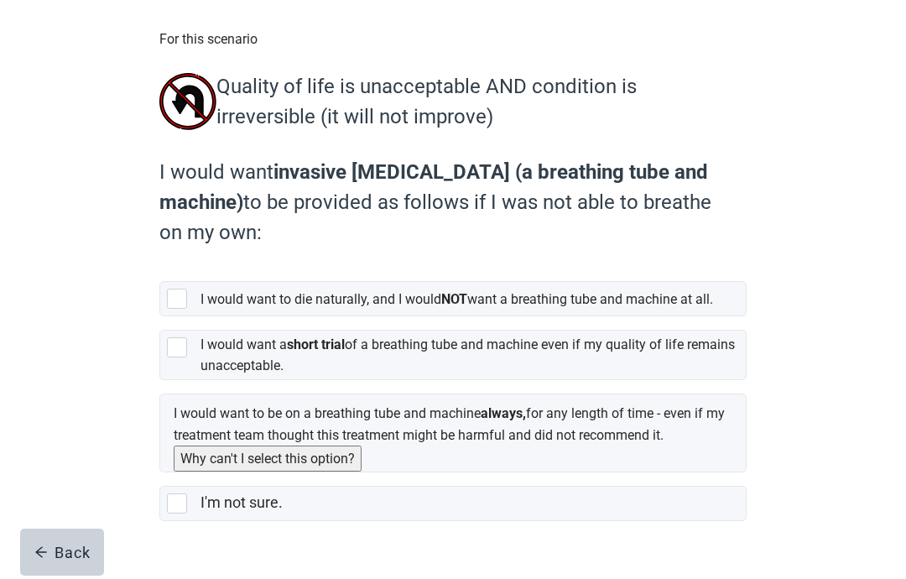
scroll to position [132, 0]
click at [187, 301] on div "[object Object], checkbox, not selected" at bounding box center [180, 300] width 27 height 20
click at [160, 269] on input "I would want to die naturally, and I would NOT want a breathing tube and machin…" at bounding box center [159, 269] width 1 height 1
checkbox input "true"
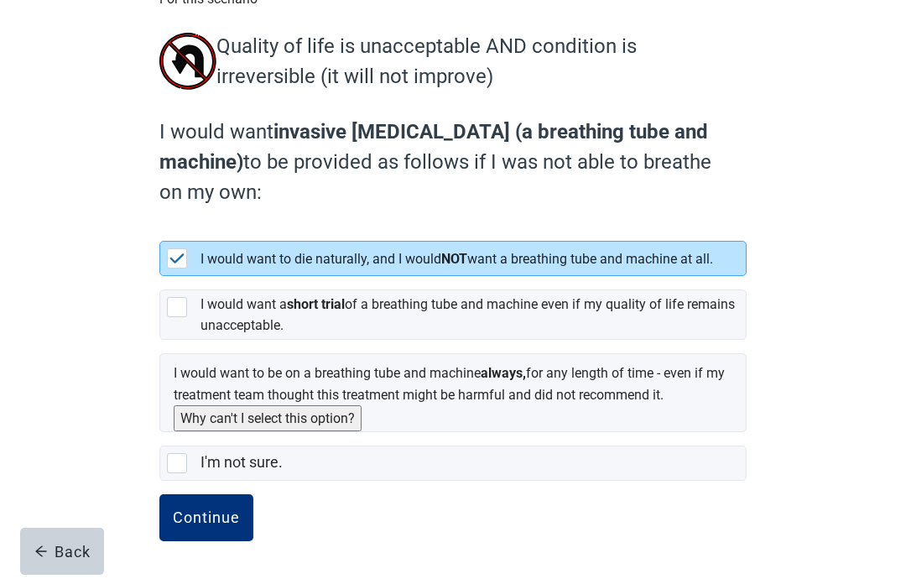
scroll to position [119, 0]
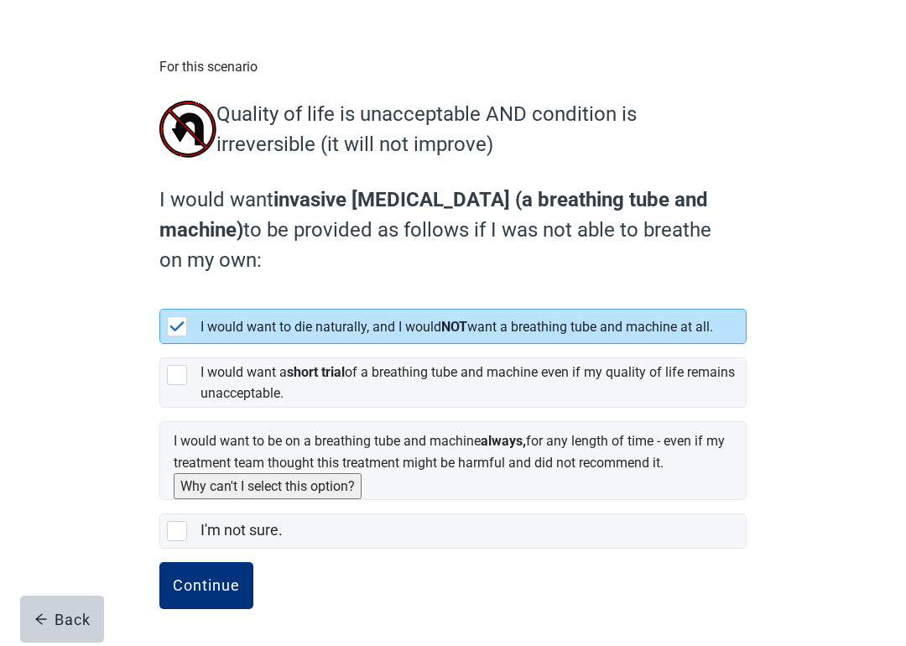
click at [196, 530] on div "Continue" at bounding box center [206, 585] width 67 height 17
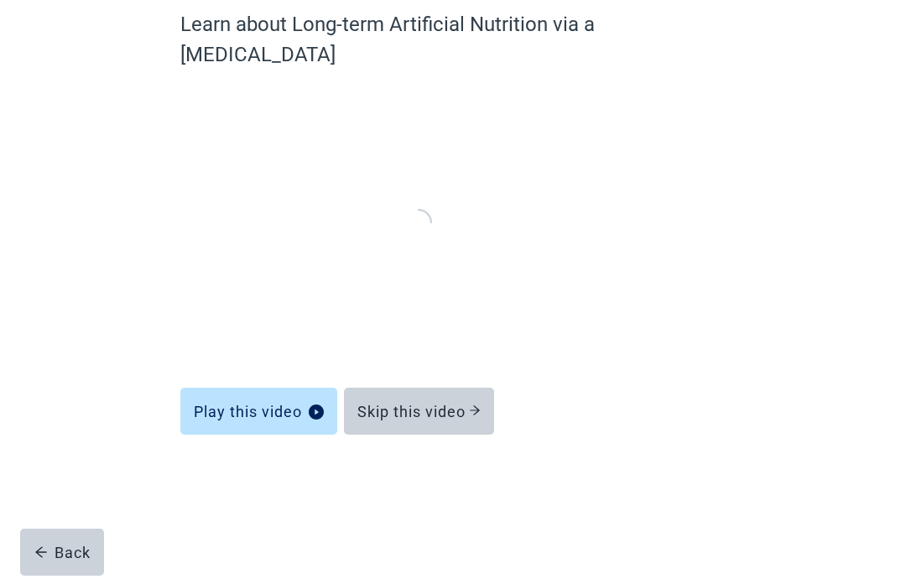
scroll to position [68, 0]
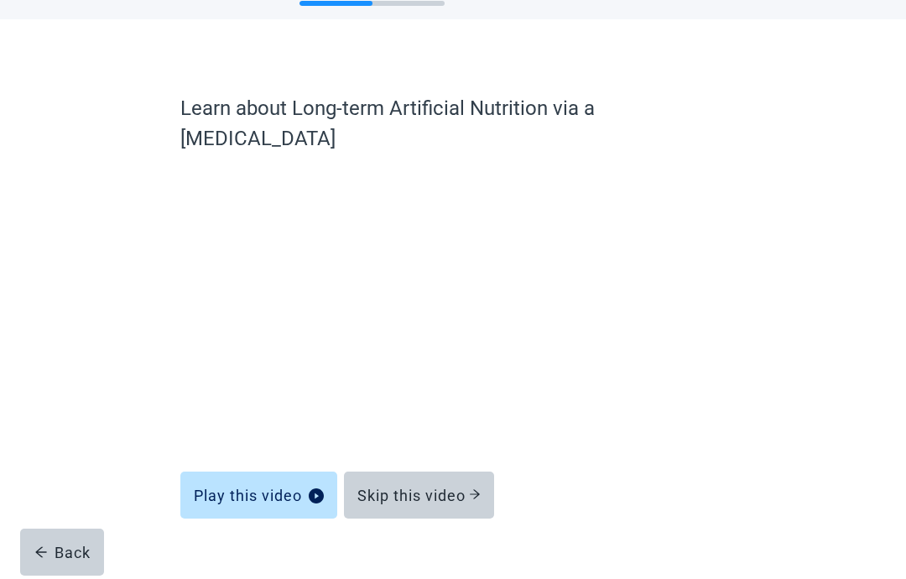
click at [380, 487] on div "Skip this video" at bounding box center [419, 495] width 123 height 17
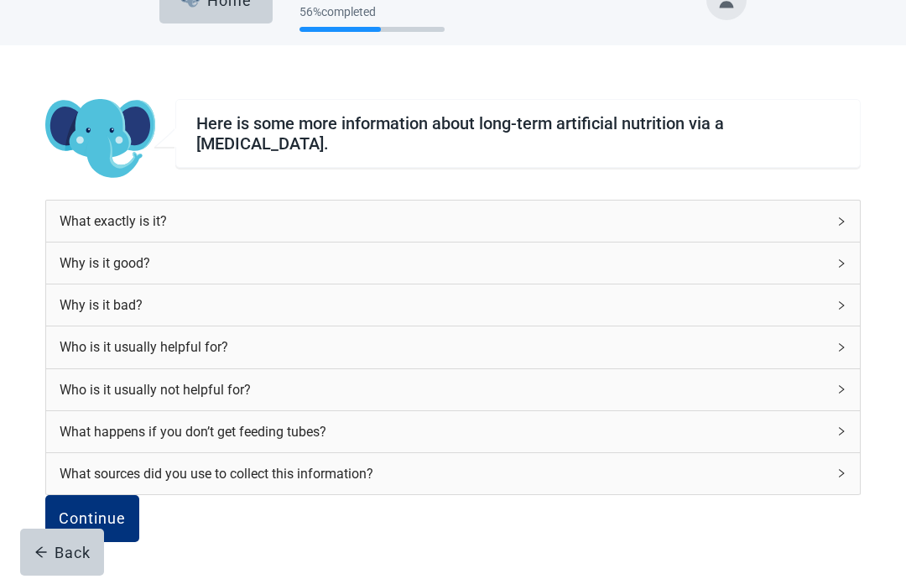
click at [126, 513] on div "Continue" at bounding box center [92, 518] width 67 height 17
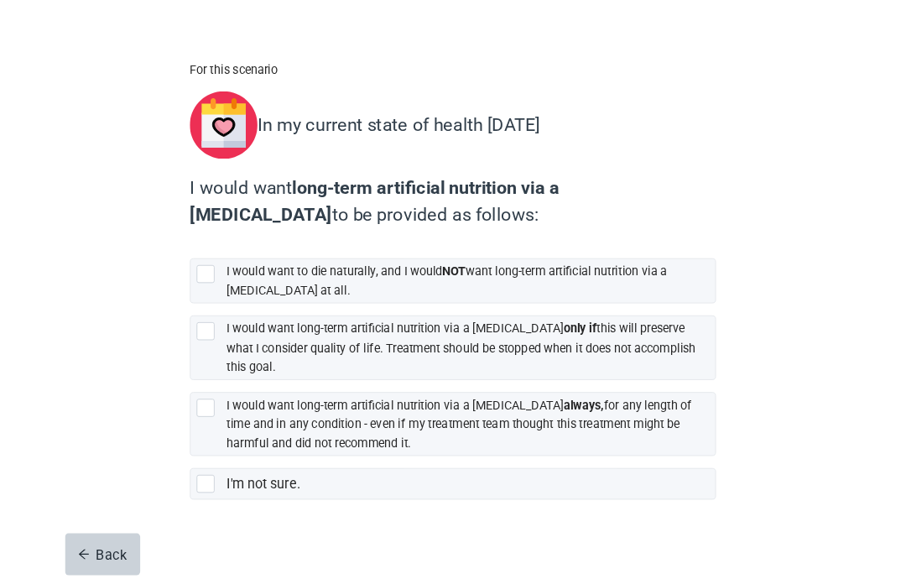
scroll to position [160, 0]
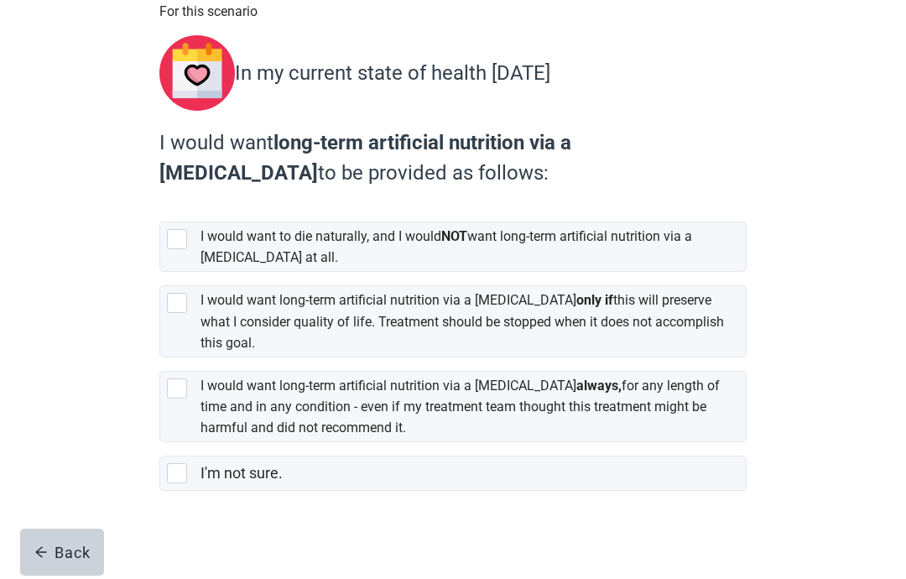
click at [178, 297] on div "[object Object], checkbox, not selected" at bounding box center [177, 303] width 20 height 20
click at [160, 273] on input "I would want long-term artificial nutrition via a [MEDICAL_DATA] only if this w…" at bounding box center [159, 272] width 1 height 1
checkbox input "true"
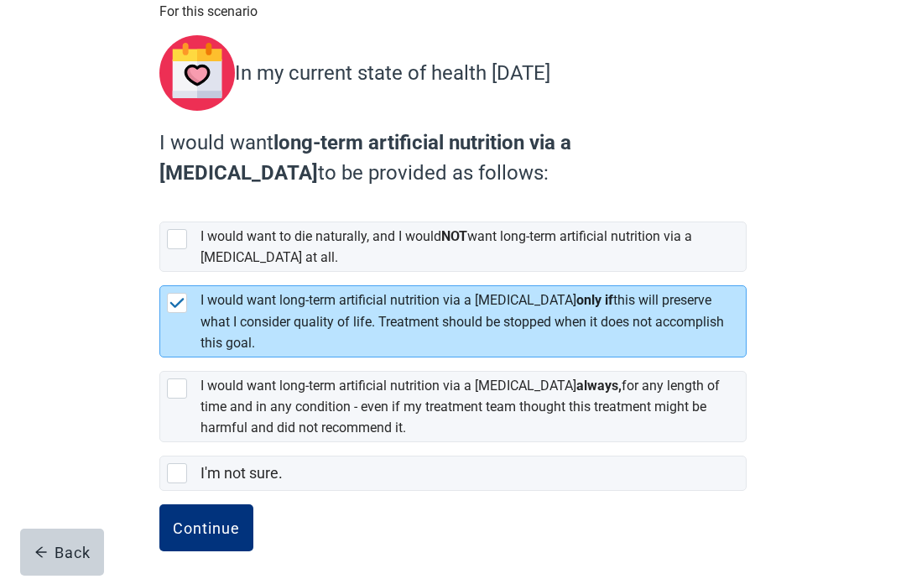
click at [197, 520] on div "Continue" at bounding box center [206, 528] width 67 height 17
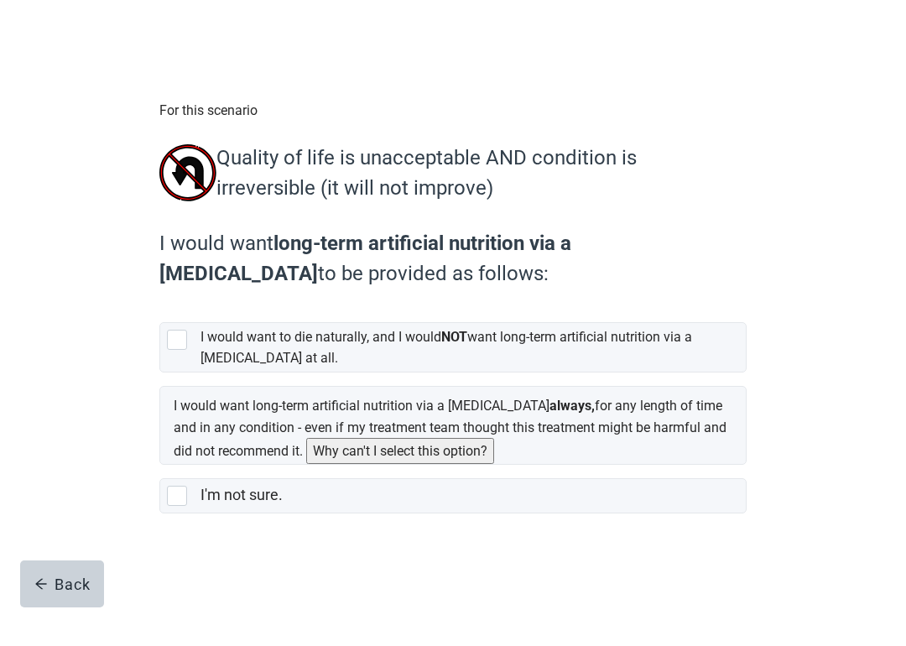
scroll to position [46, 0]
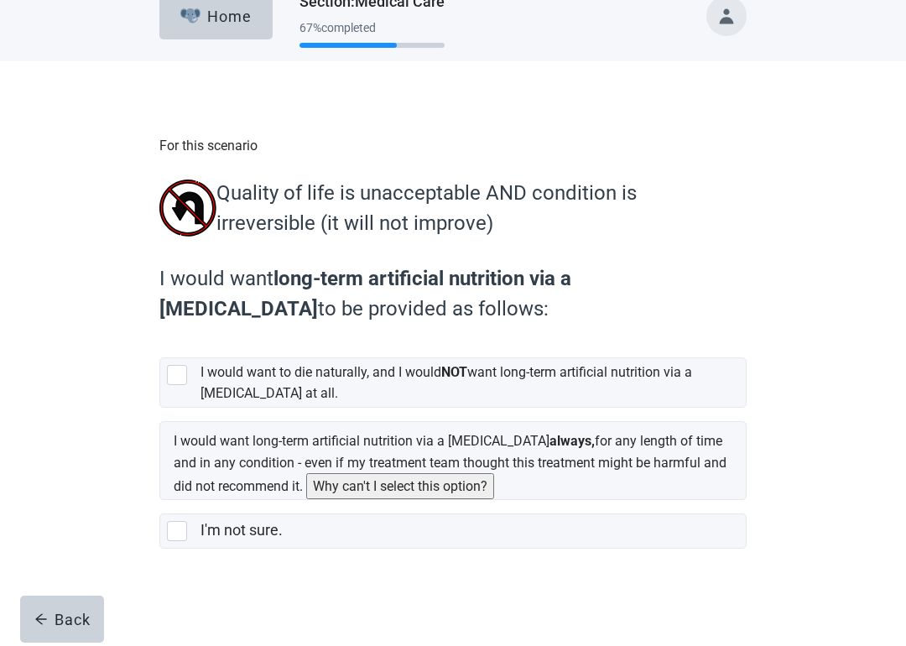
click at [149, 530] on div "For this scenario Quality of life is unacceptable AND condition is irreversible…" at bounding box center [453, 370] width 705 height 551
click at [177, 530] on div "I'm not sure., checkbox, not selected" at bounding box center [177, 531] width 20 height 20
click at [160, 501] on input "I'm not sure." at bounding box center [159, 500] width 1 height 1
checkbox input "true"
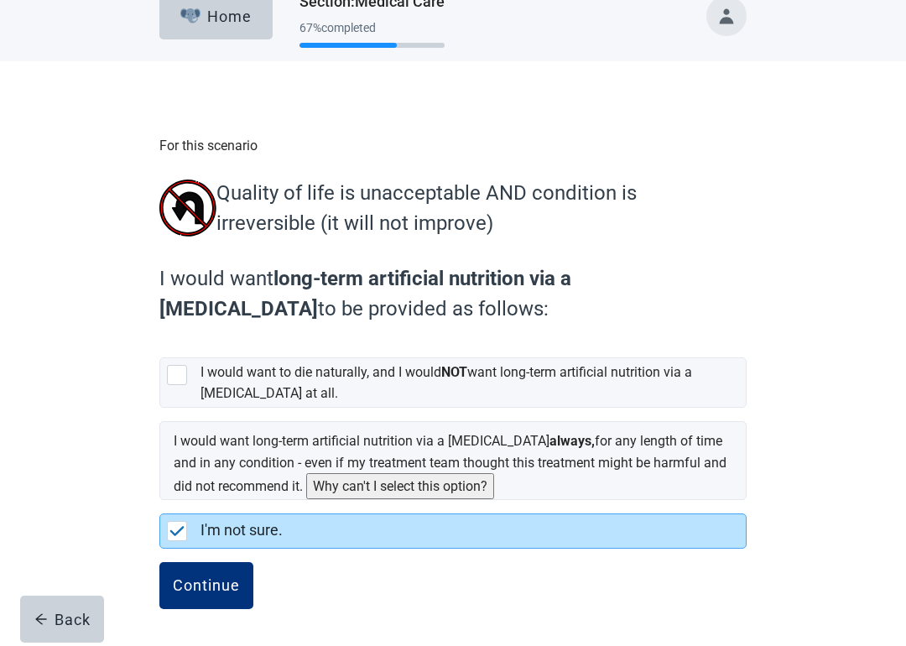
click at [201, 530] on div "Continue" at bounding box center [206, 585] width 67 height 17
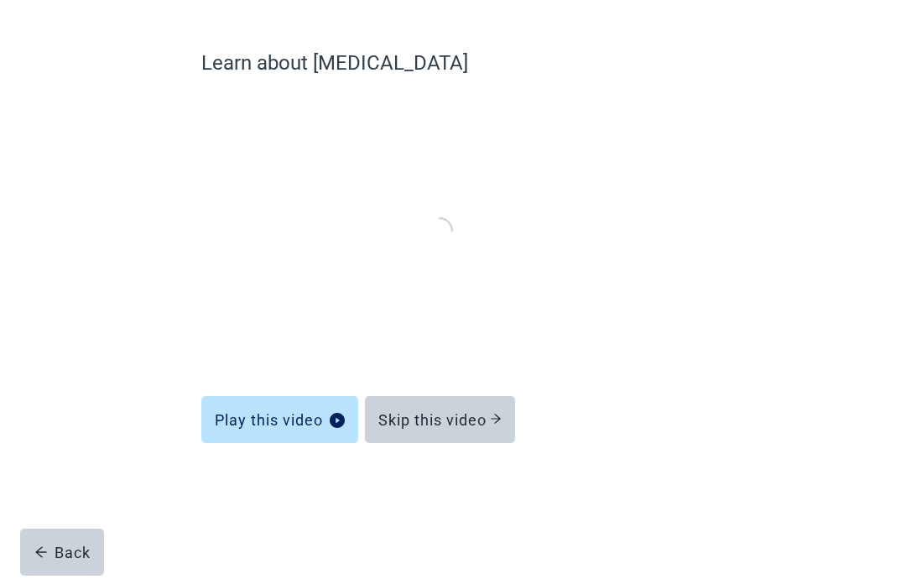
scroll to position [68, 0]
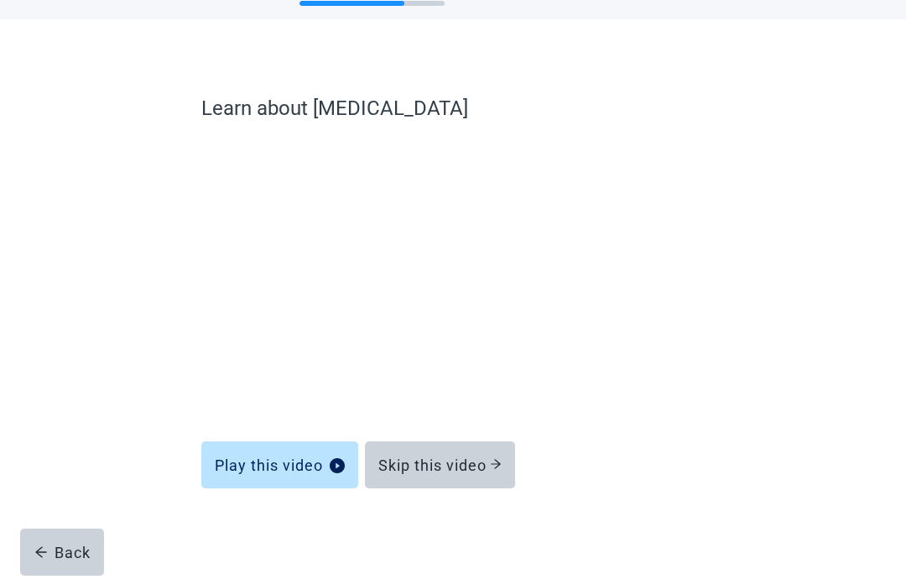
click at [410, 476] on button "Skip this video" at bounding box center [440, 464] width 150 height 47
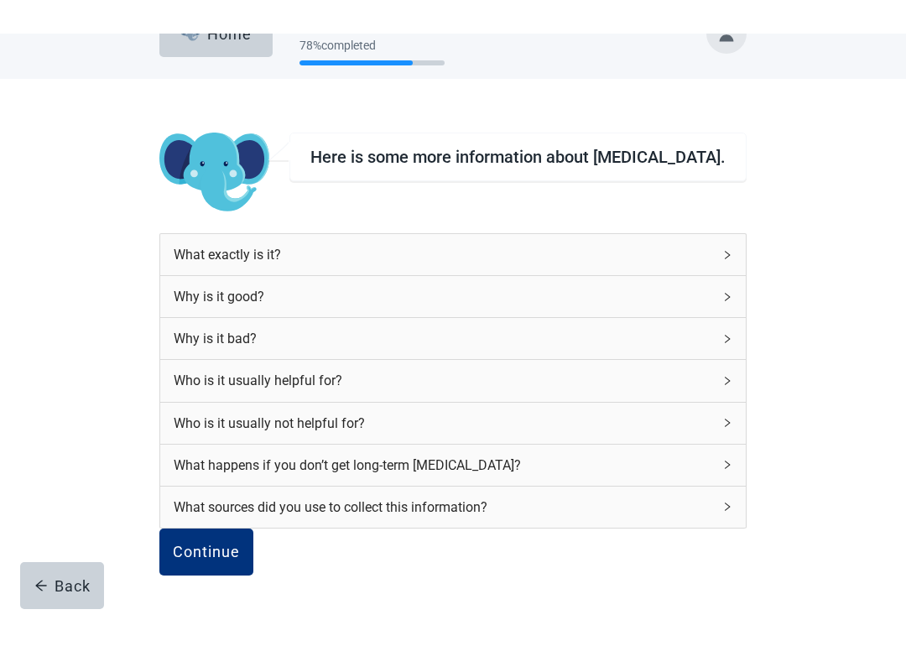
scroll to position [72, 0]
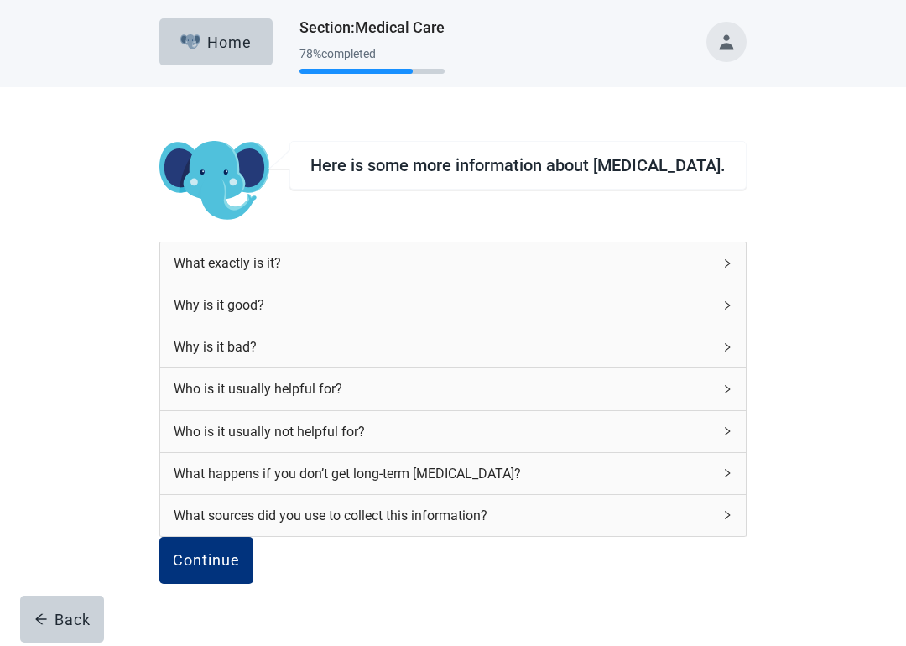
click at [233, 530] on div "Continue" at bounding box center [206, 560] width 67 height 17
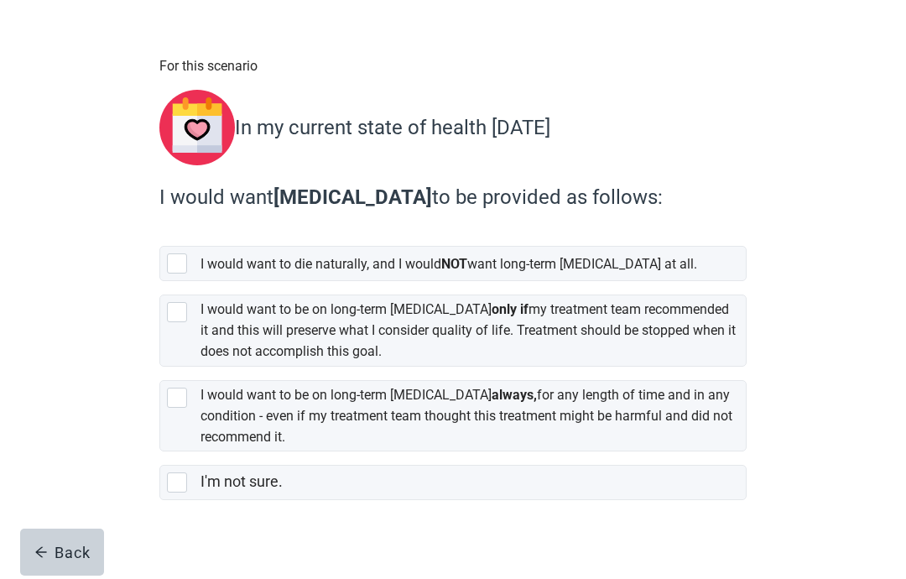
scroll to position [115, 0]
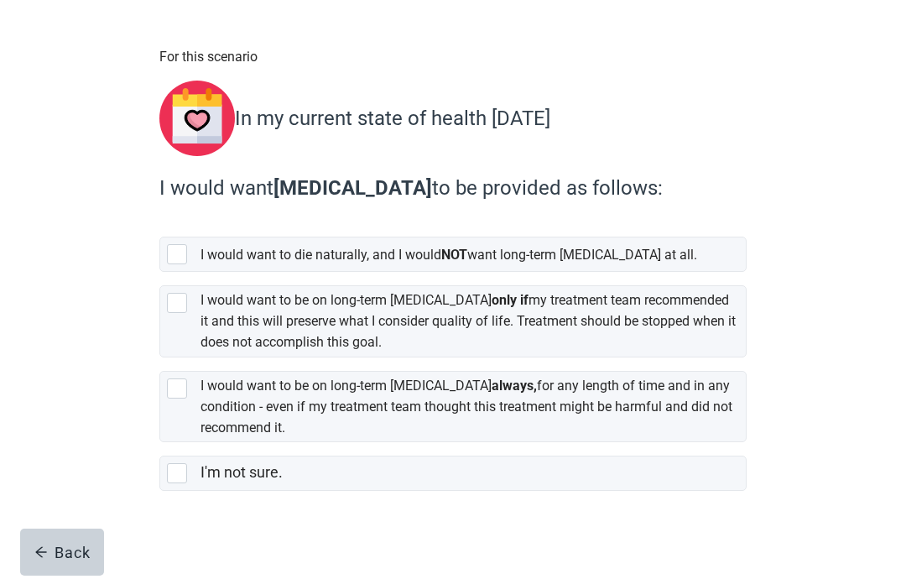
click at [185, 296] on div "[object Object], checkbox, not selected" at bounding box center [177, 303] width 20 height 20
click at [160, 273] on input "I would want to be on long-term [MEDICAL_DATA] only if my treatment team recomm…" at bounding box center [159, 272] width 1 height 1
checkbox input "true"
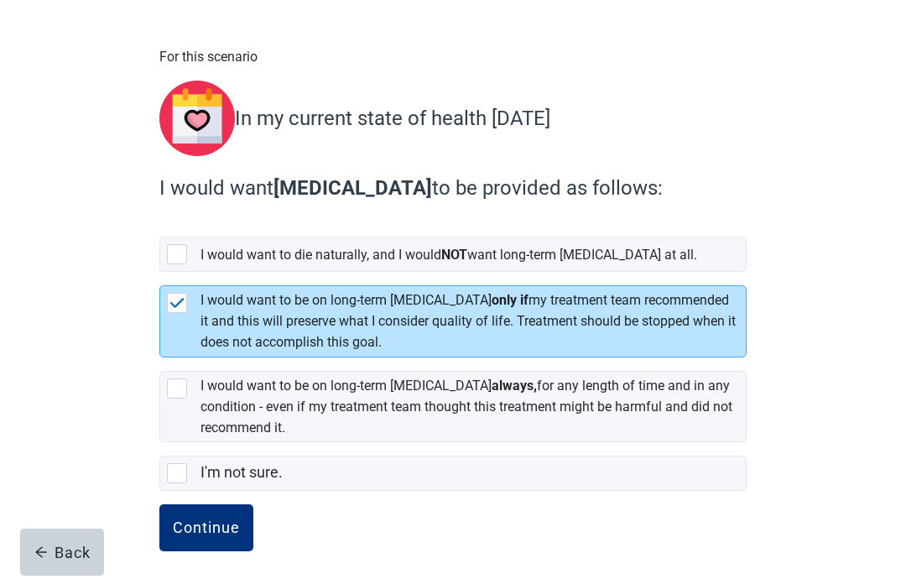
click at [199, 522] on div "Continue" at bounding box center [206, 528] width 67 height 17
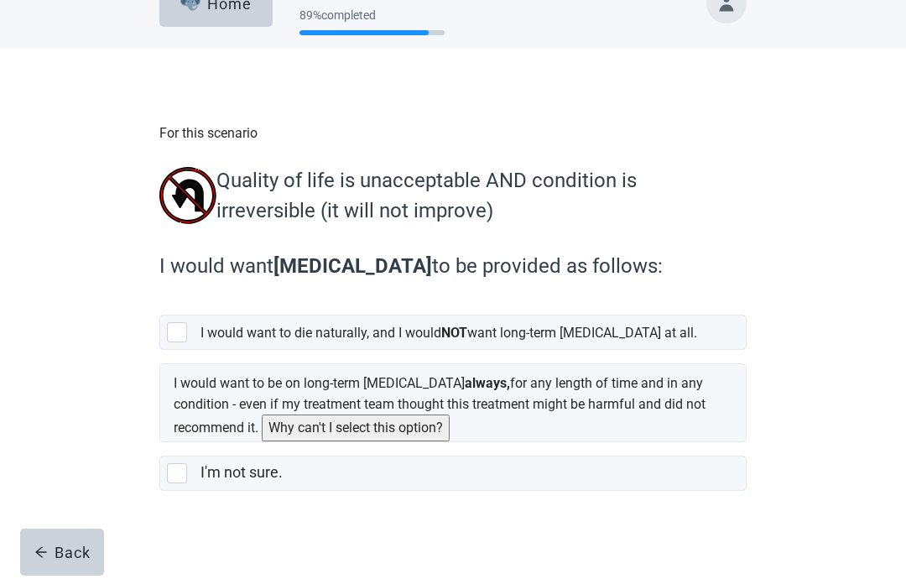
scroll to position [47, 0]
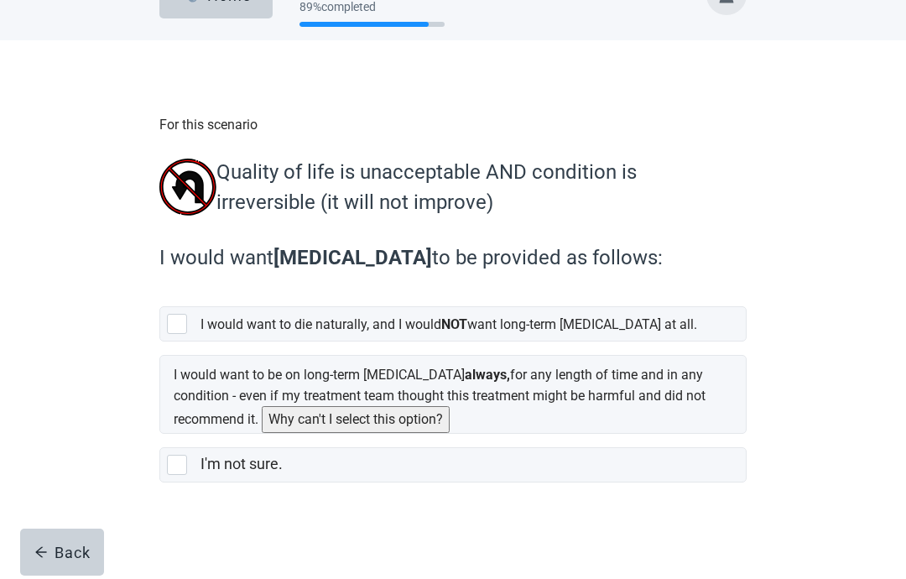
click at [450, 421] on button "Why can't I select this option?" at bounding box center [356, 419] width 188 height 26
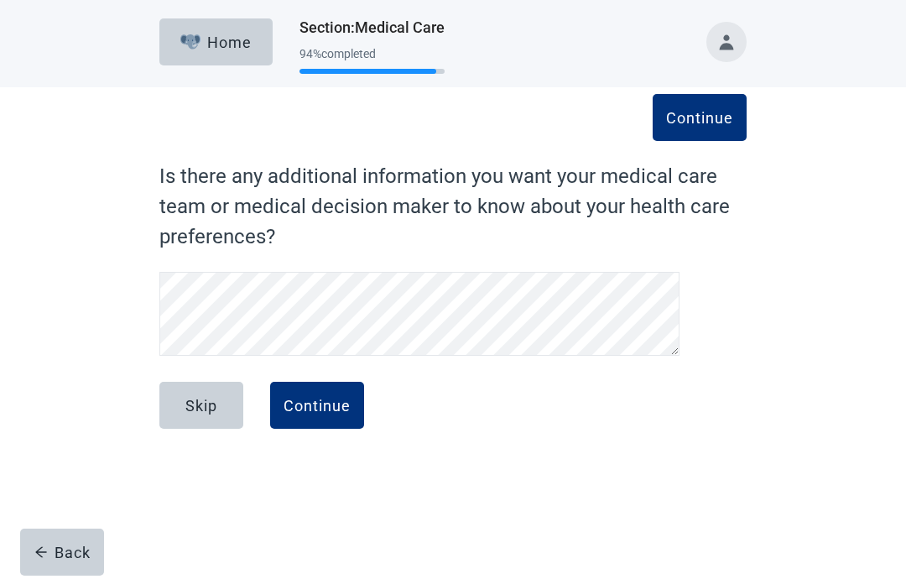
click at [305, 407] on div "Continue" at bounding box center [317, 405] width 67 height 17
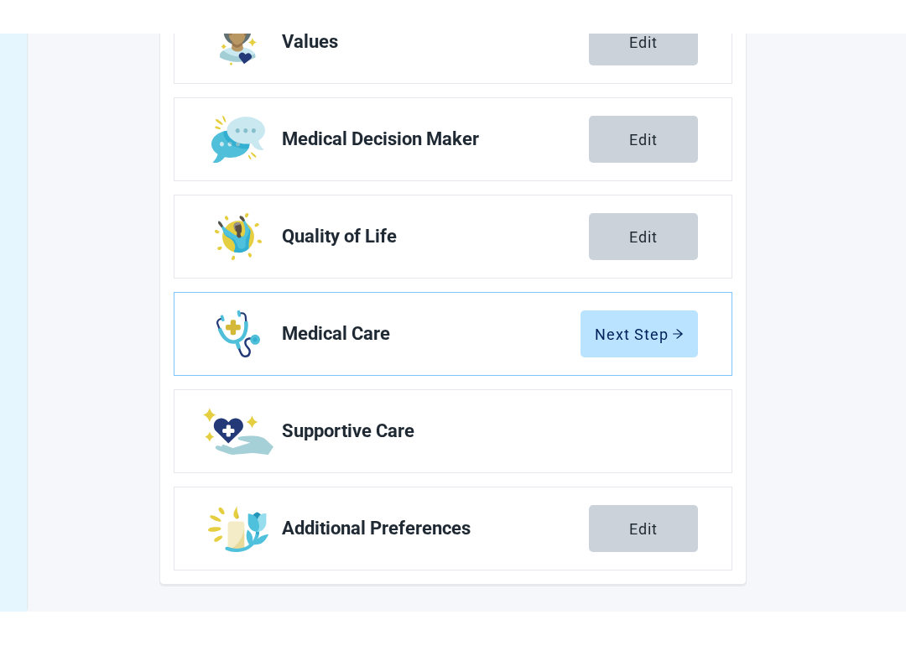
scroll to position [254, 0]
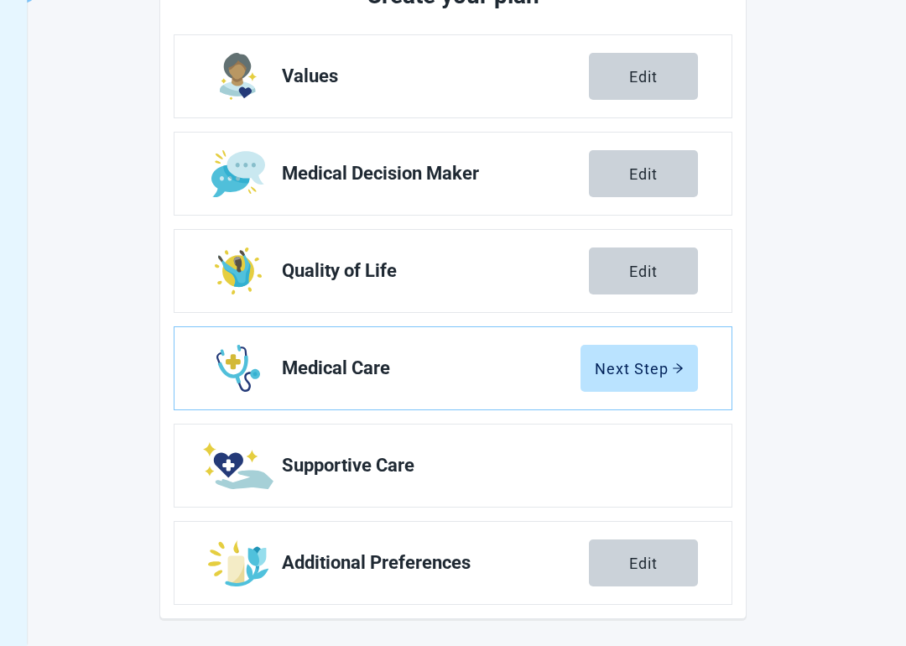
click at [624, 368] on div "Next Step" at bounding box center [639, 368] width 89 height 17
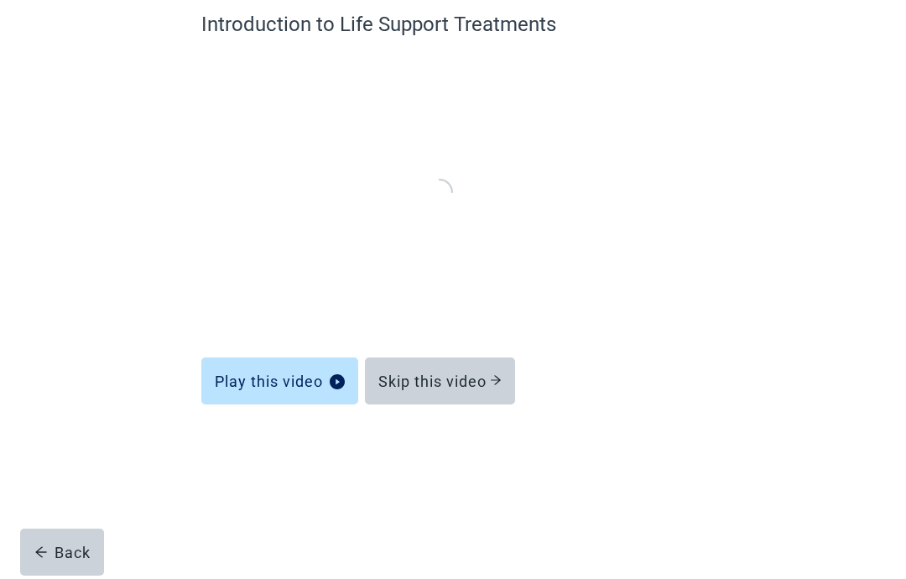
scroll to position [68, 0]
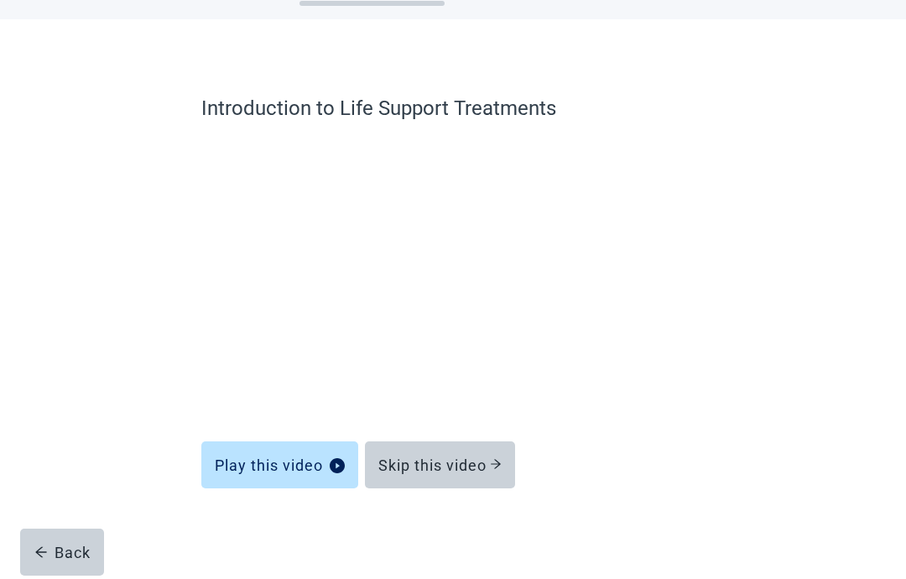
click at [400, 469] on div "Skip this video" at bounding box center [440, 465] width 123 height 17
click at [413, 469] on div "Skip this video" at bounding box center [440, 465] width 123 height 17
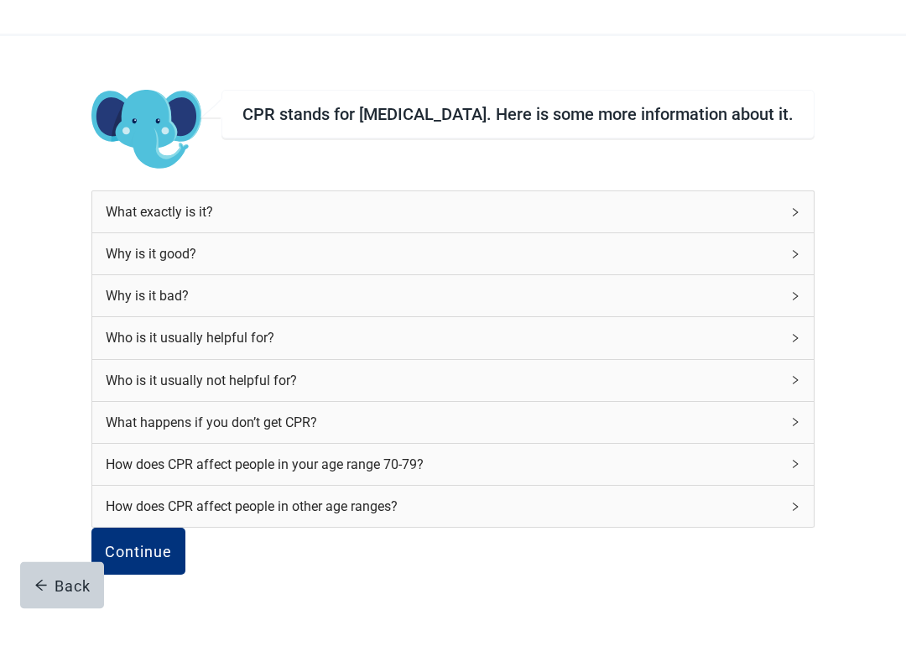
scroll to position [126, 0]
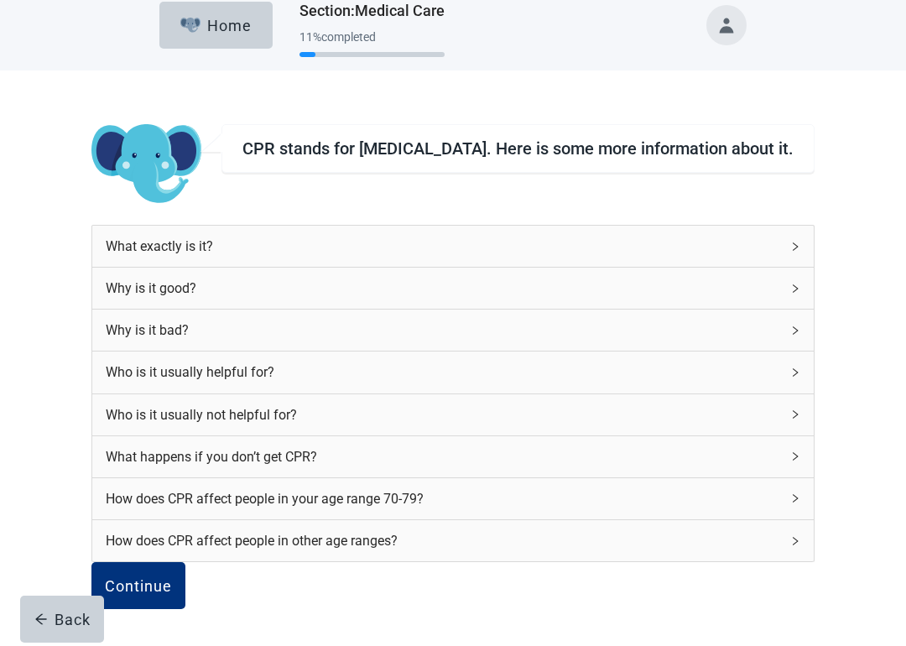
click at [172, 530] on div "Continue" at bounding box center [138, 585] width 67 height 17
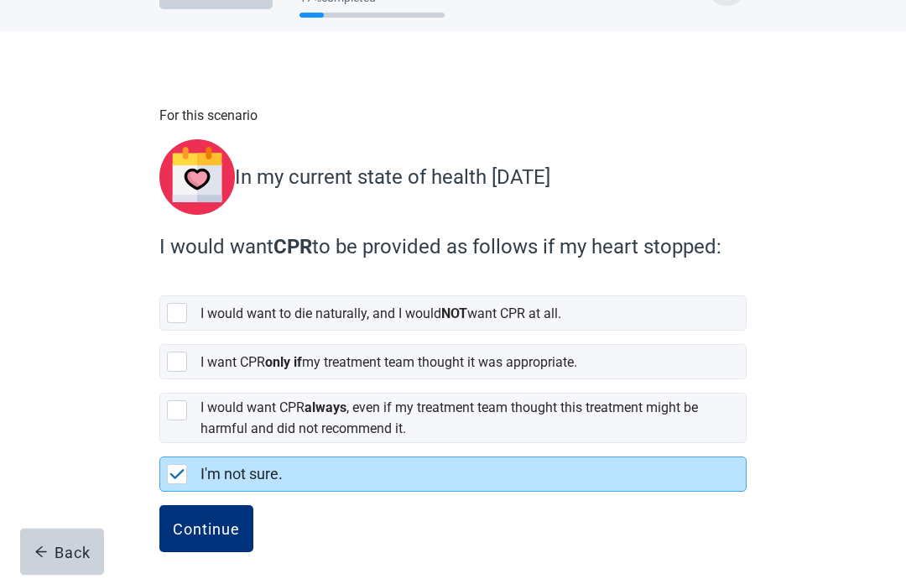
scroll to position [58, 0]
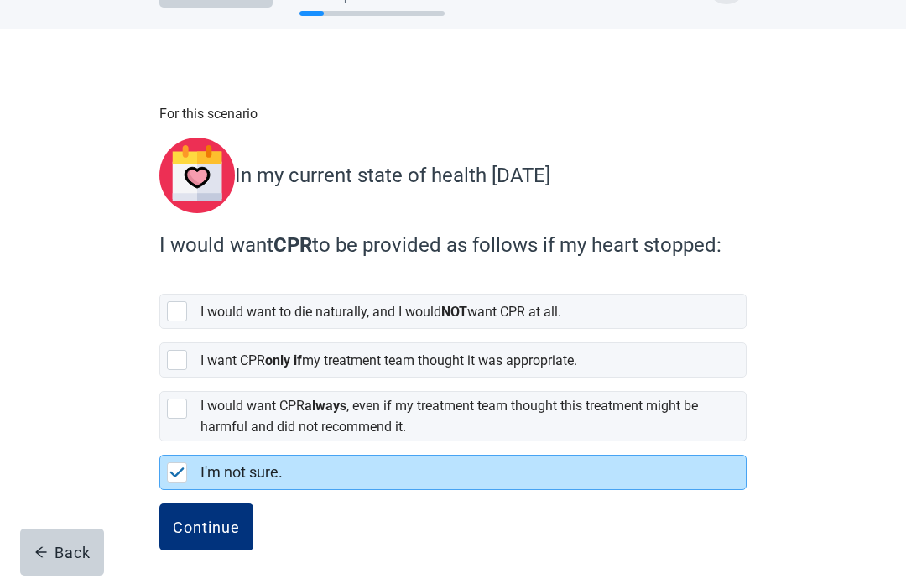
click at [190, 358] on div "[object Object], checkbox, not selected" at bounding box center [180, 360] width 27 height 20
click at [160, 330] on input "I want CPR only if my treatment team thought it was appropriate." at bounding box center [159, 329] width 1 height 1
checkbox input "true"
checkbox input "false"
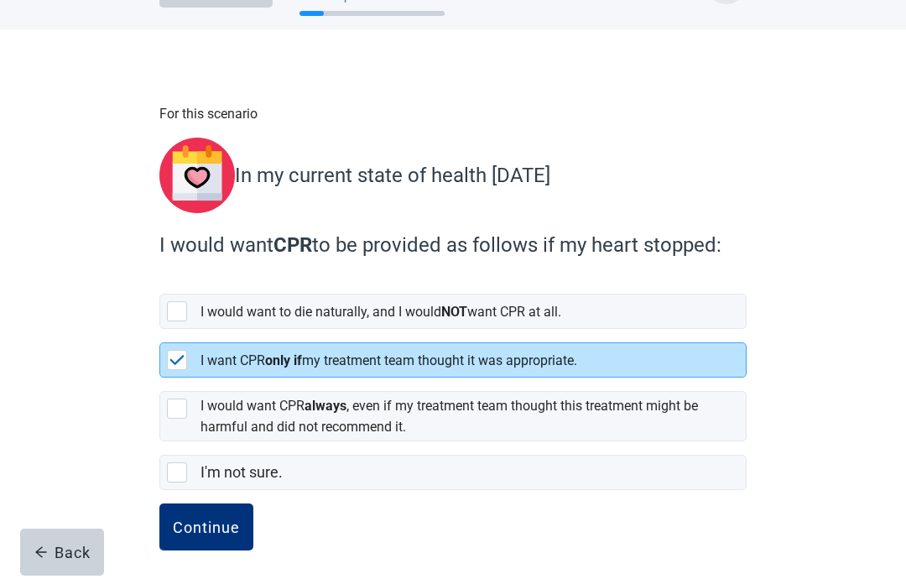
click at [213, 521] on div "Continue" at bounding box center [206, 527] width 67 height 17
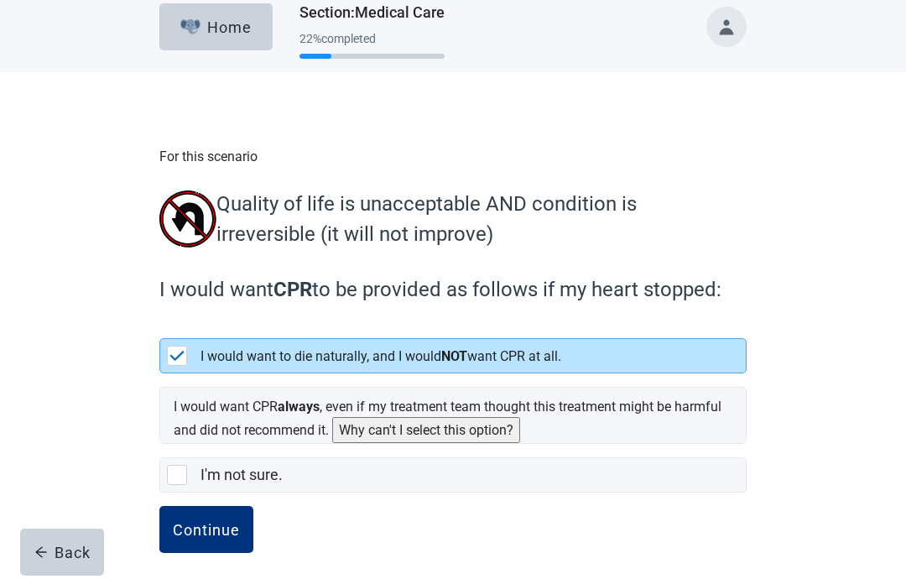
scroll to position [26, 0]
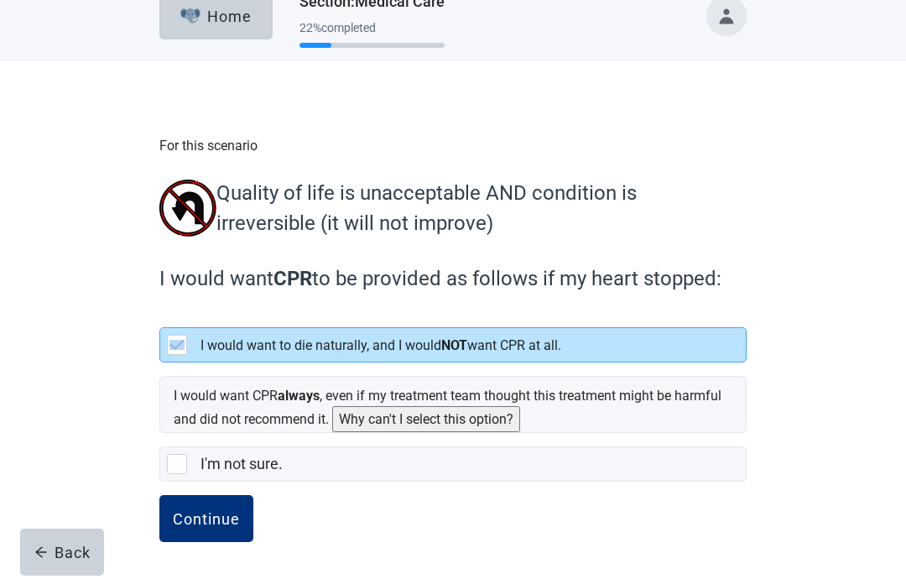
click at [75, 380] on div "For this scenario Quality of life is unacceptable AND condition is irreversible…" at bounding box center [453, 320] width 816 height 518
click at [141, 447] on div "For this scenario Quality of life is unacceptable AND condition is irreversible…" at bounding box center [453, 337] width 705 height 484
click at [182, 467] on div "I'm not sure., checkbox, not selected" at bounding box center [177, 464] width 20 height 20
click at [160, 434] on input "I'm not sure." at bounding box center [159, 433] width 1 height 1
checkbox input "true"
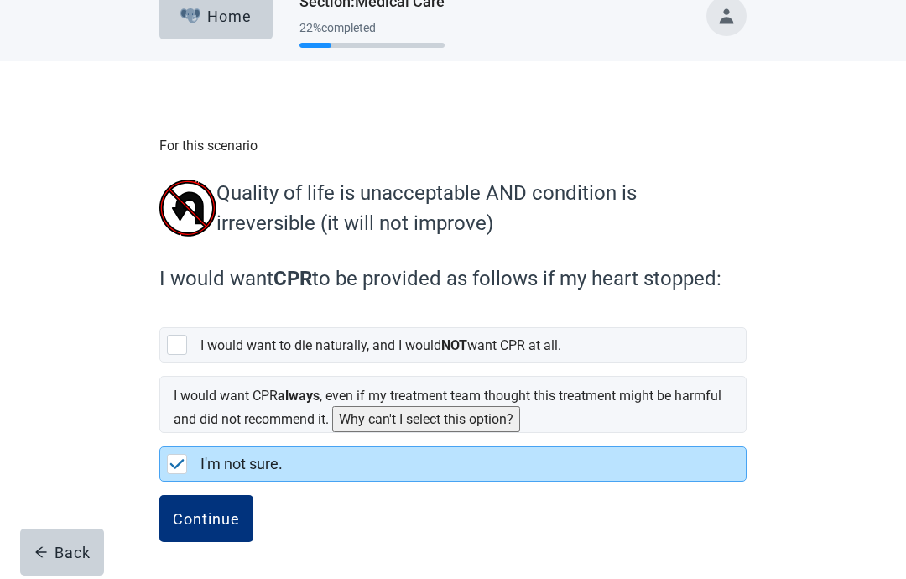
checkbox input "false"
click at [197, 526] on div "Continue" at bounding box center [206, 518] width 67 height 17
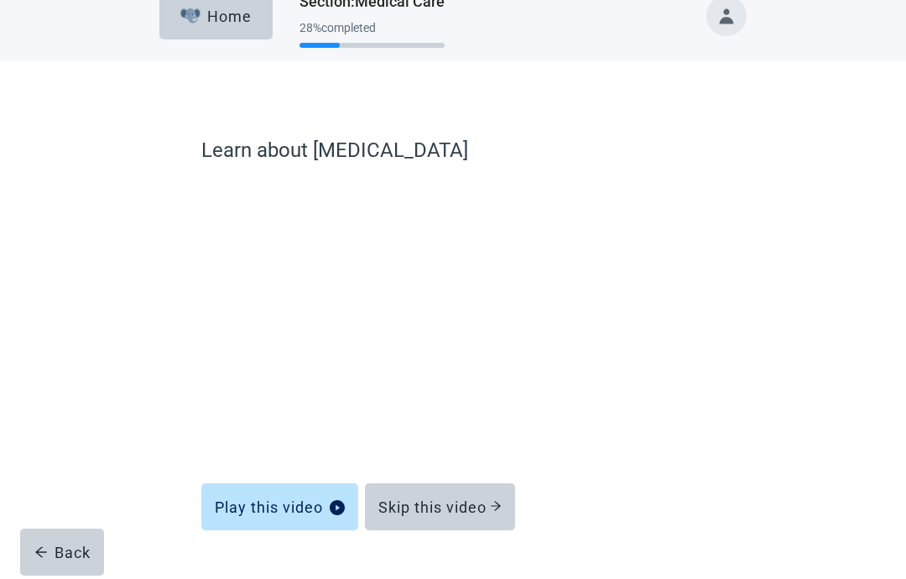
click at [415, 509] on div "Skip this video" at bounding box center [440, 507] width 123 height 17
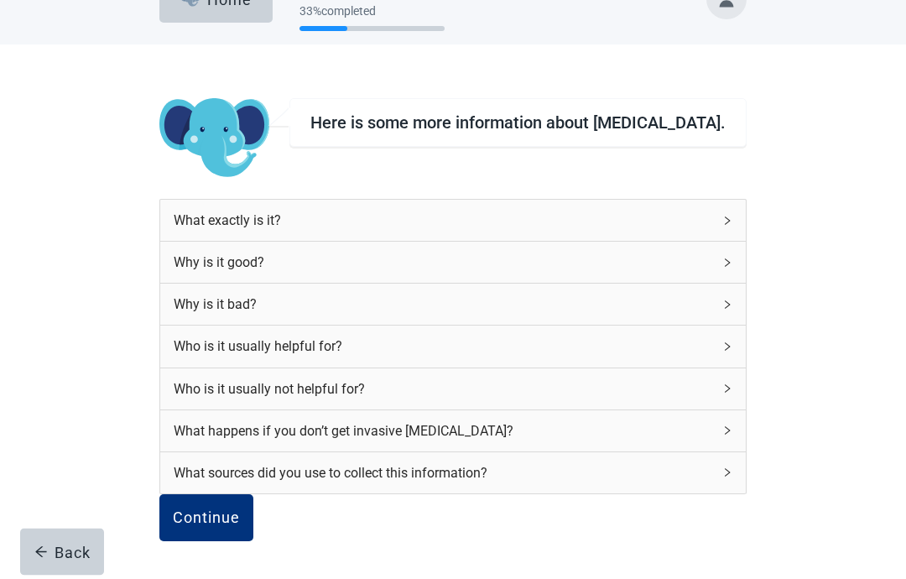
scroll to position [89, 0]
click at [240, 510] on div "Continue" at bounding box center [206, 518] width 67 height 17
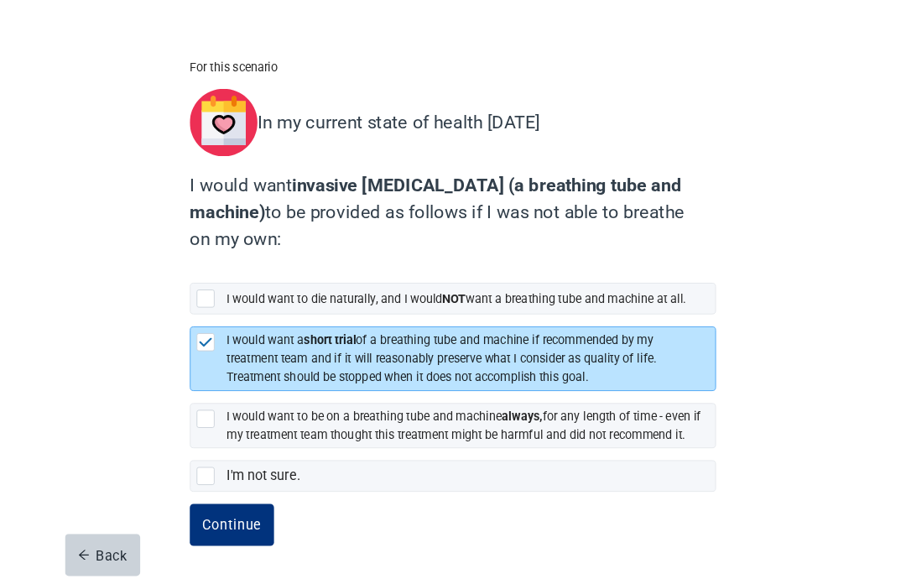
scroll to position [191, 0]
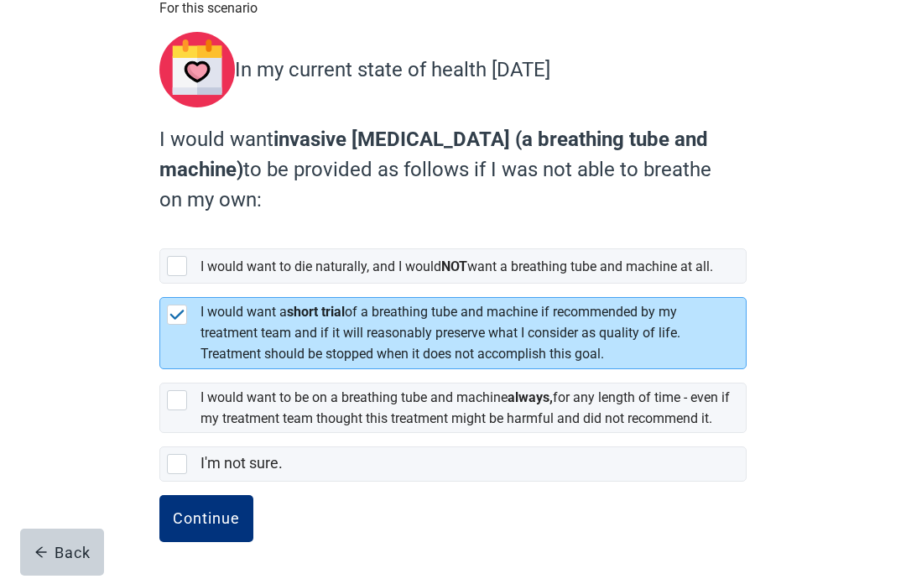
click at [198, 519] on div "Continue" at bounding box center [206, 518] width 67 height 17
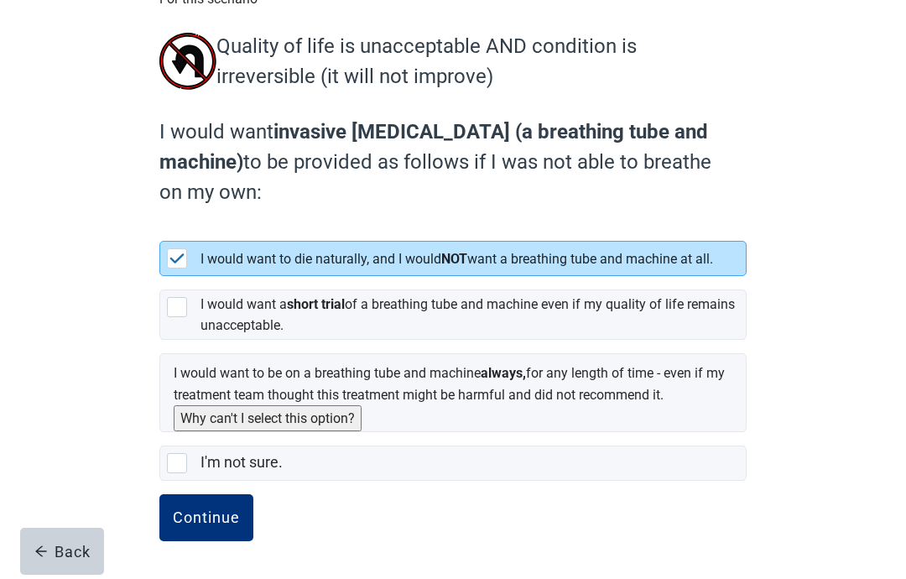
scroll to position [119, 0]
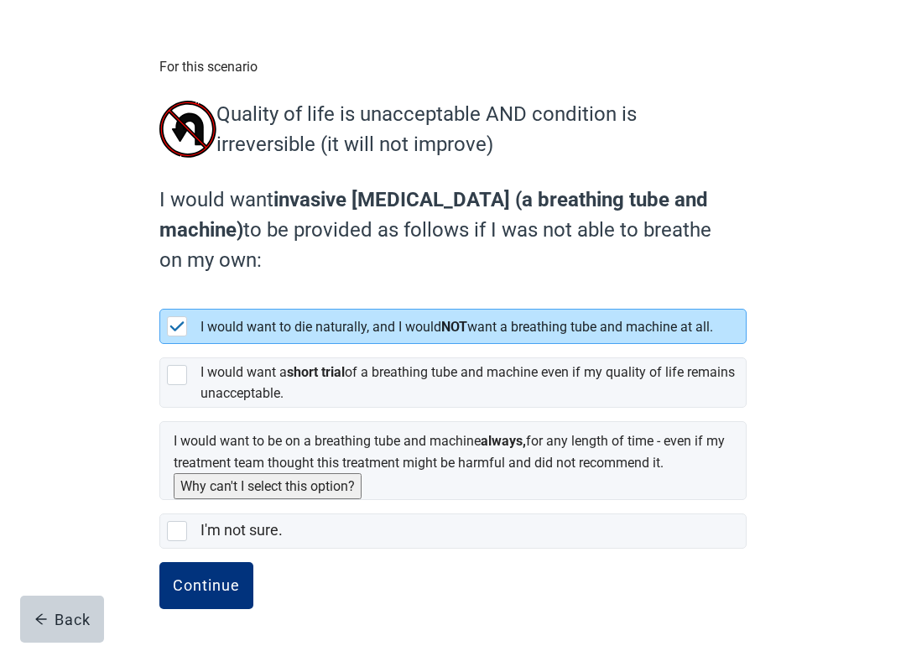
click at [204, 530] on div "Continue" at bounding box center [206, 585] width 67 height 17
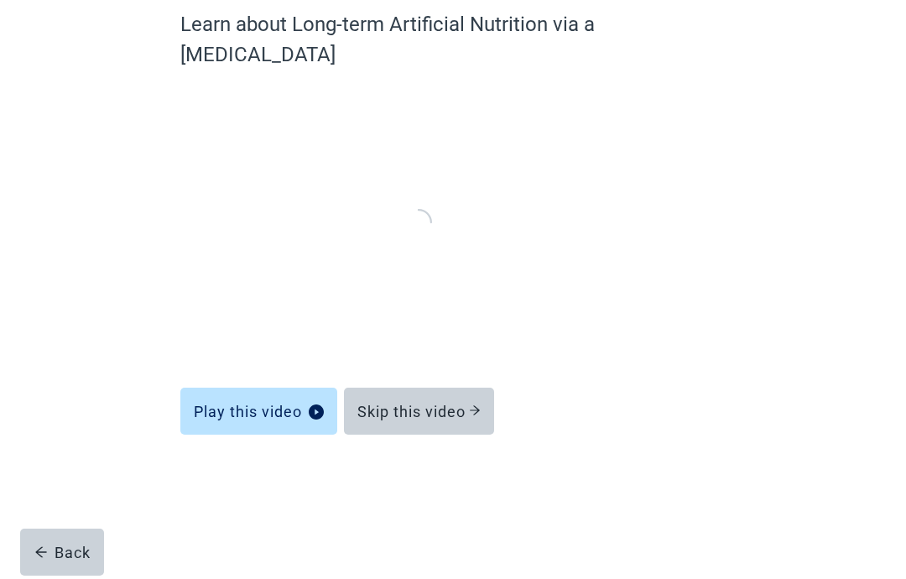
scroll to position [68, 0]
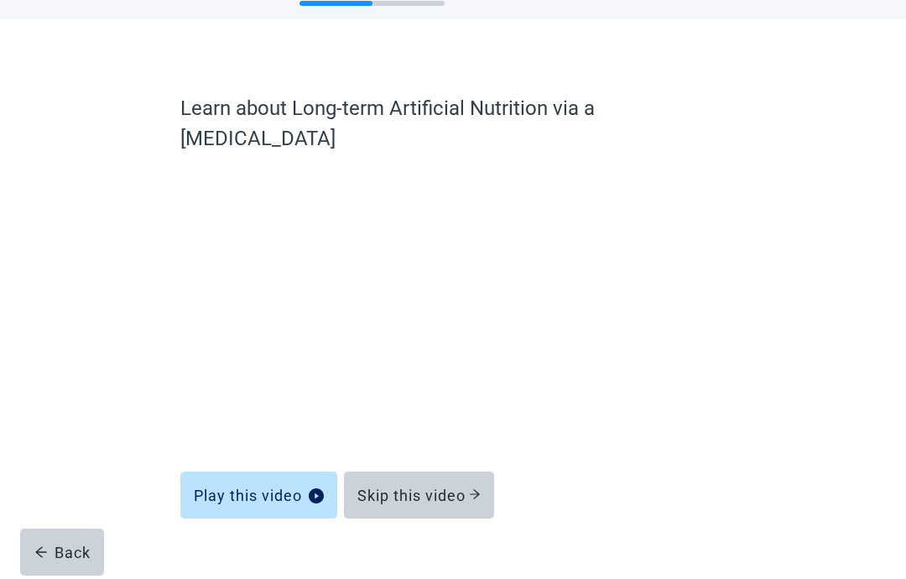
click at [387, 487] on div "Skip this video" at bounding box center [419, 495] width 123 height 17
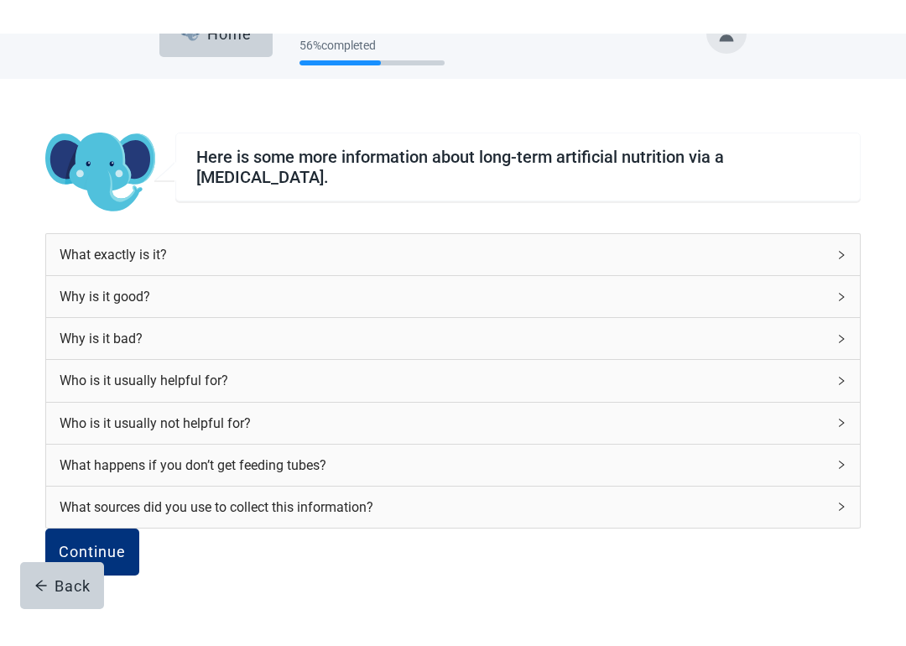
scroll to position [55, 0]
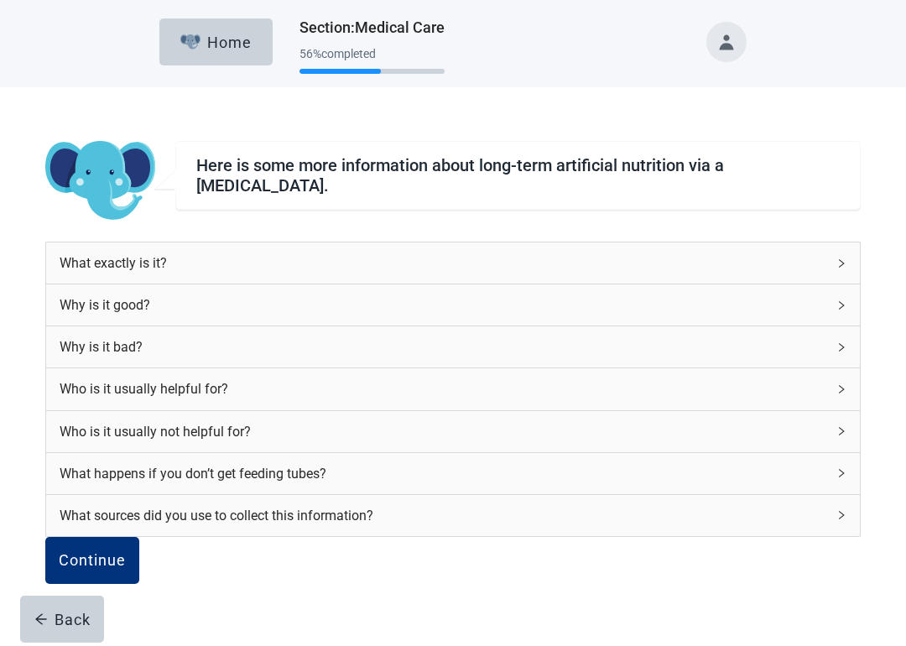
click at [126, 530] on div "Continue" at bounding box center [92, 560] width 67 height 17
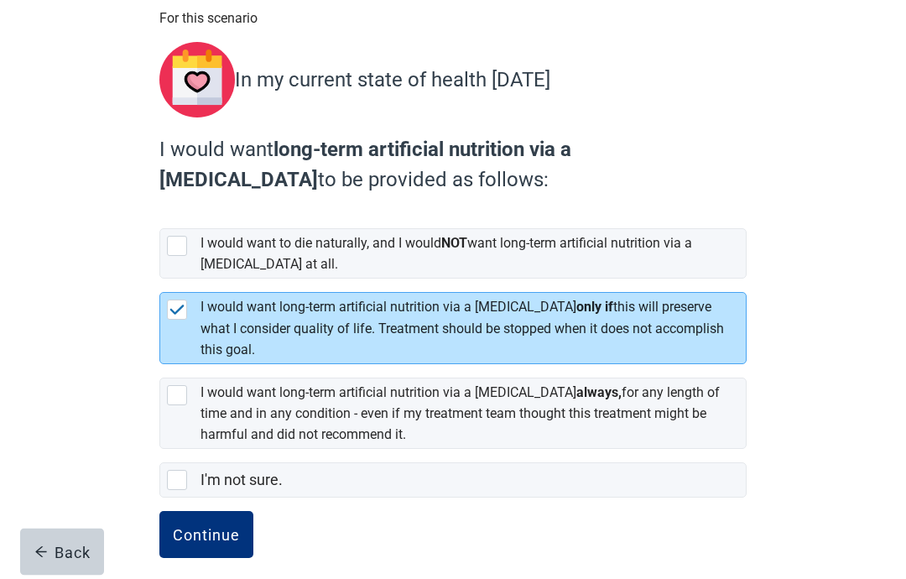
scroll to position [160, 0]
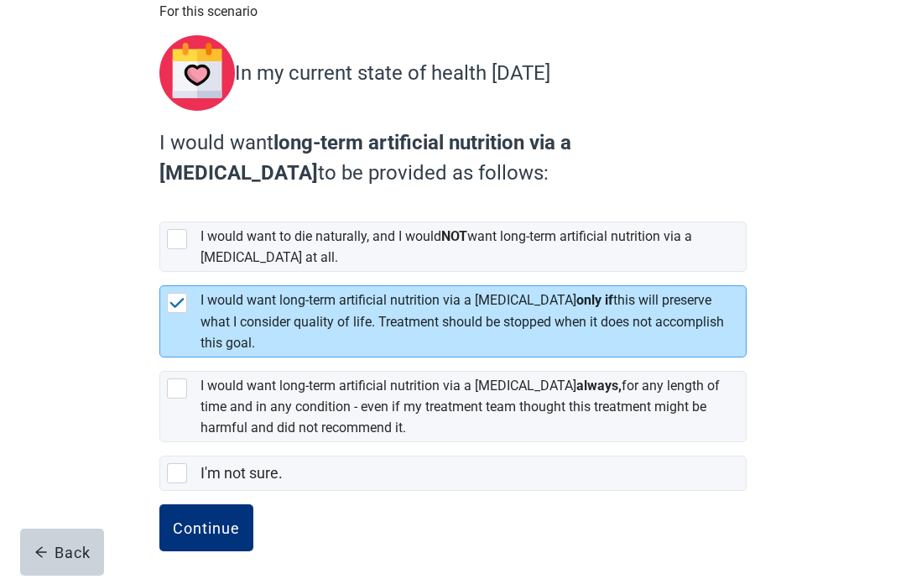
click at [192, 520] on div "Continue" at bounding box center [206, 528] width 67 height 17
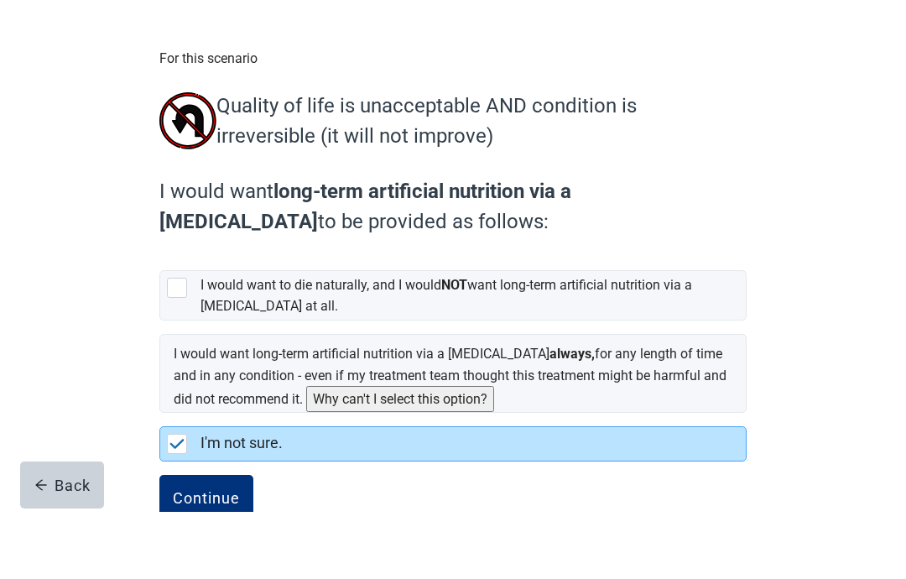
scroll to position [113, 0]
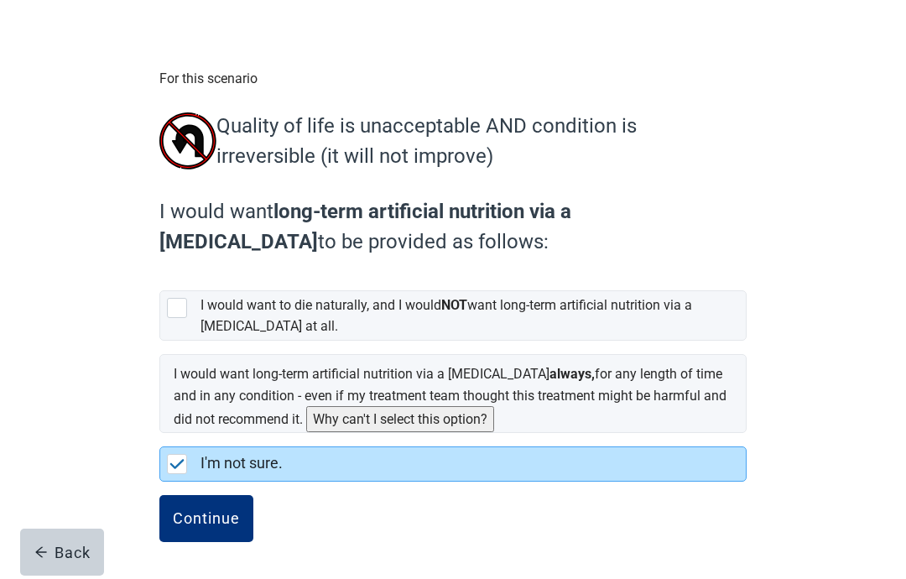
click at [200, 516] on div "Continue" at bounding box center [206, 518] width 67 height 17
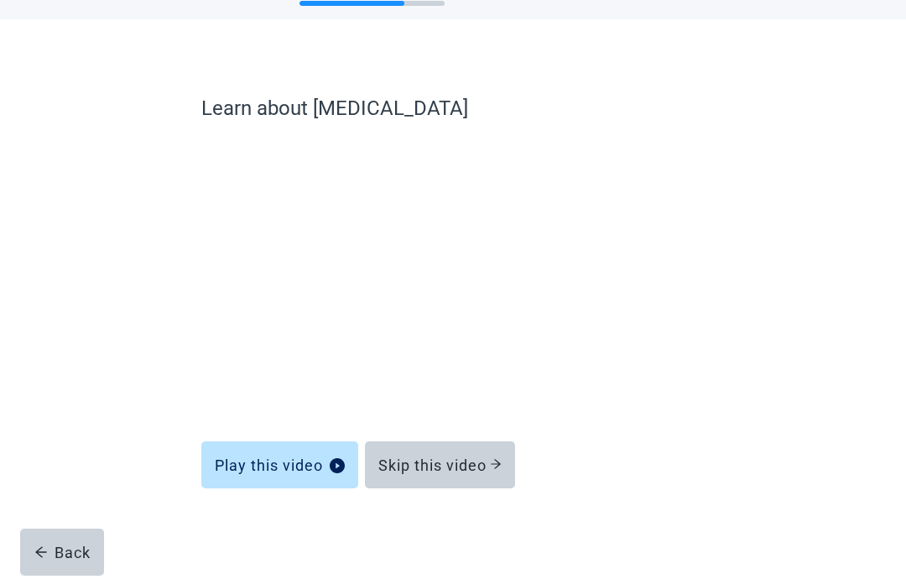
scroll to position [68, 0]
click at [420, 467] on div "Skip this video" at bounding box center [440, 465] width 123 height 17
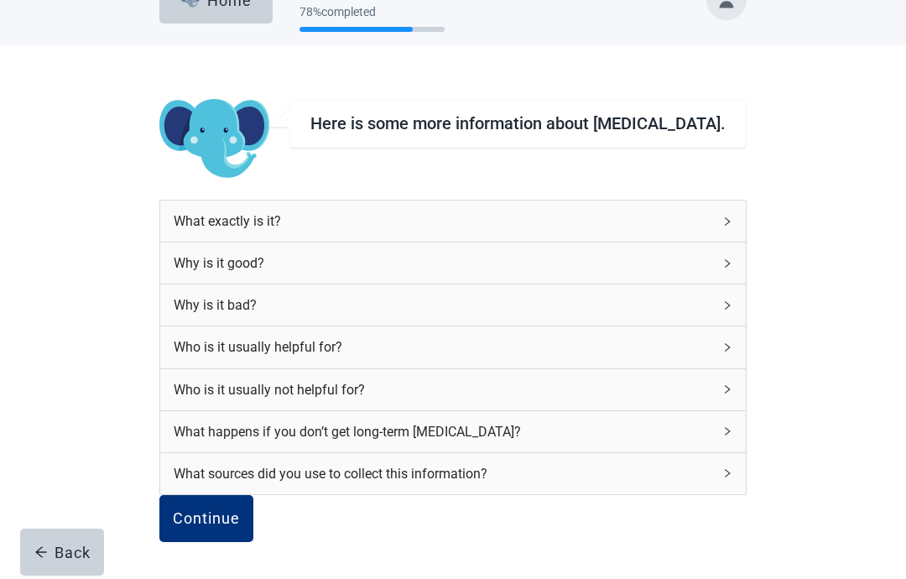
click at [235, 520] on div "Continue" at bounding box center [206, 518] width 67 height 17
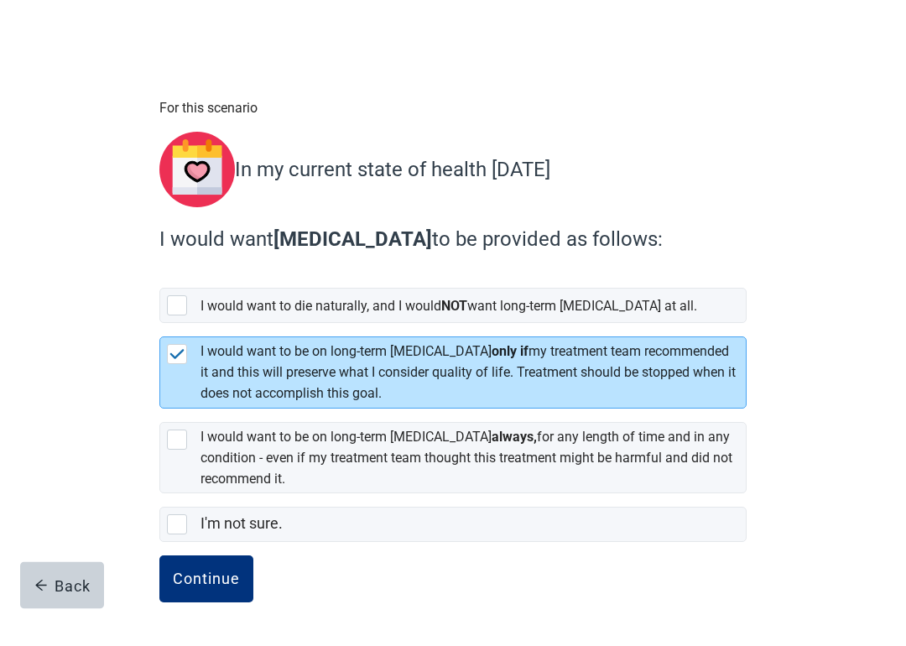
scroll to position [40, 0]
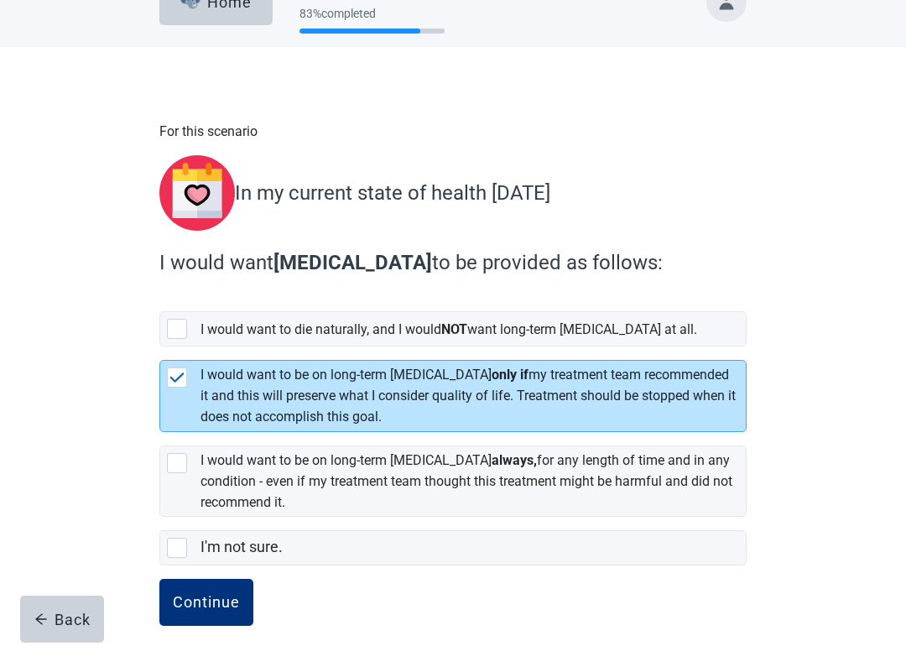
click at [206, 530] on button "Continue" at bounding box center [206, 602] width 94 height 47
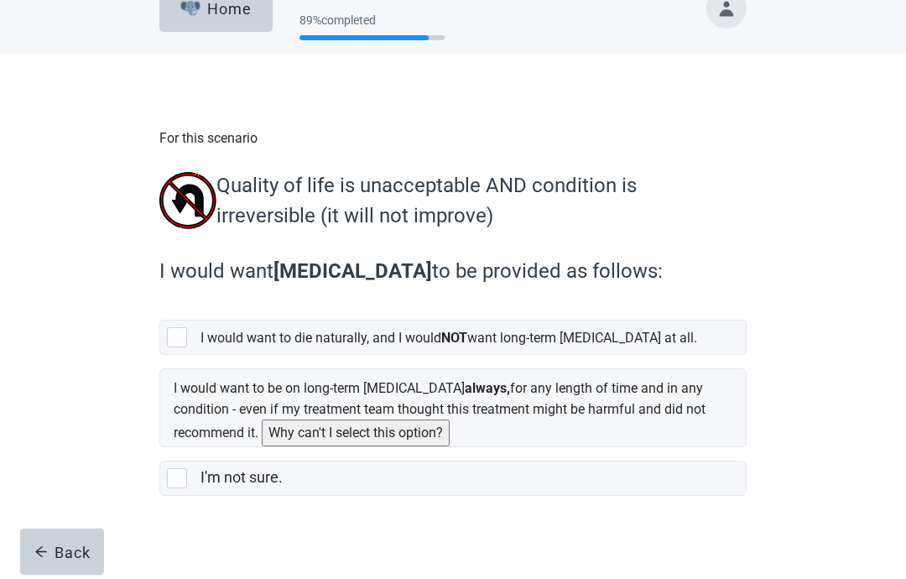
scroll to position [47, 0]
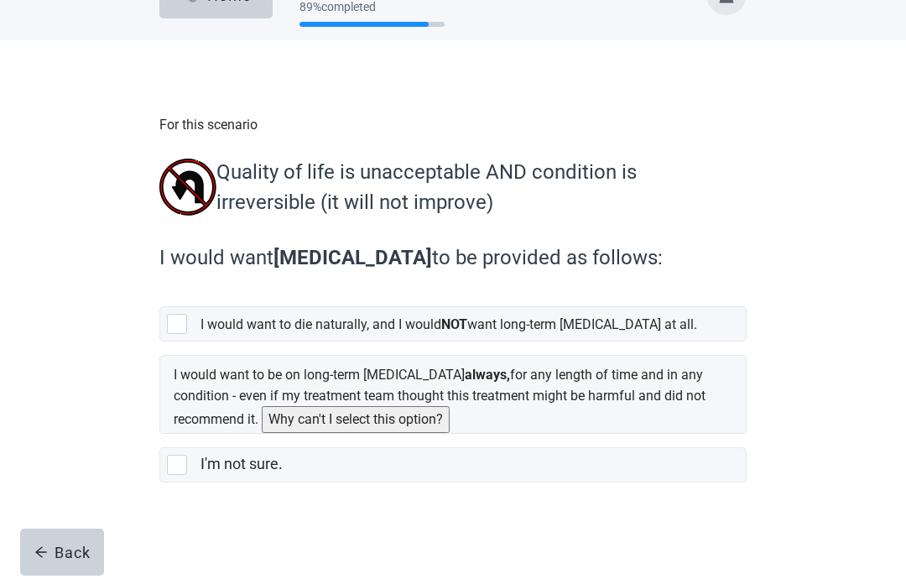
click at [185, 329] on div "[object Object], checkbox, not selected" at bounding box center [177, 324] width 20 height 20
click at [160, 294] on input "I would want to die naturally, and I would NOT want long-term [MEDICAL_DATA] at…" at bounding box center [159, 293] width 1 height 1
checkbox input "true"
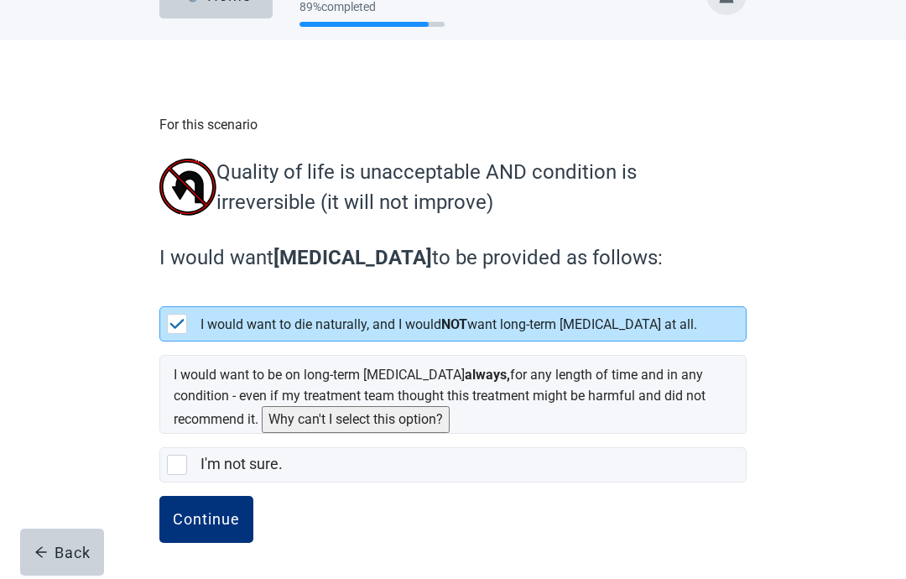
click at [206, 530] on button "Continue" at bounding box center [206, 519] width 94 height 47
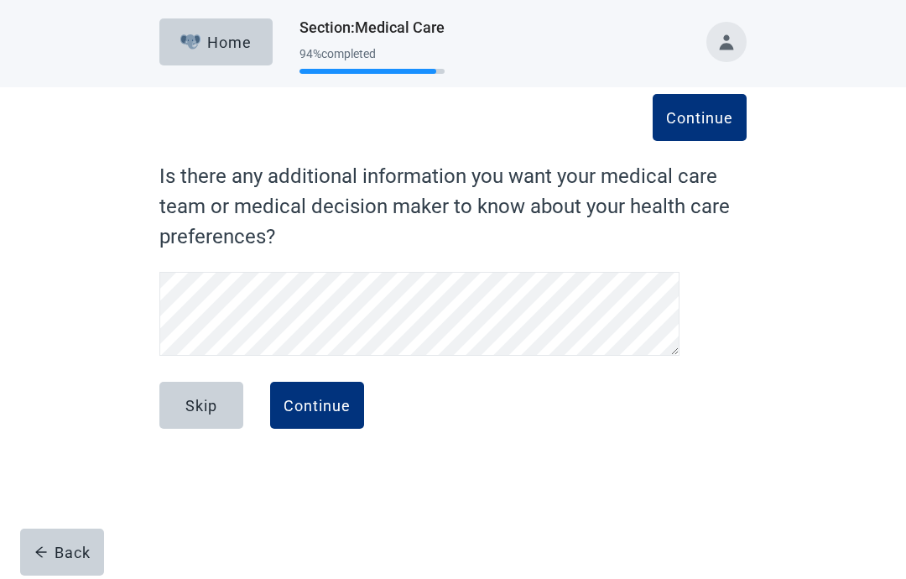
click at [192, 406] on div "Skip" at bounding box center [201, 405] width 32 height 17
click at [196, 414] on div "Skip" at bounding box center [201, 405] width 32 height 17
click at [311, 411] on div "Continue" at bounding box center [317, 405] width 67 height 17
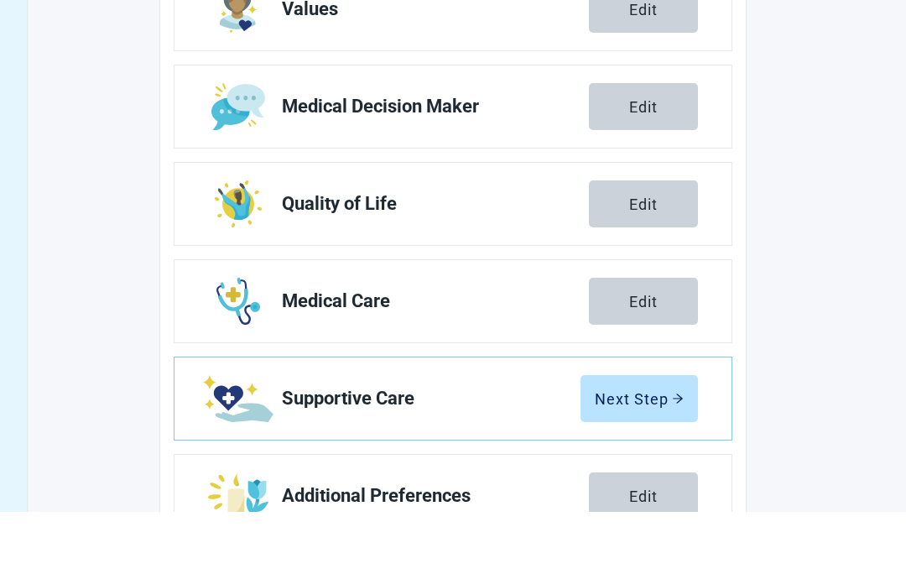
scroll to position [313, 0]
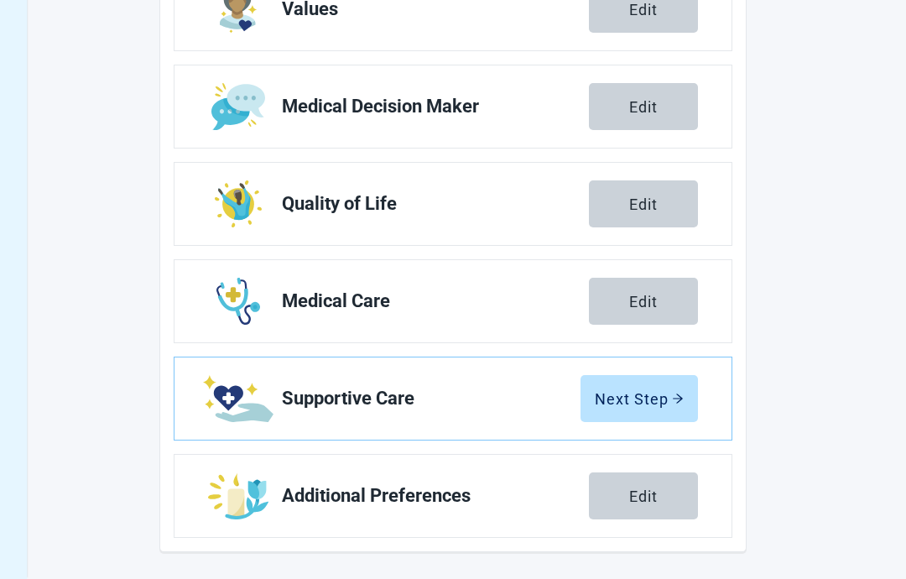
click at [618, 394] on div "Next Step" at bounding box center [639, 398] width 89 height 17
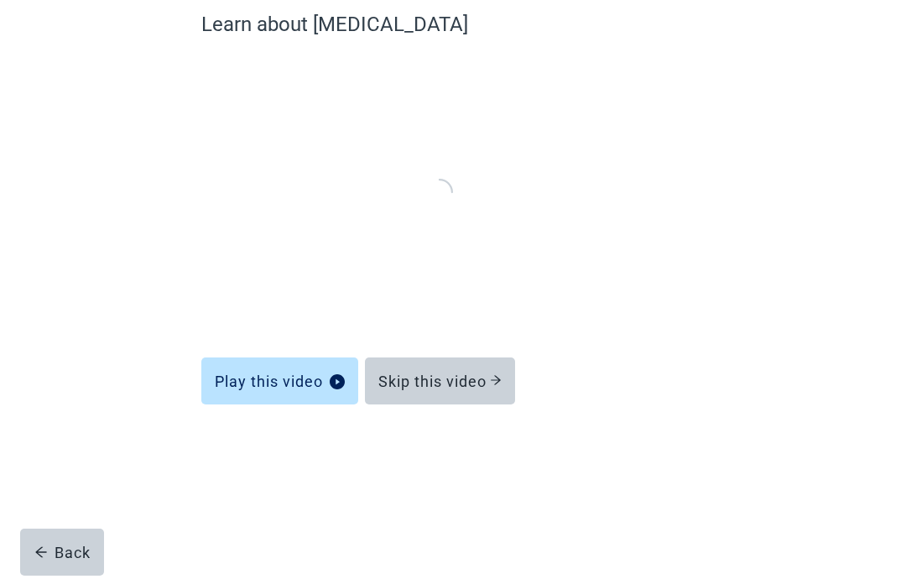
scroll to position [68, 0]
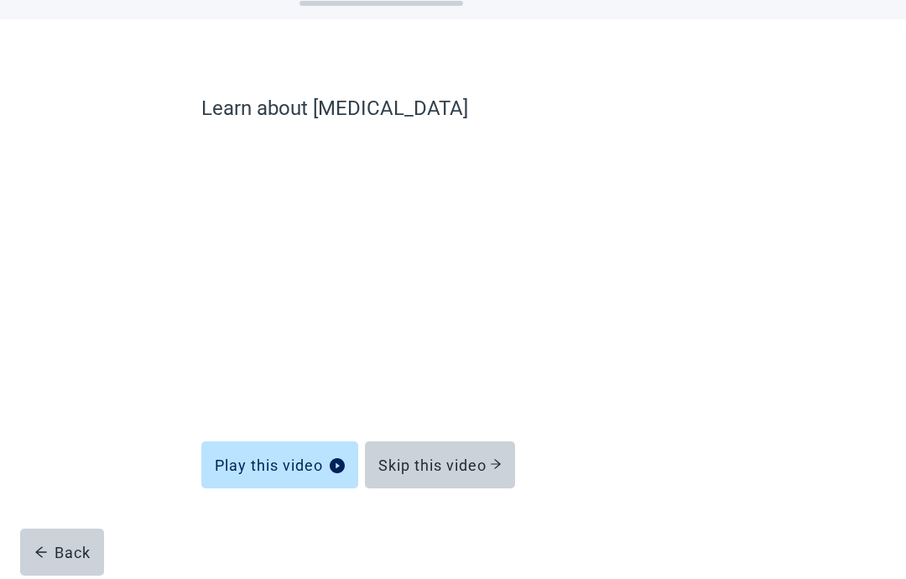
click at [409, 464] on div "Skip this video" at bounding box center [440, 465] width 123 height 17
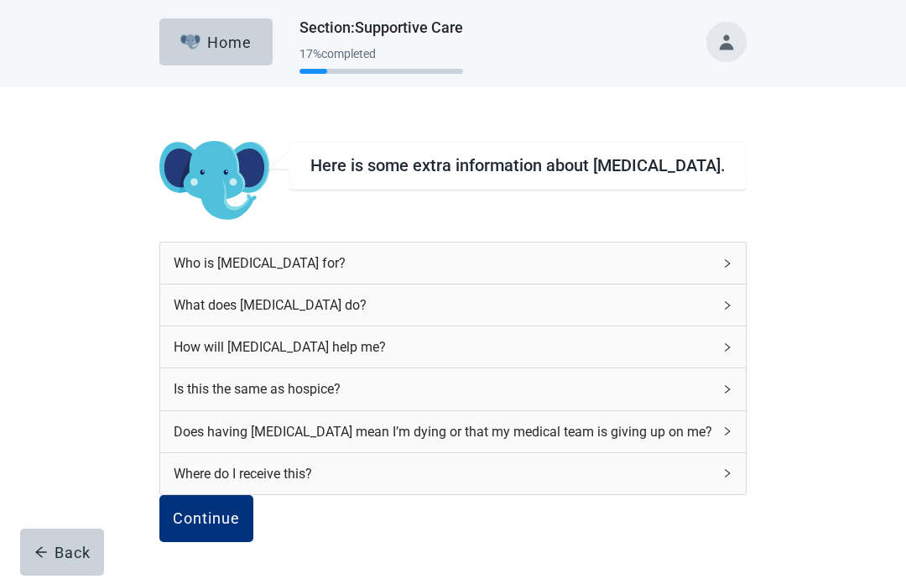
click at [240, 510] on div "Continue" at bounding box center [206, 518] width 67 height 17
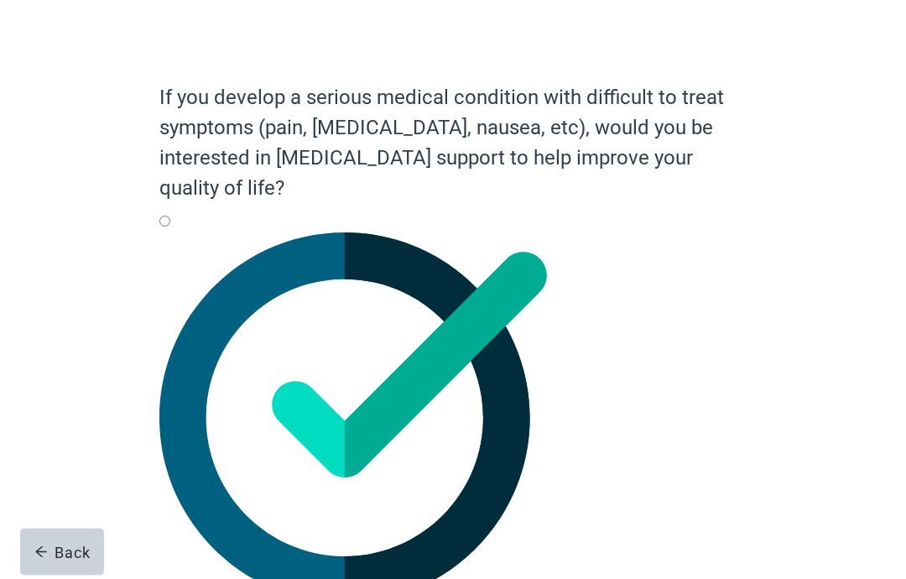
scroll to position [90, 0]
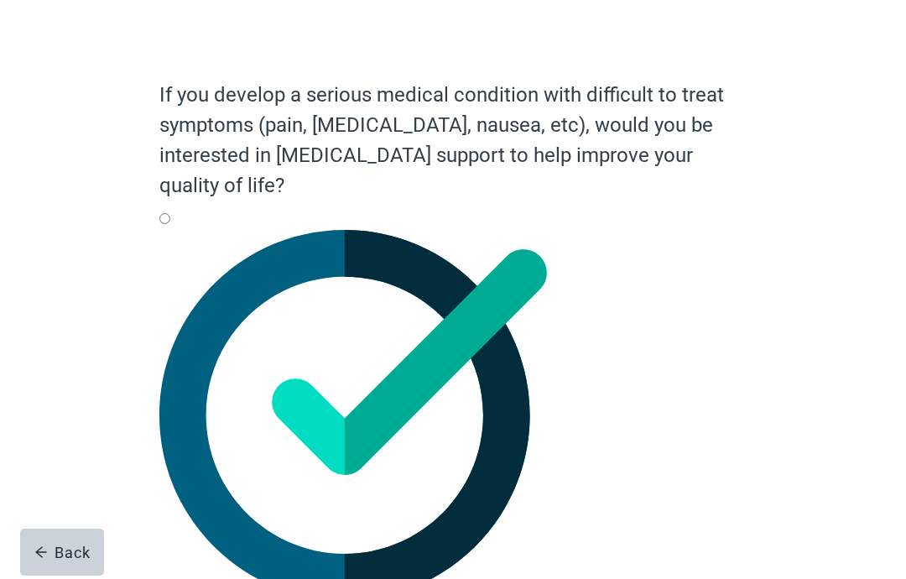
click at [185, 230] on div "Yes, radio button, not checked" at bounding box center [453, 230] width 588 height 0
click at [170, 224] on input "Yes" at bounding box center [164, 218] width 11 height 11
radio input "true"
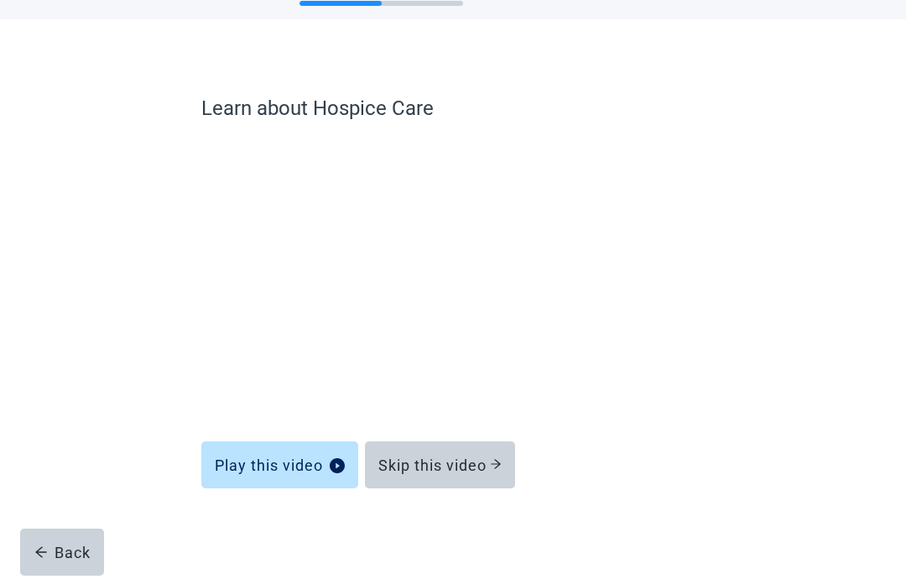
scroll to position [68, 0]
click at [412, 465] on div "Skip this video" at bounding box center [440, 465] width 123 height 17
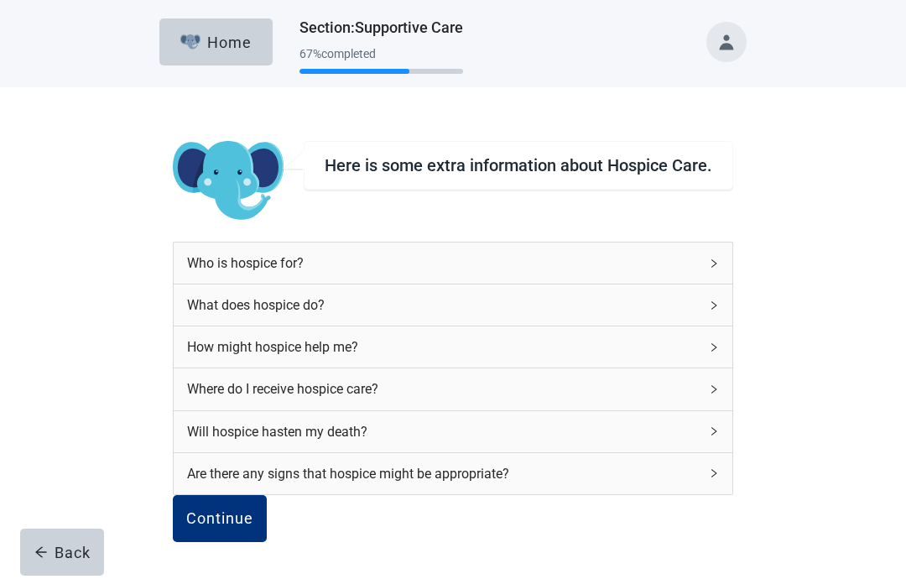
click at [240, 510] on div "Continue" at bounding box center [219, 518] width 67 height 17
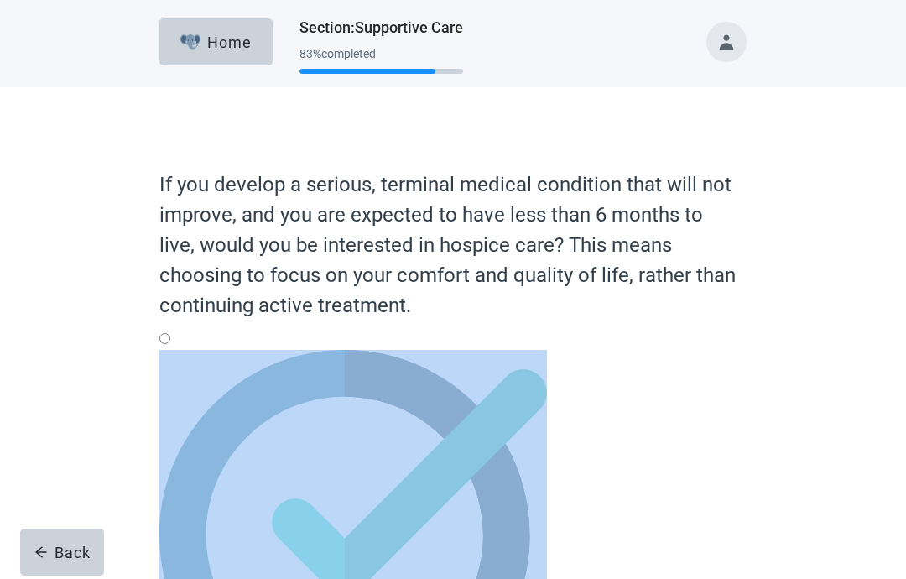
click at [177, 350] on div "Yes, radio button, not checked" at bounding box center [453, 350] width 588 height 0
click at [170, 344] on input "Yes" at bounding box center [164, 338] width 11 height 11
radio input "true"
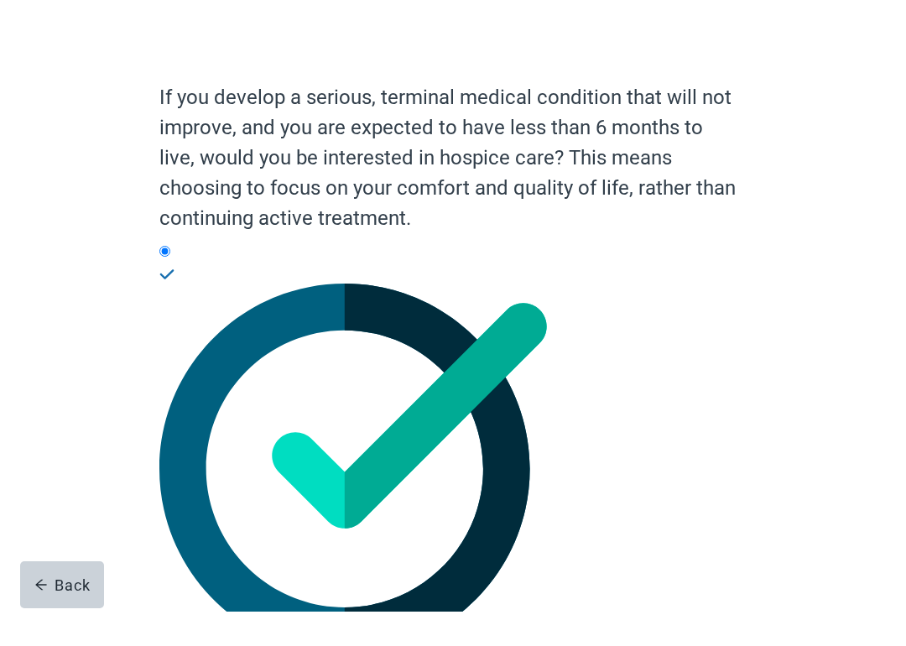
scroll to position [53, 0]
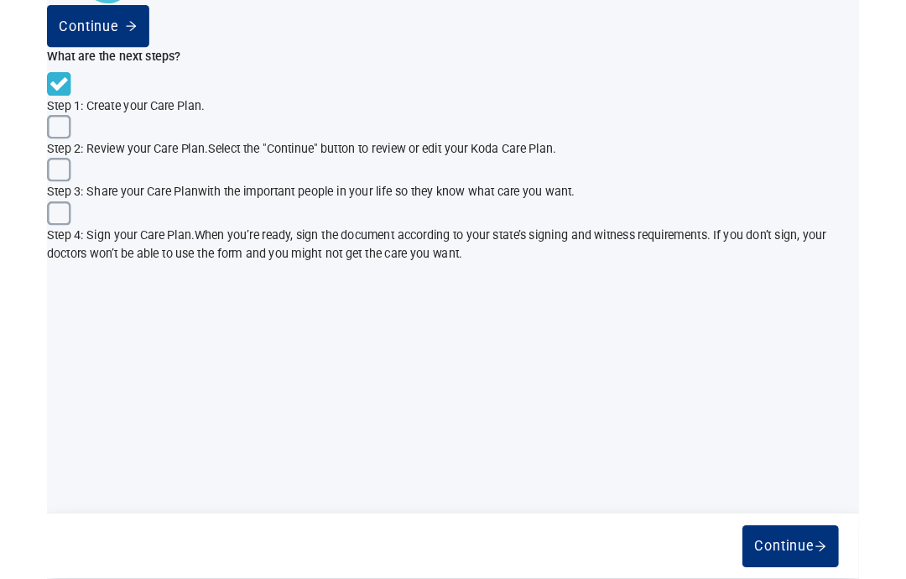
scroll to position [700, 0]
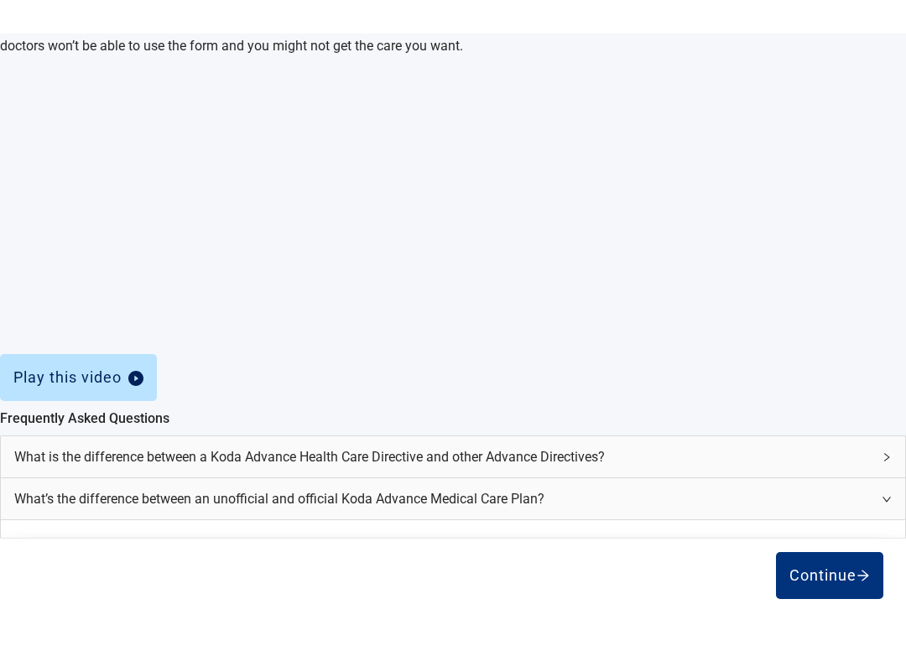
scroll to position [835, 0]
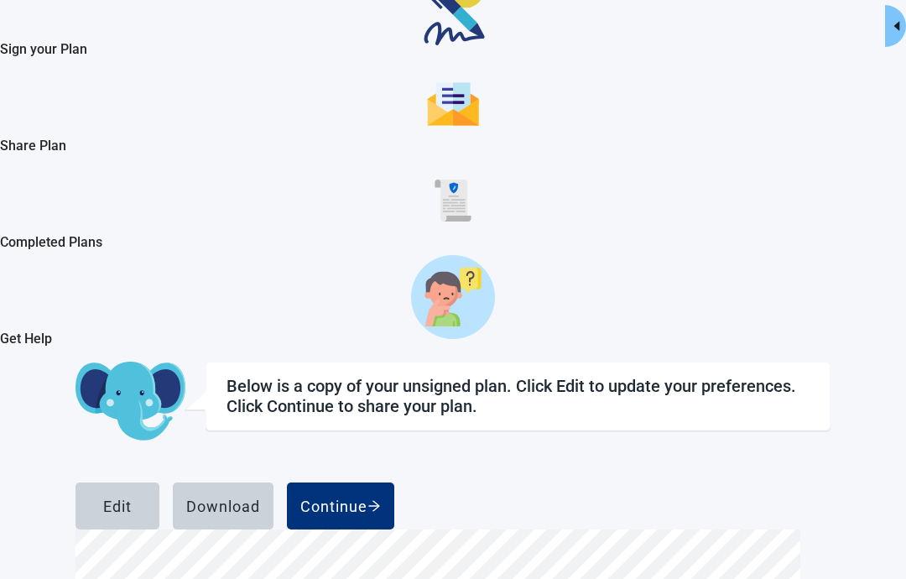
scroll to position [4379, 0]
click at [8, 362] on div "Get Help" at bounding box center [453, 313] width 906 height 97
click at [132, 498] on div "Edit" at bounding box center [117, 506] width 29 height 17
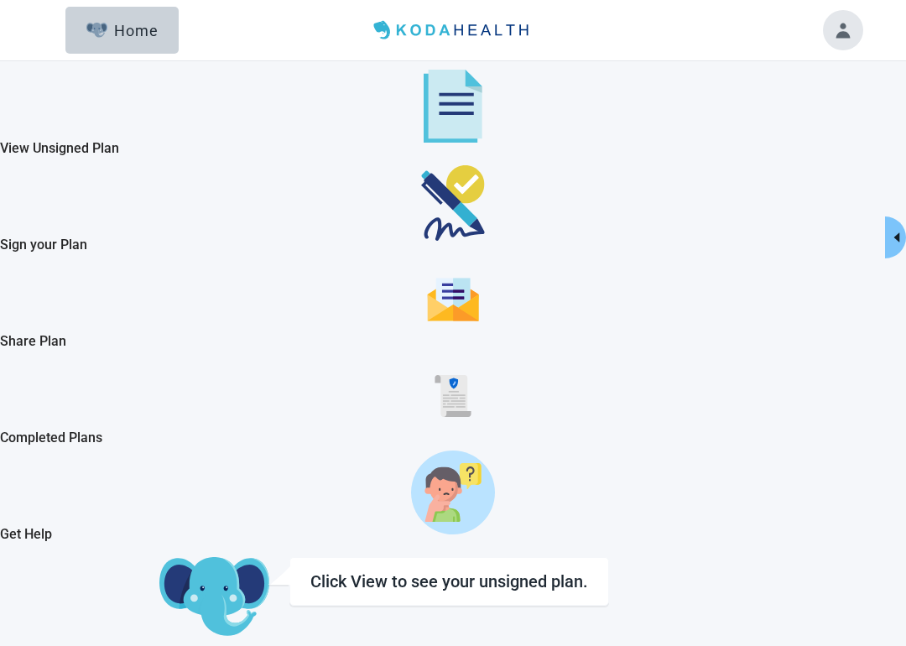
click at [440, 530] on div "Click View to see your unsigned plan." at bounding box center [450, 581] width 320 height 49
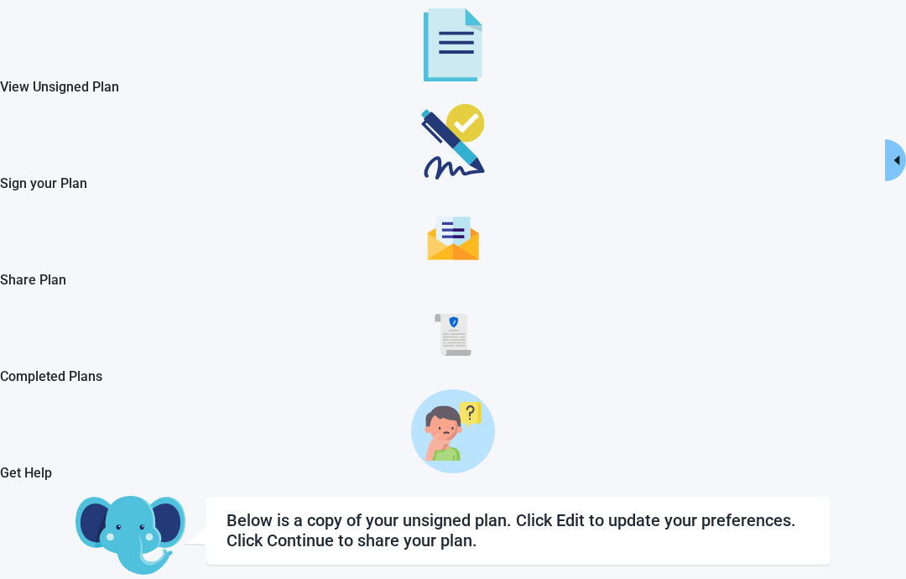
scroll to position [9502, 0]
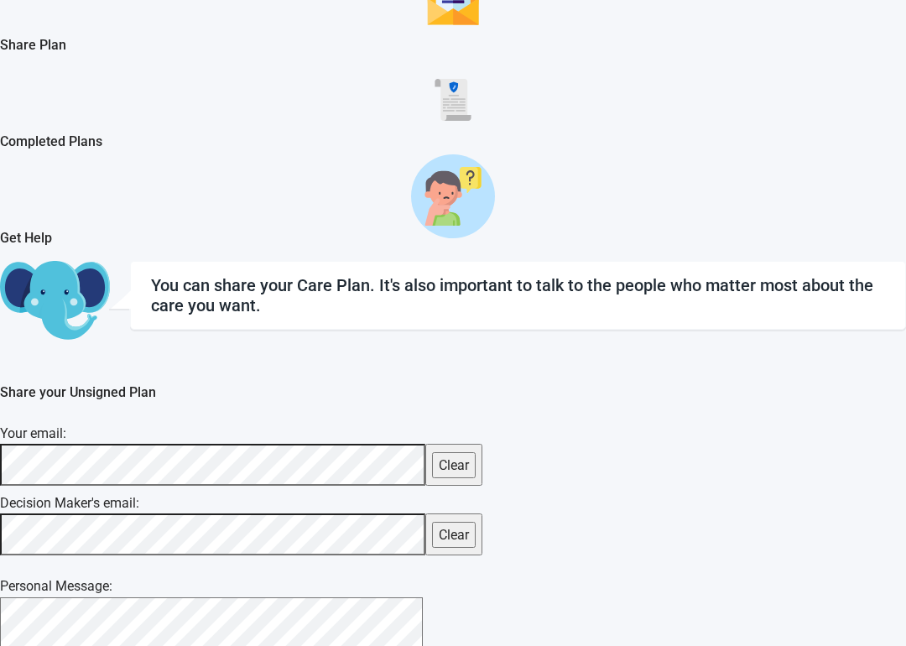
scroll to position [297, 0]
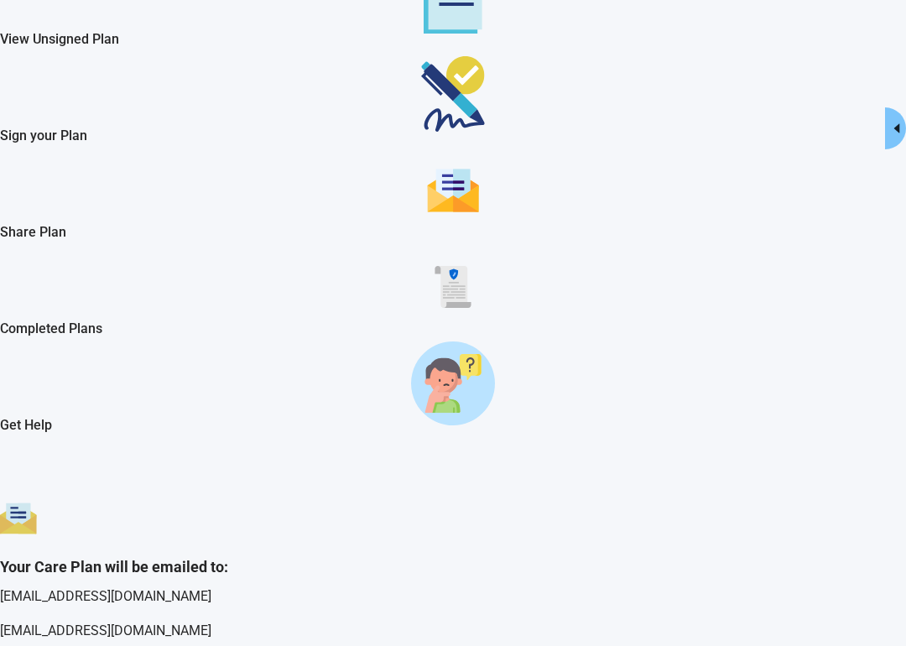
scroll to position [61, 0]
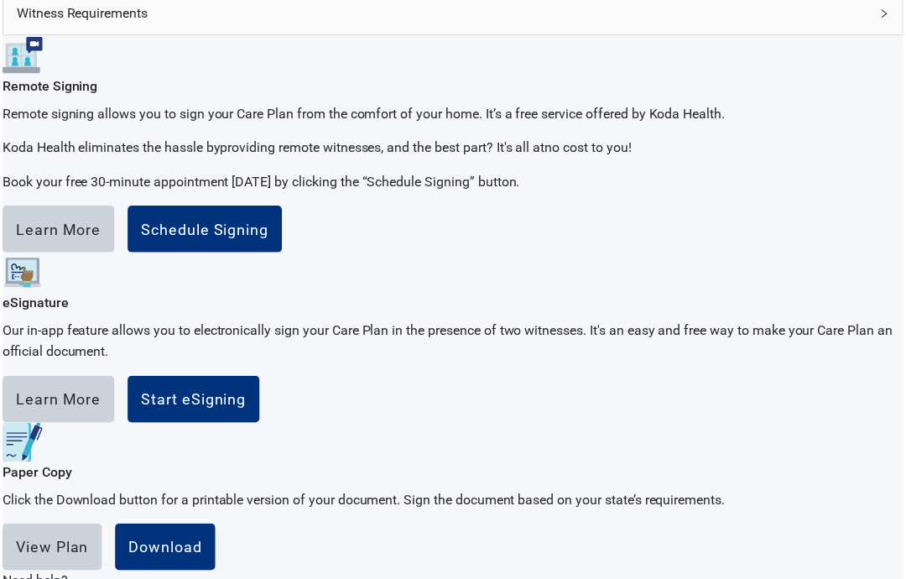
scroll to position [827, 0]
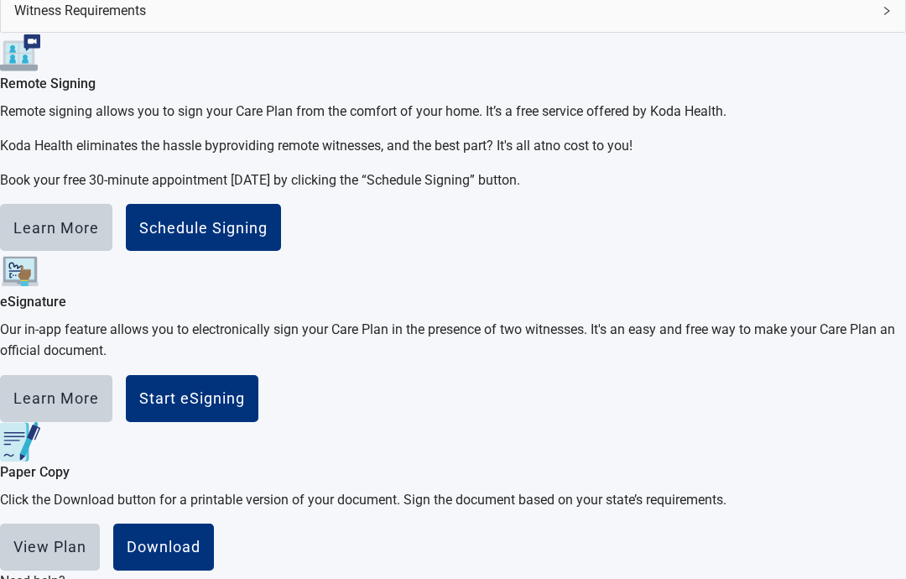
click at [201, 530] on div "Download" at bounding box center [164, 547] width 74 height 17
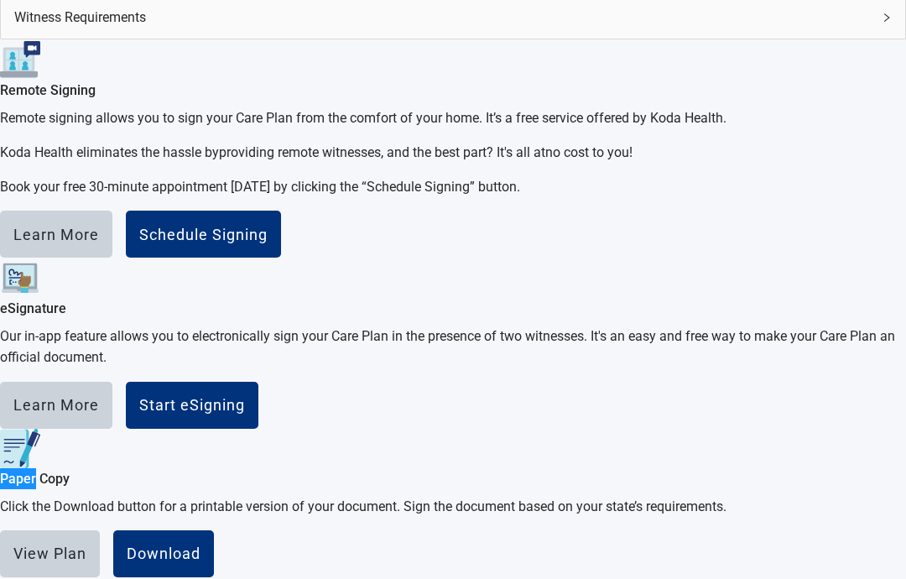
scroll to position [819, 0]
